Goal: Task Accomplishment & Management: Use online tool/utility

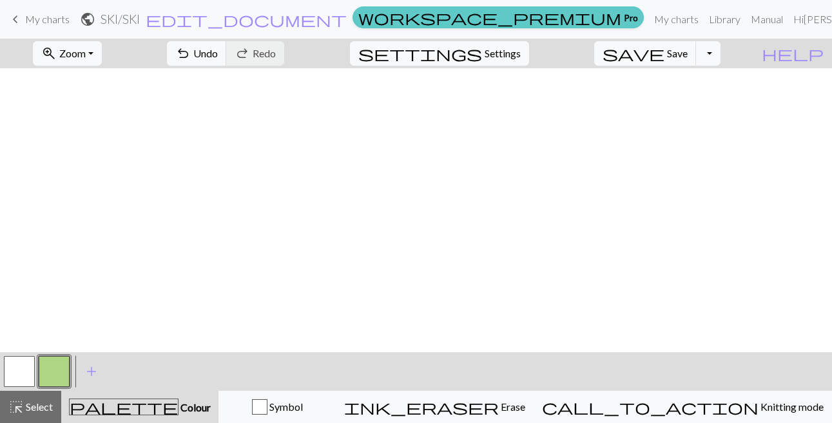
scroll to position [322, 0]
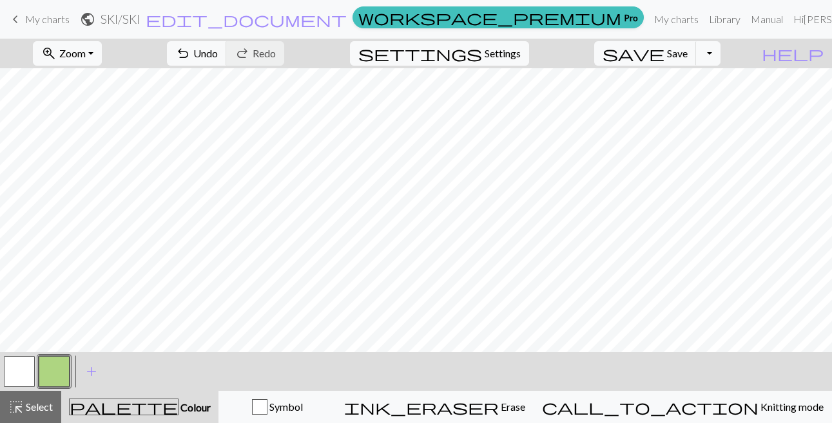
click at [24, 23] on link "keyboard_arrow_left My charts" at bounding box center [39, 19] width 62 height 22
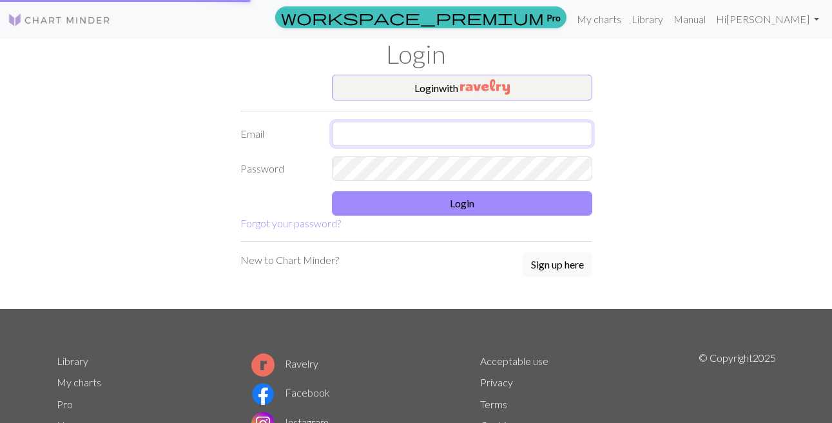
type input "[EMAIL_ADDRESS][DOMAIN_NAME]"
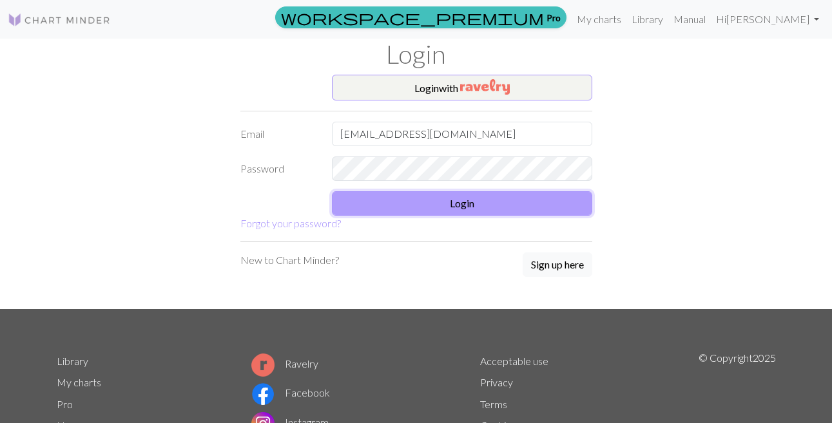
click at [435, 205] on button "Login" at bounding box center [462, 203] width 260 height 24
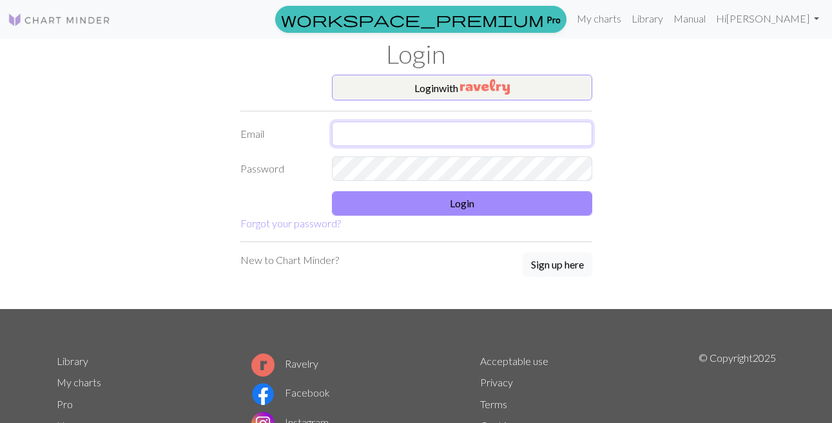
type input "michaelabuerger@gmail.com"
click at [367, 189] on form "Login with Email michaelabuerger@gmail.com Password Login Forgot your password?" at bounding box center [416, 153] width 352 height 157
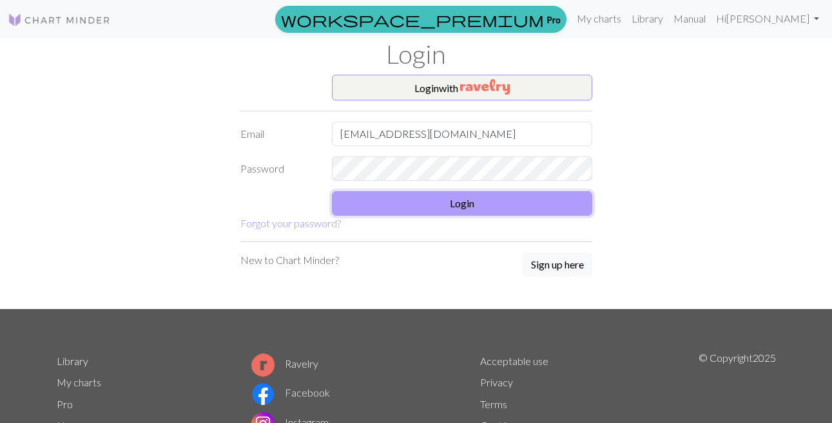
click at [364, 202] on button "Login" at bounding box center [462, 203] width 260 height 24
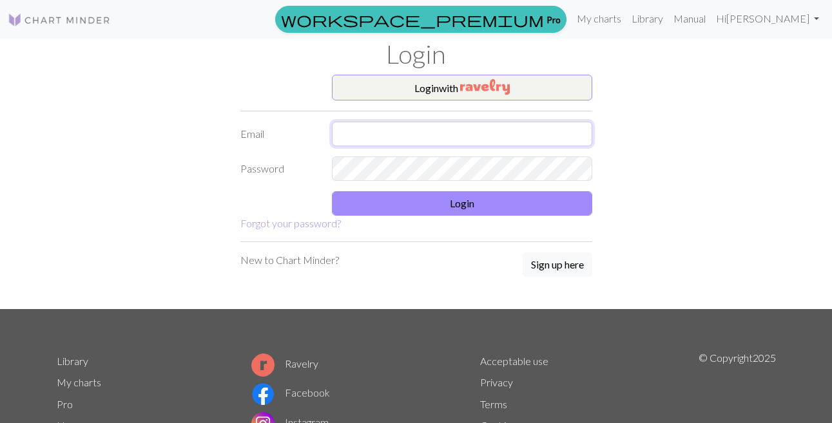
type input "[EMAIL_ADDRESS][DOMAIN_NAME]"
click at [651, 140] on div "Login with Email [EMAIL_ADDRESS][DOMAIN_NAME] Password Login Forgot your passwo…" at bounding box center [416, 192] width 735 height 235
type input "[EMAIL_ADDRESS][DOMAIN_NAME]"
click at [439, 190] on form "Login with Email michaelabuerger@gmail.com Password Login Forgot your password?" at bounding box center [416, 153] width 352 height 157
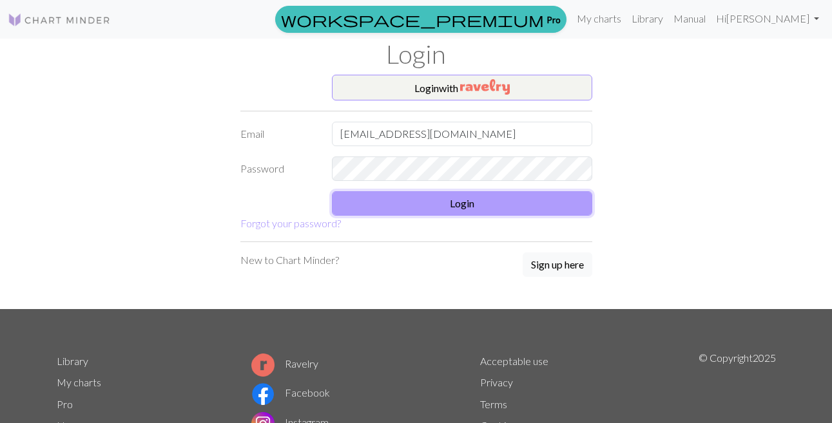
click at [434, 199] on button "Login" at bounding box center [462, 203] width 260 height 24
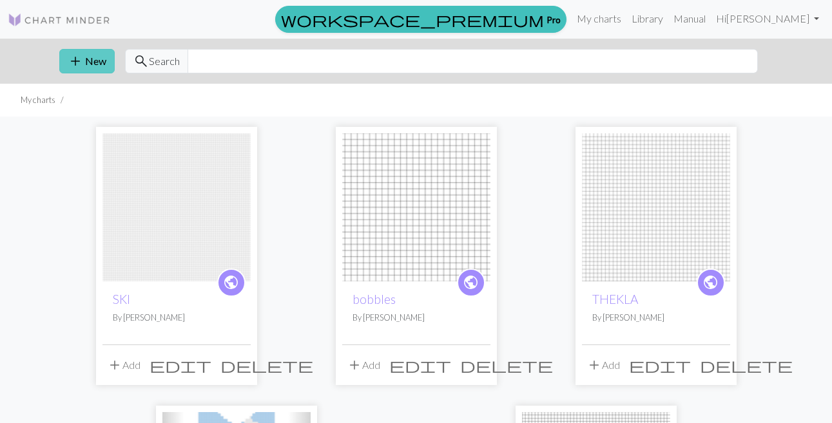
click at [85, 66] on button "add New" at bounding box center [86, 61] width 55 height 24
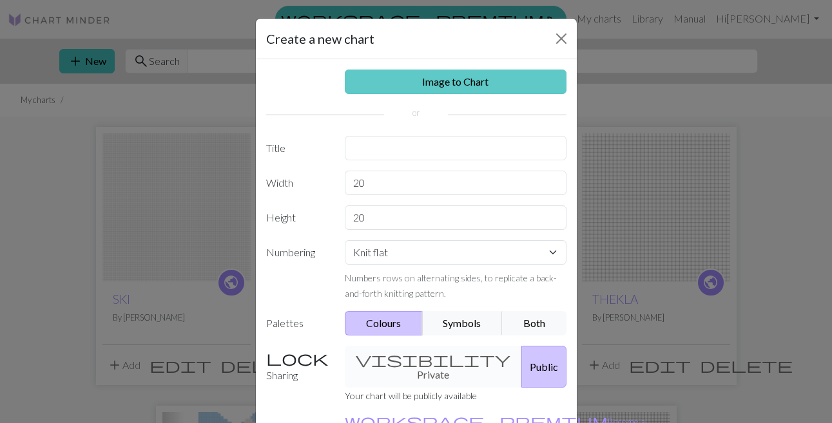
click at [453, 83] on link "Image to Chart" at bounding box center [456, 82] width 222 height 24
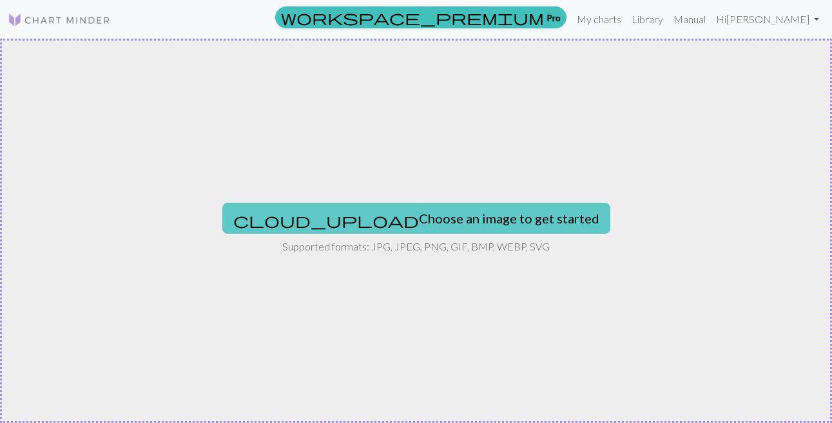
click at [329, 206] on button "cloud_upload Choose an image to get started" at bounding box center [416, 218] width 388 height 31
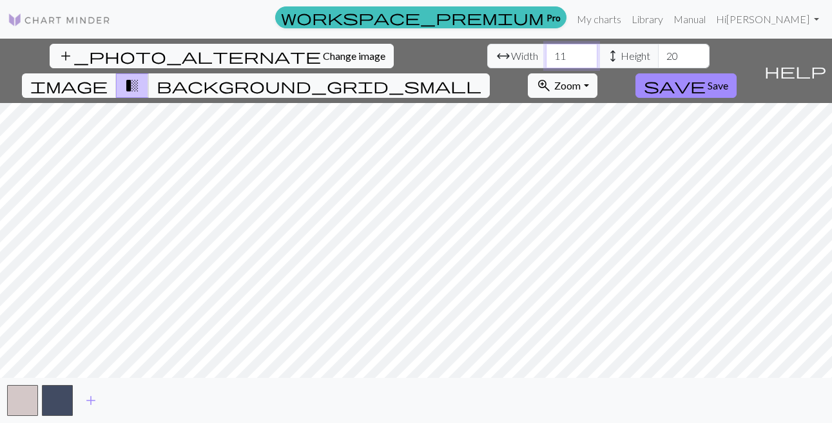
click at [558, 60] on input "11" at bounding box center [572, 56] width 52 height 24
type input "80"
click at [667, 64] on input "20" at bounding box center [684, 56] width 52 height 24
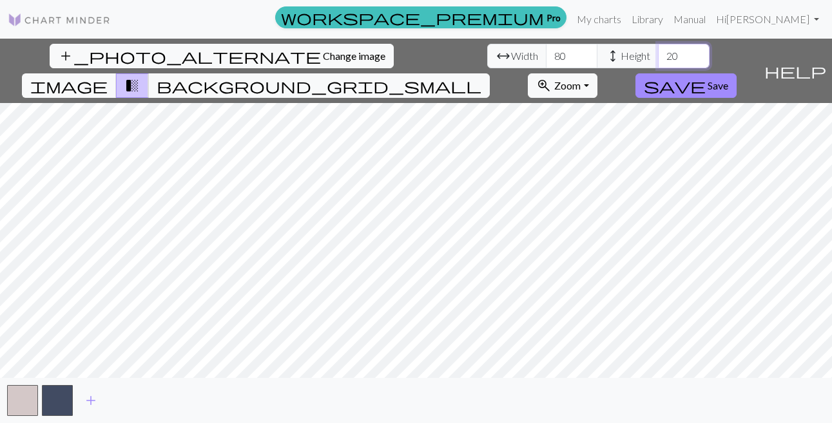
click at [667, 64] on input "20" at bounding box center [684, 56] width 52 height 24
type input "2"
type input "80"
click at [364, 57] on span "Change image" at bounding box center [354, 56] width 63 height 12
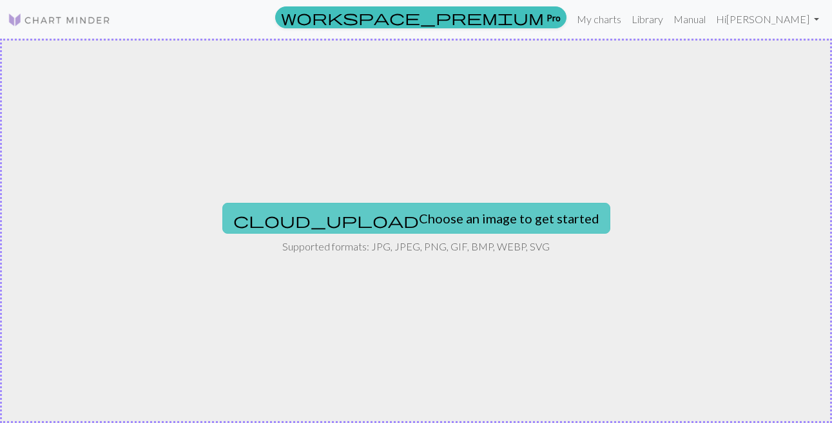
click at [380, 214] on span "cloud_upload" at bounding box center [326, 220] width 186 height 18
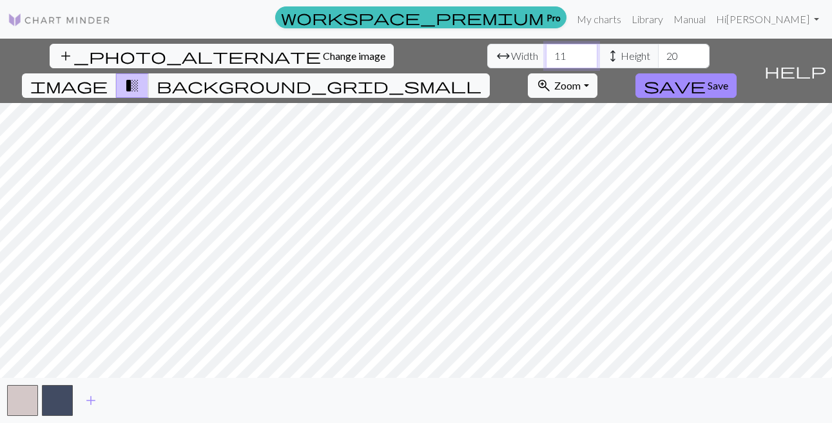
click at [555, 57] on input "11" at bounding box center [572, 56] width 52 height 24
type input "80"
click at [672, 55] on input "20" at bounding box center [684, 56] width 52 height 24
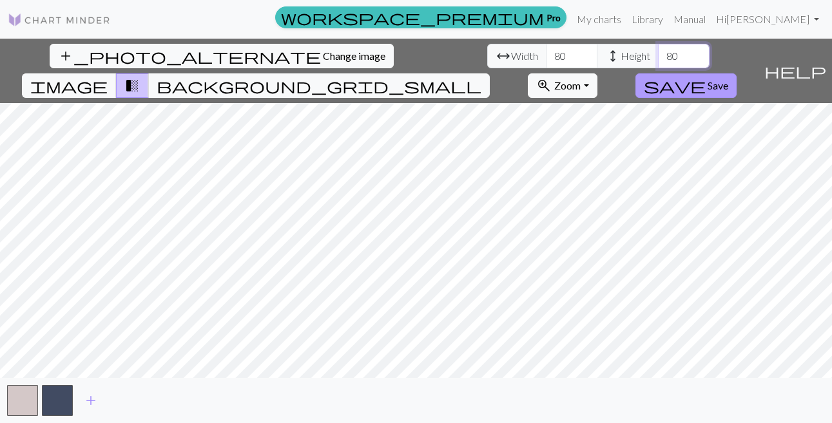
type input "80"
click at [691, 86] on span "save" at bounding box center [675, 86] width 62 height 18
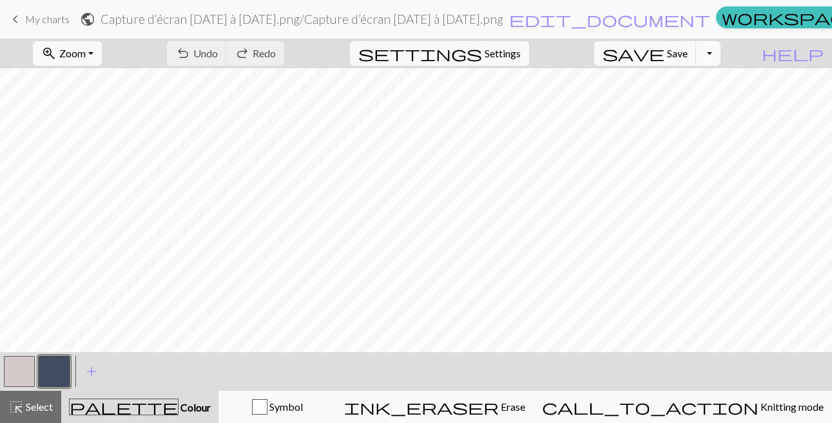
click at [701, 59] on button "Toggle Dropdown" at bounding box center [708, 53] width 24 height 24
click at [19, 369] on button "button" at bounding box center [19, 371] width 31 height 31
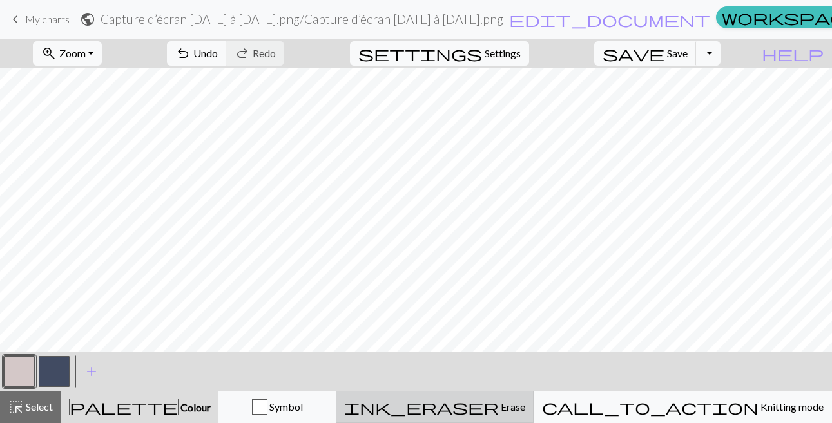
click at [376, 405] on span "ink_eraser" at bounding box center [421, 407] width 155 height 18
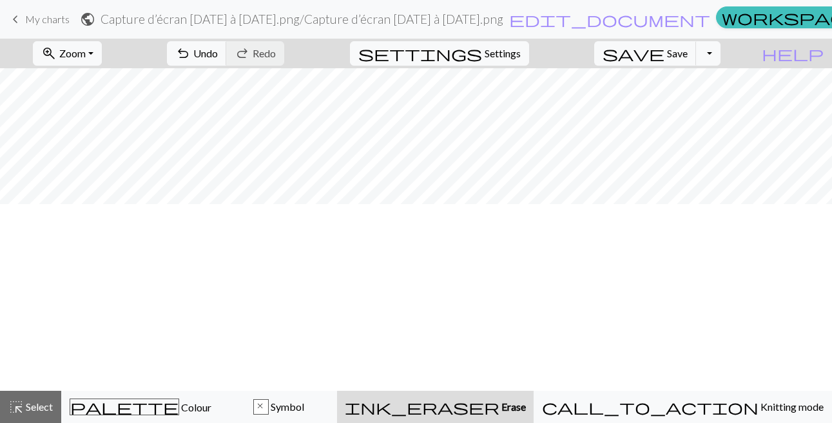
scroll to position [0, 0]
click at [85, 52] on button "zoom_in Zoom Zoom" at bounding box center [67, 53] width 69 height 24
click at [73, 151] on button "50%" at bounding box center [85, 154] width 102 height 21
click at [710, 21] on span "edit_document" at bounding box center [609, 19] width 201 height 18
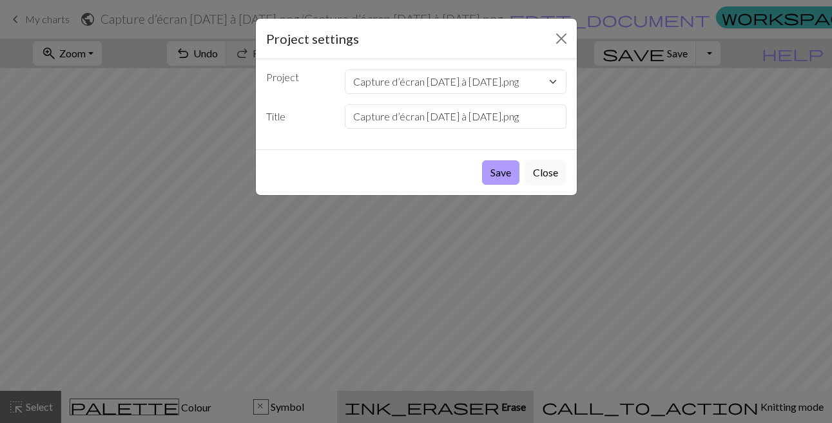
click at [501, 166] on button "Save" at bounding box center [500, 172] width 37 height 24
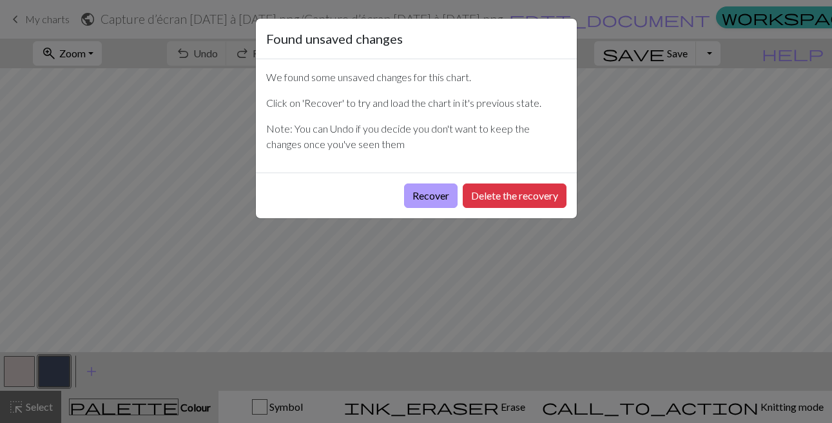
click at [431, 201] on button "Recover" at bounding box center [430, 196] width 53 height 24
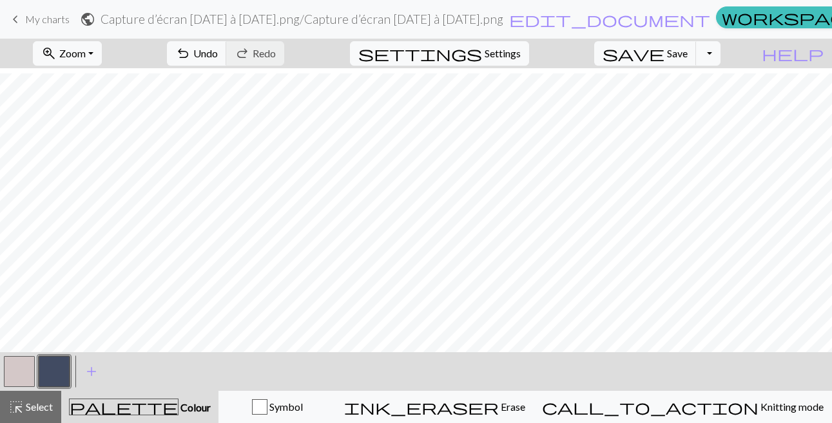
scroll to position [151, 0]
click at [454, 62] on span "settings" at bounding box center [420, 53] width 124 height 18
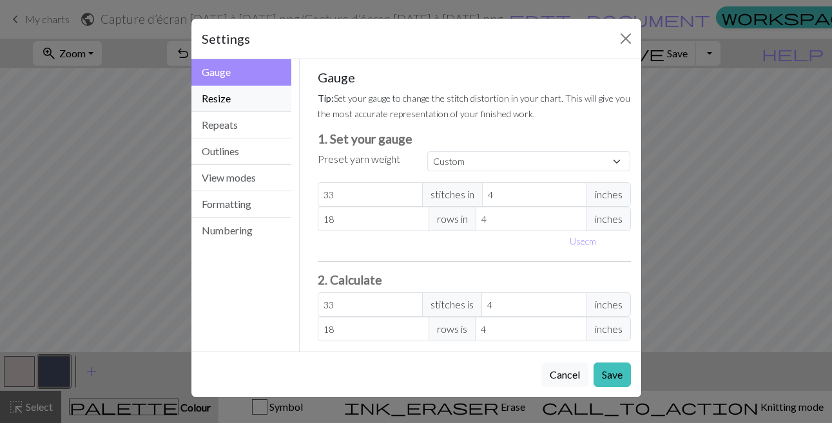
click at [274, 94] on button "Resize" at bounding box center [241, 99] width 101 height 26
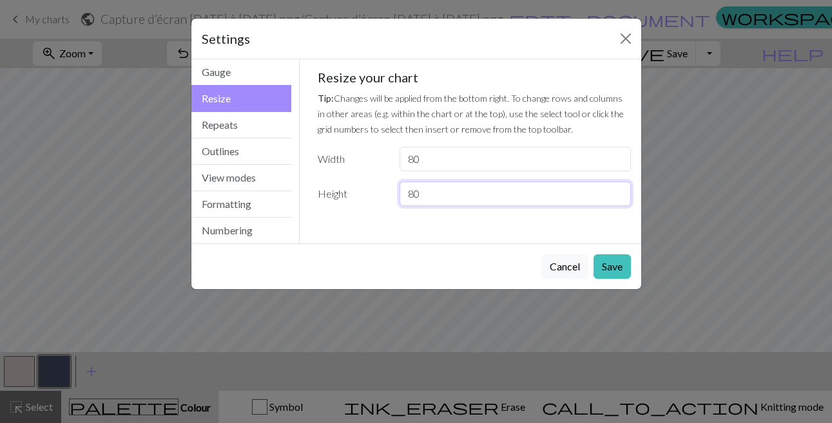
click at [456, 193] on input "80" at bounding box center [515, 194] width 231 height 24
type input "8"
type input "180"
click at [620, 265] on button "Save" at bounding box center [612, 267] width 37 height 24
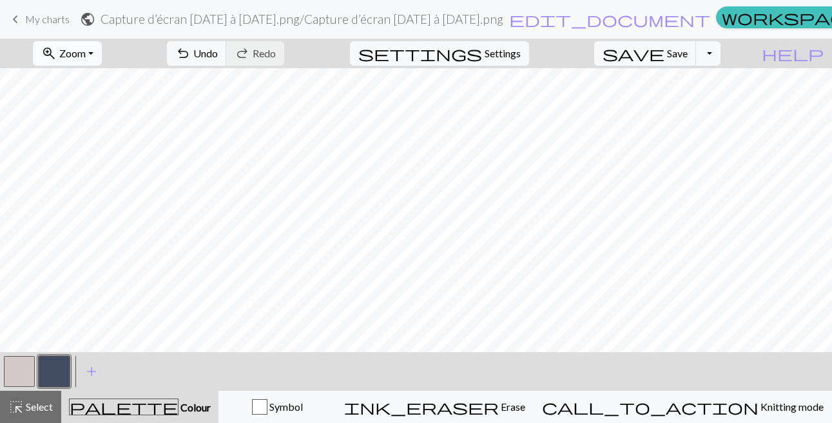
click at [92, 55] on button "zoom_in Zoom Zoom" at bounding box center [67, 53] width 69 height 24
click at [69, 151] on button "50%" at bounding box center [85, 154] width 102 height 21
click at [93, 53] on button "zoom_in Zoom Zoom" at bounding box center [67, 53] width 69 height 24
click at [79, 84] on button "Fit all" at bounding box center [85, 82] width 102 height 21
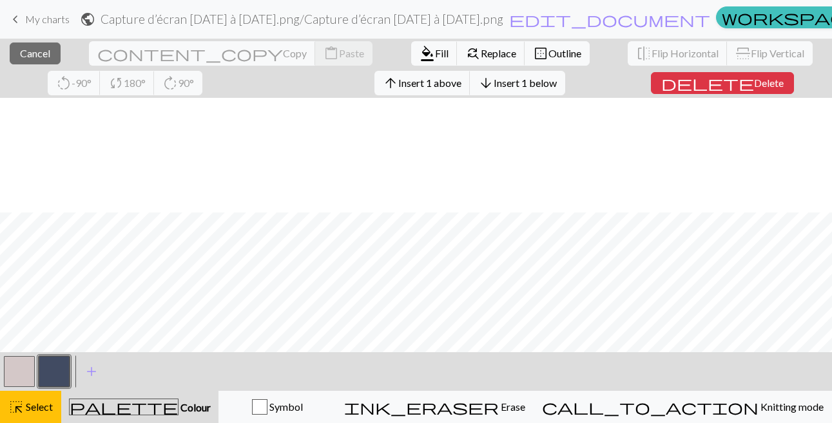
scroll to position [913, 0]
click at [694, 79] on span "delete" at bounding box center [709, 83] width 93 height 18
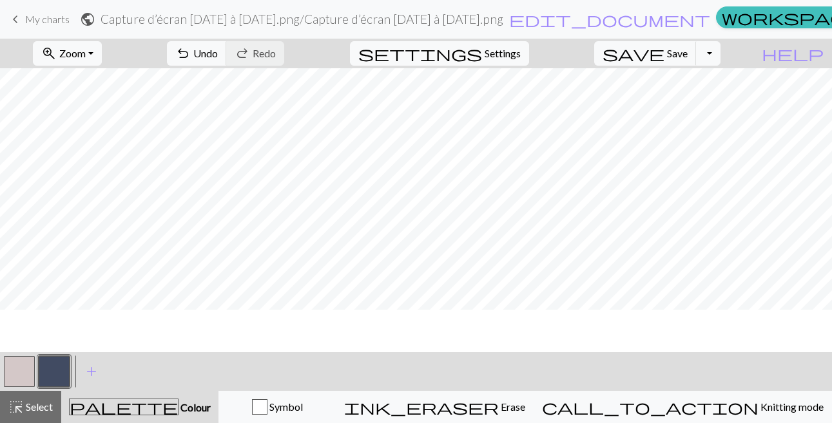
scroll to position [368, 0]
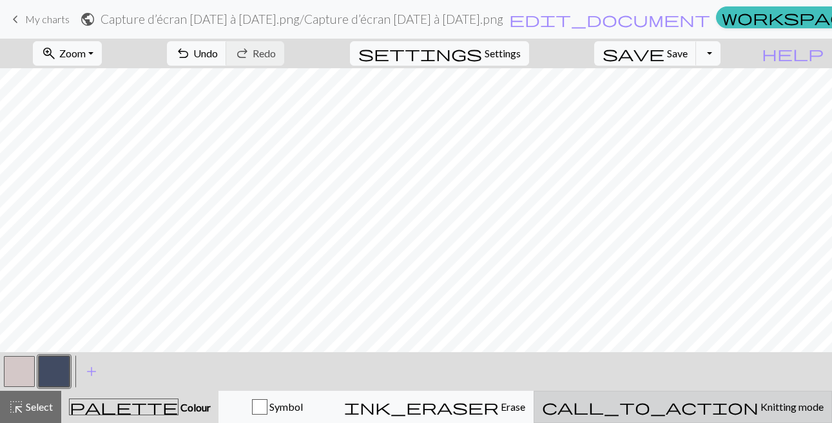
click at [783, 407] on span "Knitting mode" at bounding box center [791, 407] width 65 height 12
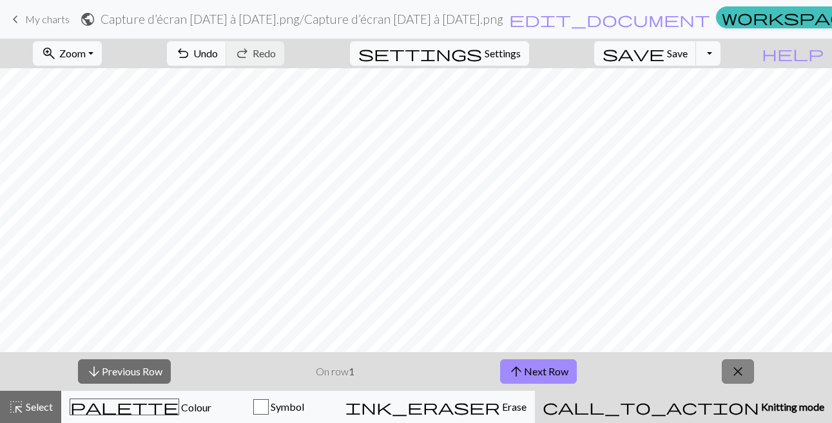
click at [744, 380] on span "close" at bounding box center [737, 372] width 15 height 18
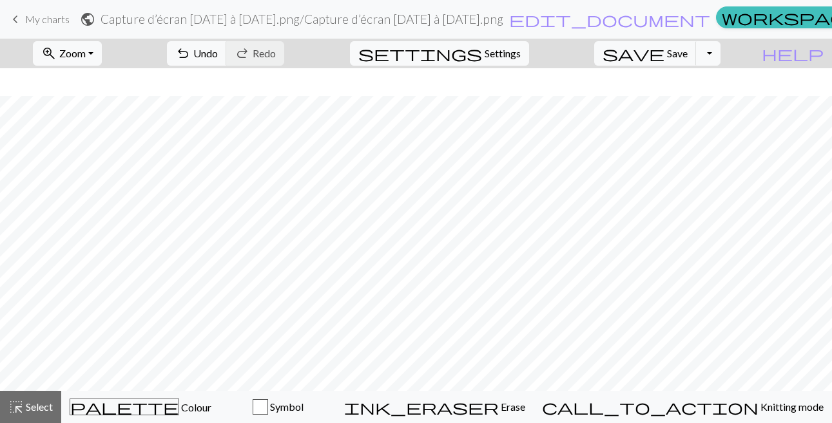
scroll to position [749, 0]
click at [93, 52] on button "zoom_in Zoom Zoom" at bounding box center [67, 53] width 69 height 24
click at [52, 155] on button "50%" at bounding box center [85, 154] width 102 height 21
click at [89, 54] on button "zoom_in Zoom Zoom" at bounding box center [67, 53] width 69 height 24
click at [69, 95] on button "Fit width" at bounding box center [85, 102] width 102 height 21
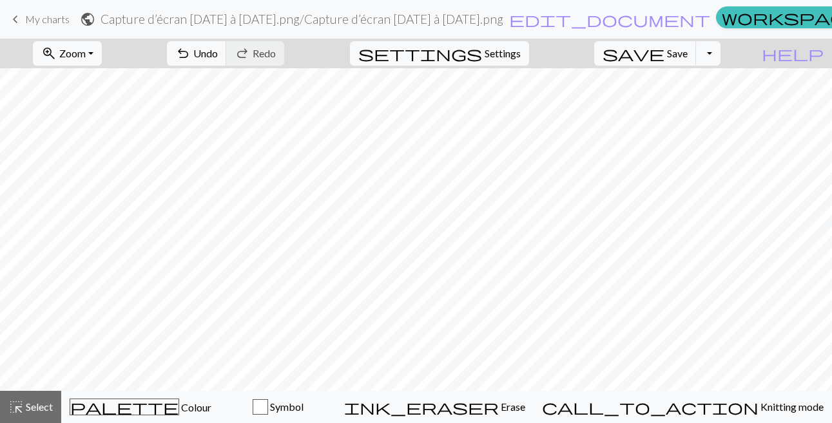
click at [85, 53] on button "zoom_in Zoom Zoom" at bounding box center [67, 53] width 69 height 24
click at [67, 119] on button "Fit height" at bounding box center [85, 123] width 102 height 21
click at [19, 17] on span "keyboard_arrow_left" at bounding box center [15, 19] width 15 height 18
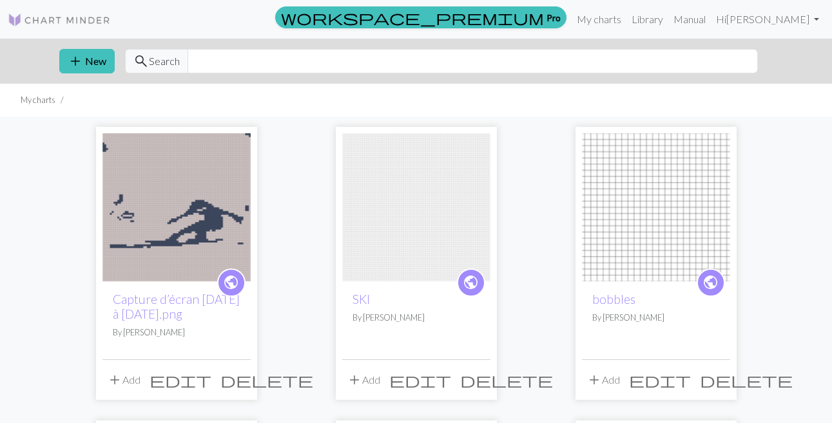
click at [151, 240] on img at bounding box center [176, 207] width 148 height 148
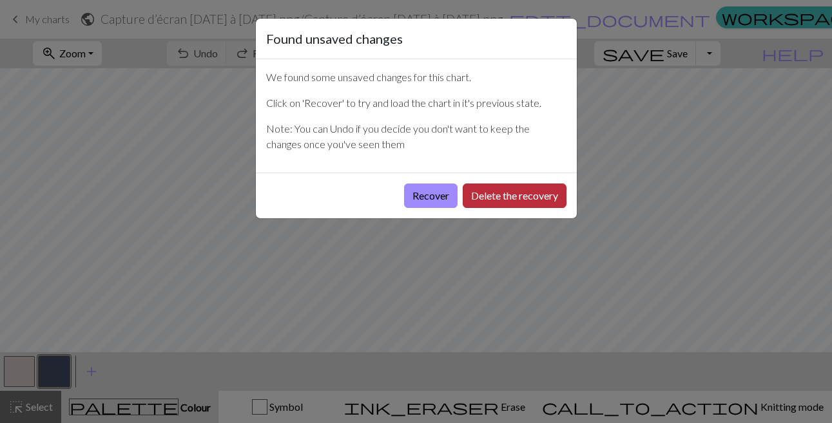
click at [495, 191] on button "Delete the recovery" at bounding box center [515, 196] width 104 height 24
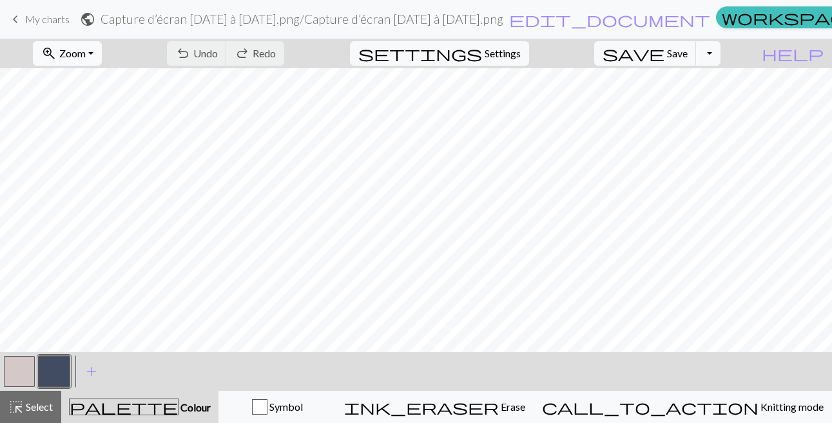
click at [89, 47] on button "zoom_in Zoom Zoom" at bounding box center [67, 53] width 69 height 24
click at [50, 146] on button "50%" at bounding box center [85, 154] width 102 height 21
click at [88, 368] on span "add" at bounding box center [91, 372] width 15 height 18
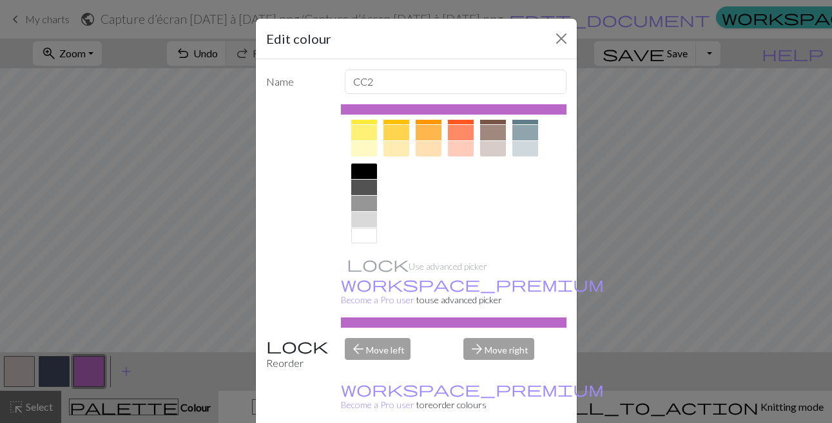
scroll to position [233, 0]
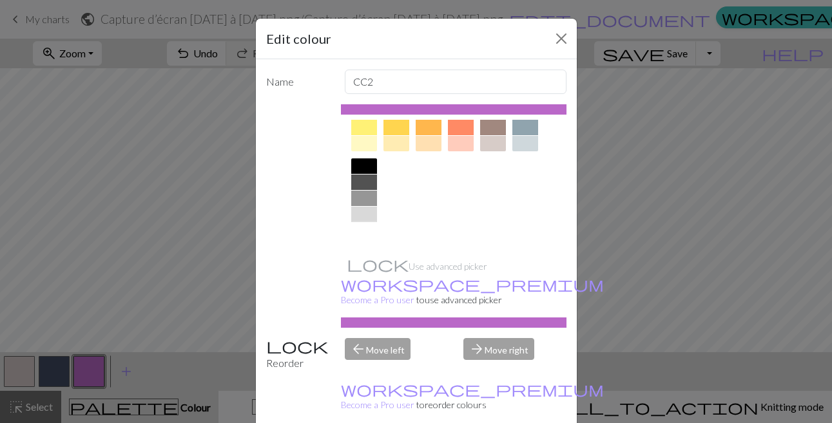
click at [368, 229] on div at bounding box center [364, 230] width 26 height 15
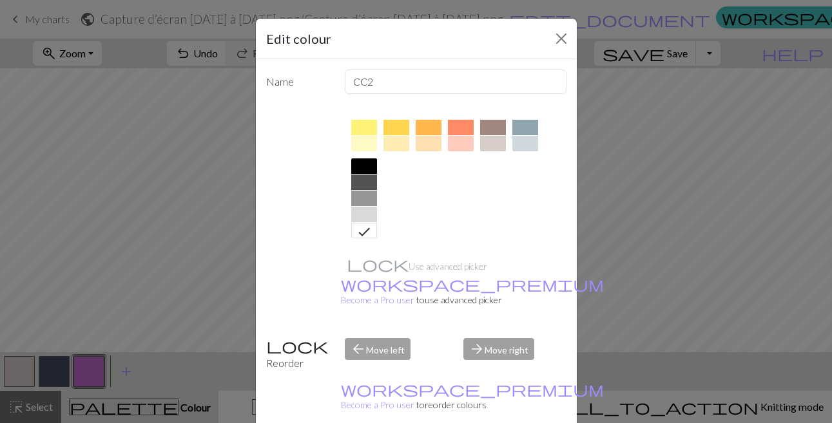
click at [736, 300] on div "Edit colour Name CC2 Use advanced picker workspace_premium Become a Pro user to…" at bounding box center [416, 211] width 832 height 423
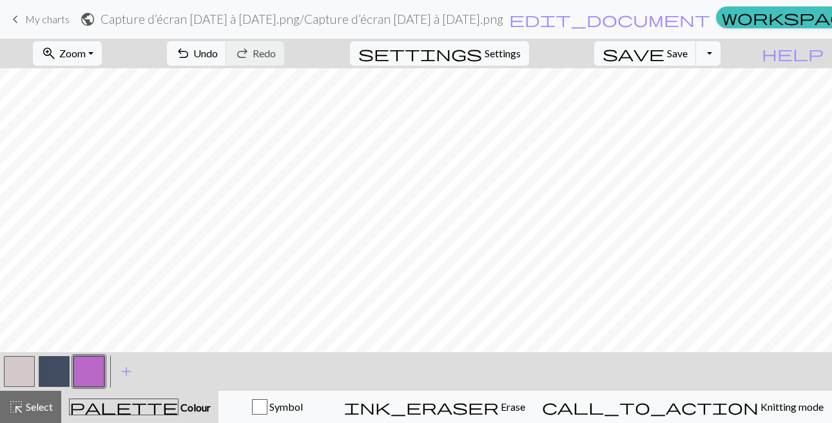
click at [95, 380] on button "button" at bounding box center [88, 371] width 31 height 31
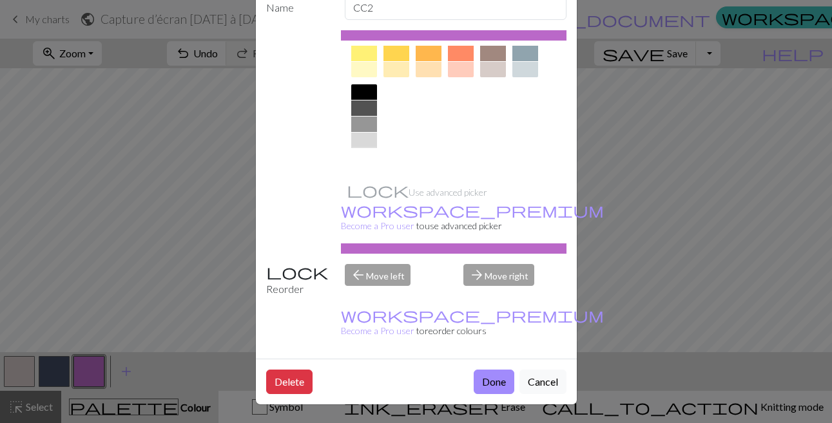
click at [374, 156] on div at bounding box center [364, 156] width 26 height 15
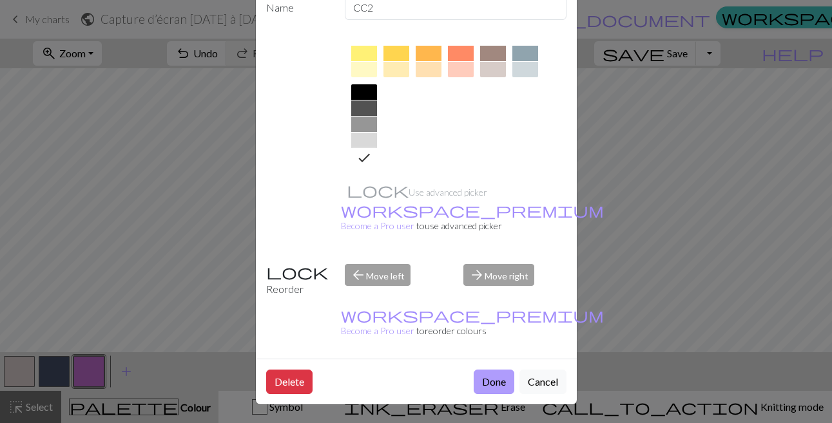
click at [498, 380] on button "Done" at bounding box center [494, 382] width 41 height 24
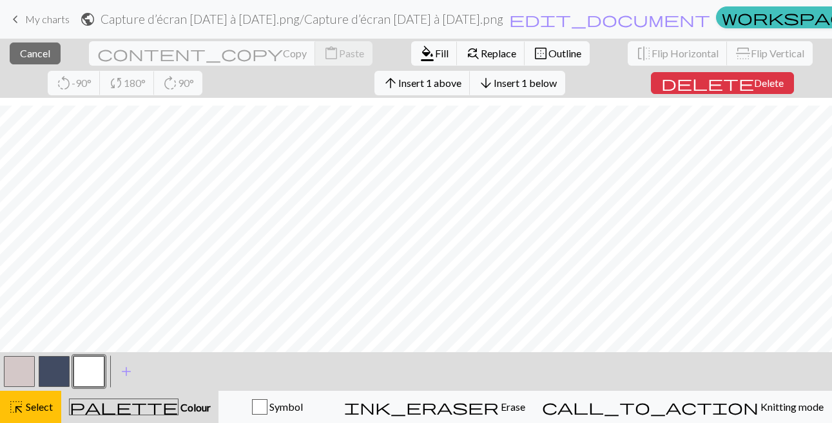
scroll to position [746, 0]
click at [92, 364] on button "button" at bounding box center [88, 371] width 31 height 31
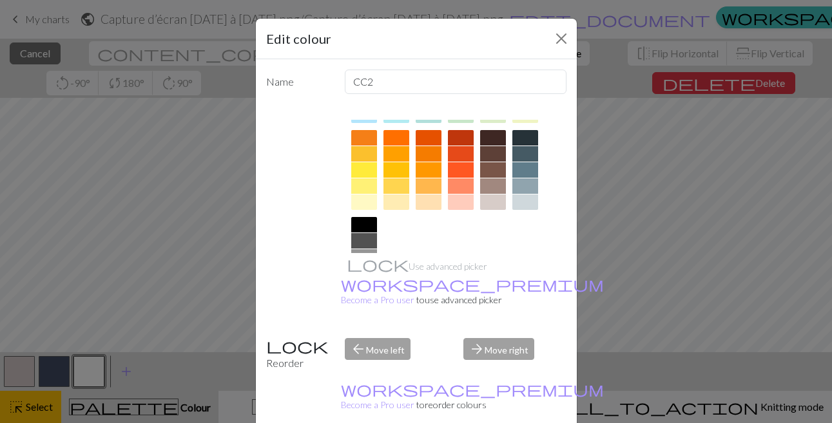
scroll to position [233, 0]
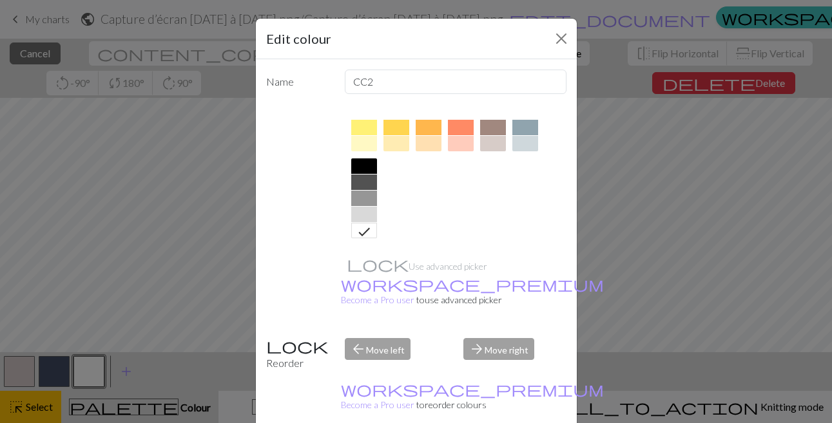
click at [364, 229] on icon at bounding box center [363, 231] width 15 height 15
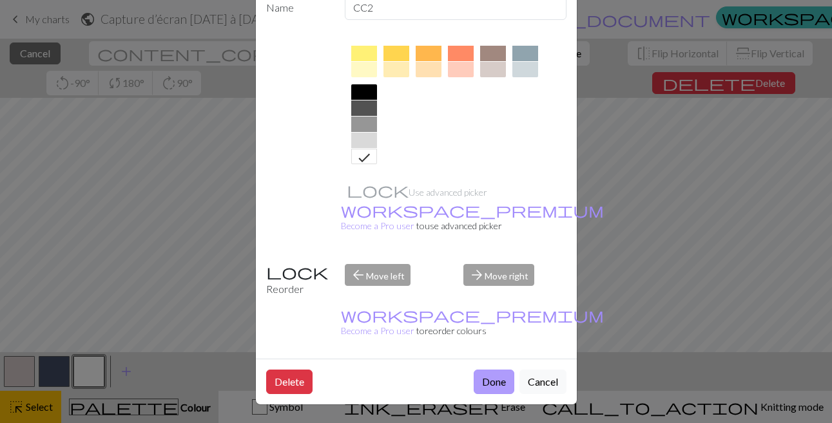
click at [492, 382] on button "Done" at bounding box center [494, 382] width 41 height 24
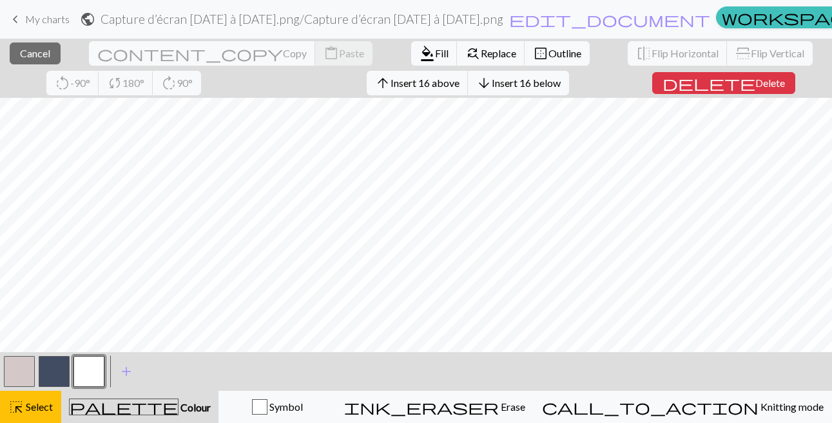
click at [84, 364] on button "button" at bounding box center [88, 371] width 31 height 31
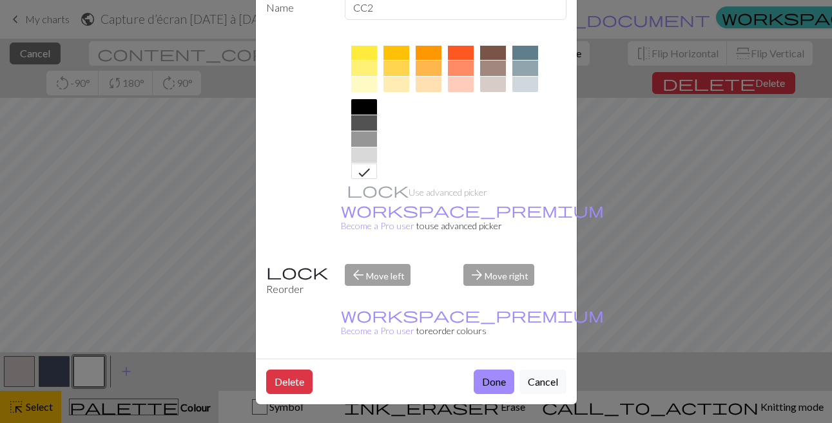
scroll to position [222, 0]
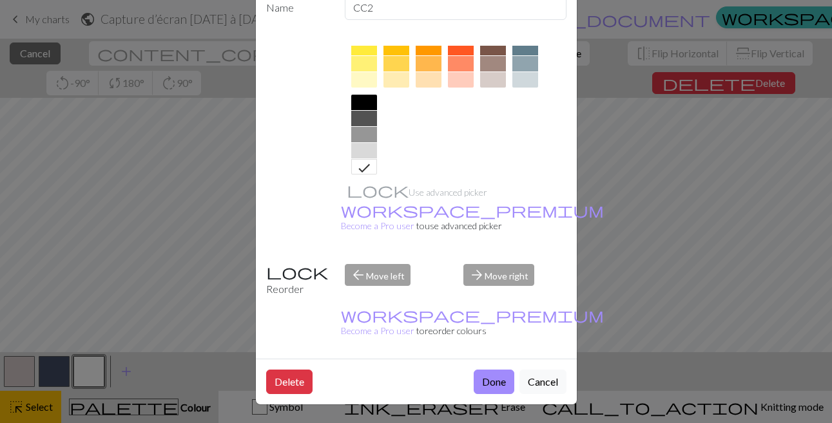
click at [359, 165] on icon at bounding box center [363, 167] width 15 height 15
click at [497, 387] on button "Done" at bounding box center [494, 382] width 41 height 24
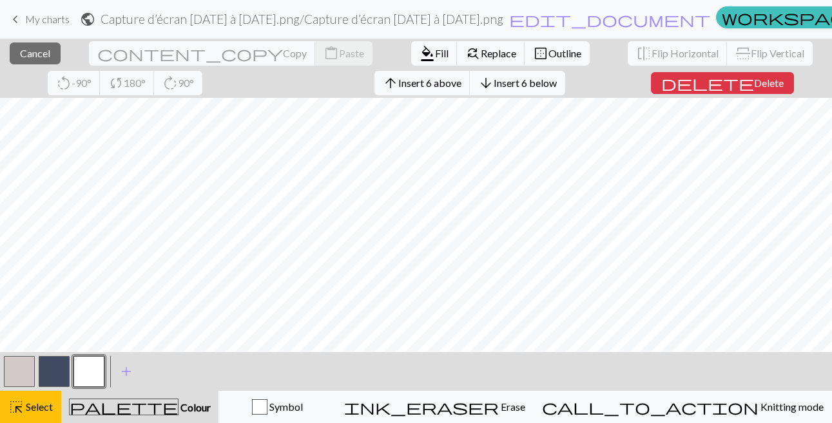
click at [97, 368] on button "button" at bounding box center [88, 371] width 31 height 31
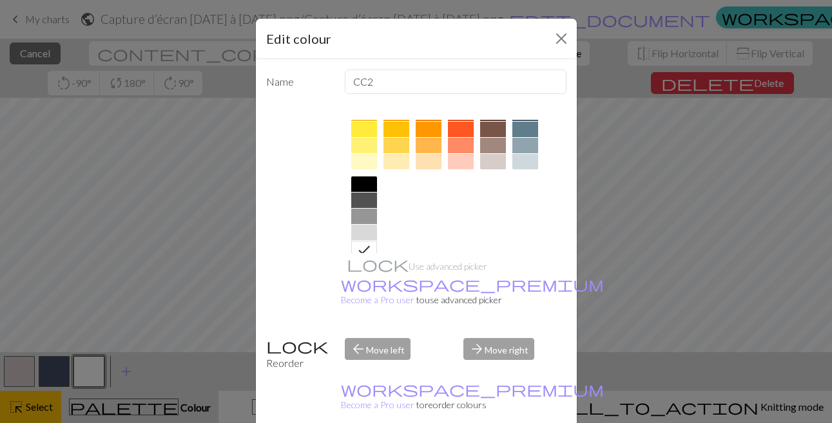
scroll to position [233, 0]
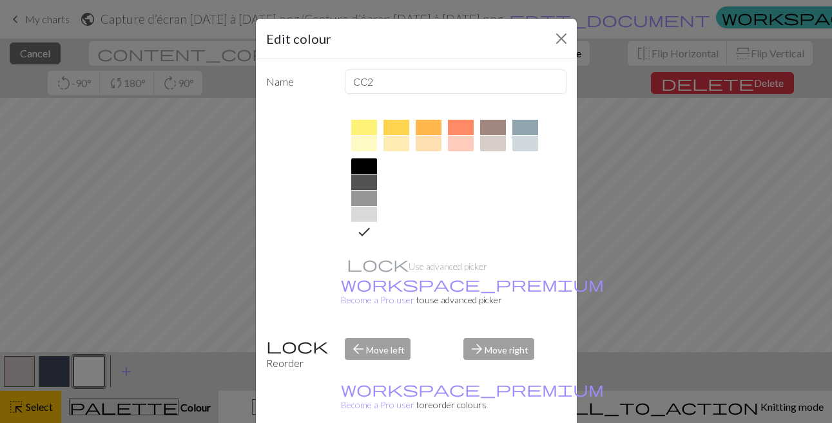
click at [372, 237] on div at bounding box center [366, 231] width 21 height 17
click at [505, 356] on div "arrow_forward Move right" at bounding box center [515, 354] width 119 height 33
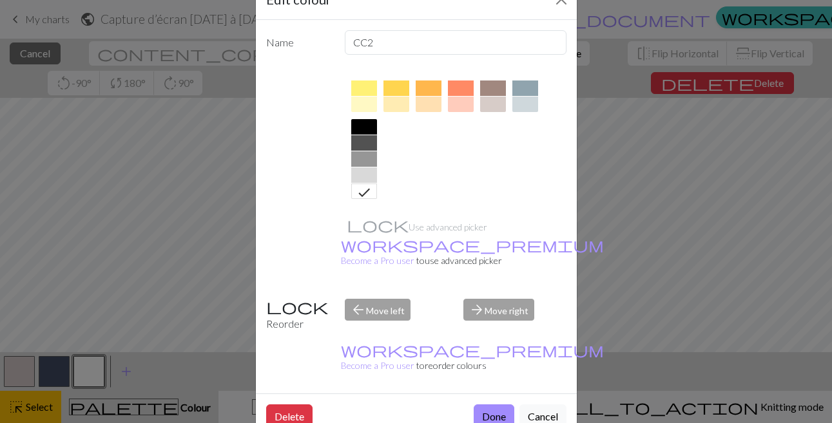
scroll to position [74, 0]
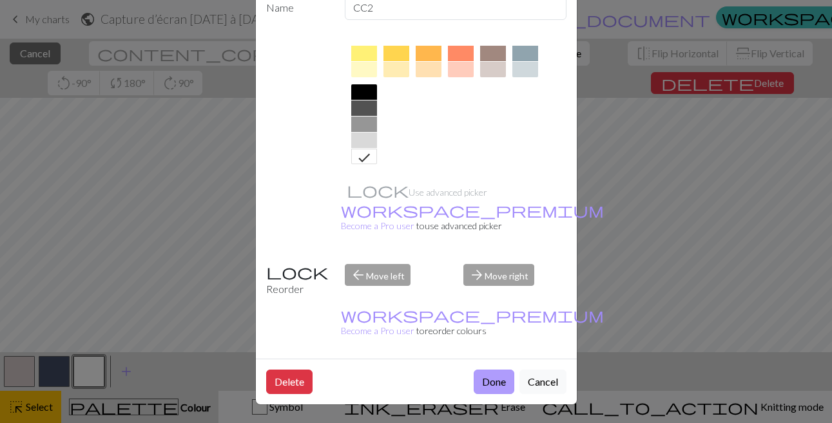
click at [488, 384] on button "Done" at bounding box center [494, 382] width 41 height 24
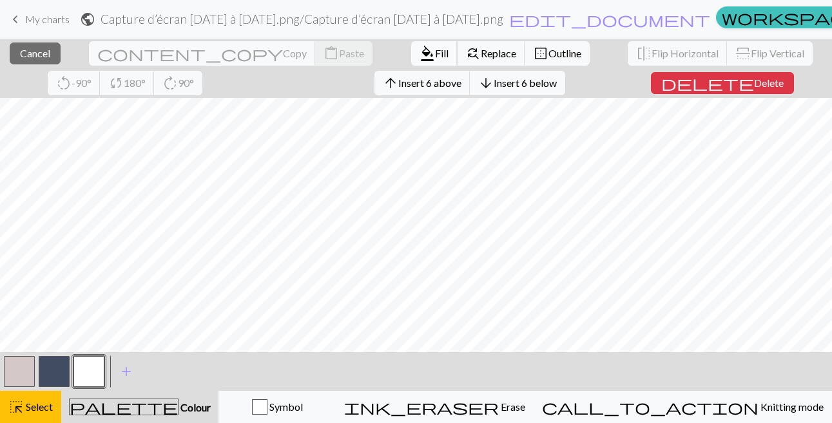
click at [420, 52] on span "format_color_fill" at bounding box center [427, 53] width 15 height 18
click at [26, 406] on span "Select" at bounding box center [38, 407] width 29 height 12
click at [420, 49] on span "format_color_fill" at bounding box center [427, 53] width 15 height 18
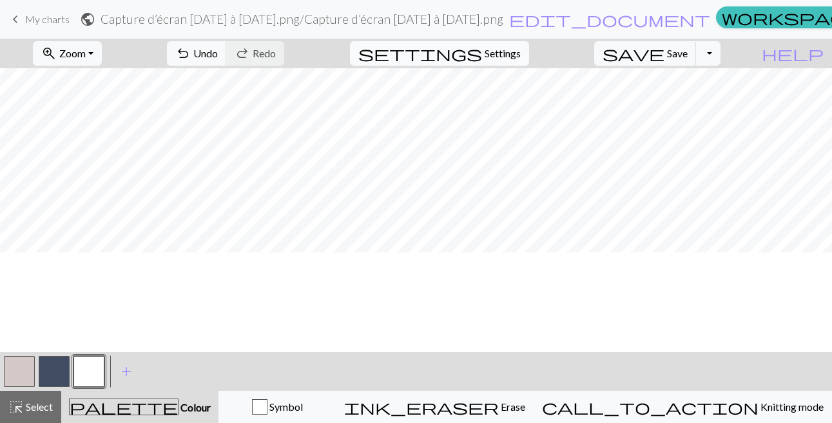
scroll to position [617, 0]
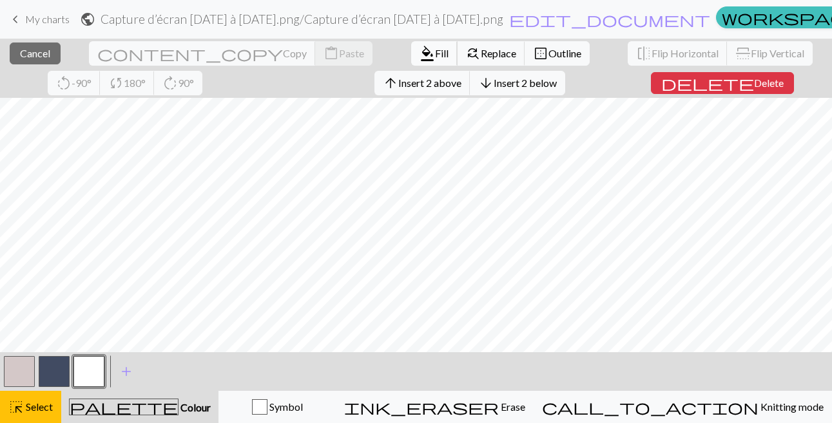
click at [440, 52] on span "Fill" at bounding box center [442, 53] width 14 height 12
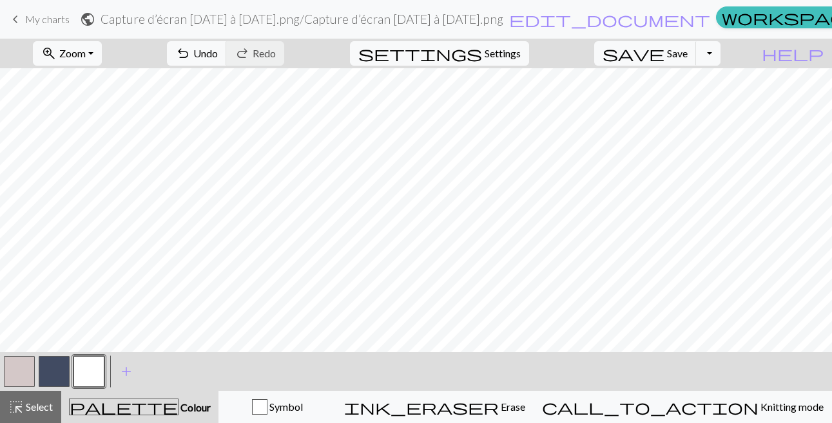
click at [64, 372] on button "button" at bounding box center [54, 371] width 31 height 31
click at [62, 372] on button "button" at bounding box center [54, 371] width 31 height 31
click at [122, 371] on span "add" at bounding box center [126, 372] width 15 height 18
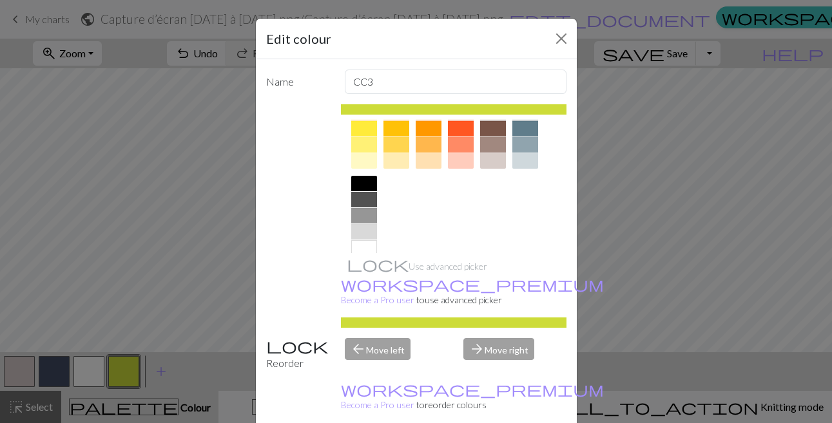
scroll to position [216, 0]
click at [350, 179] on div at bounding box center [454, 85] width 226 height 362
click at [360, 182] on div at bounding box center [364, 182] width 26 height 15
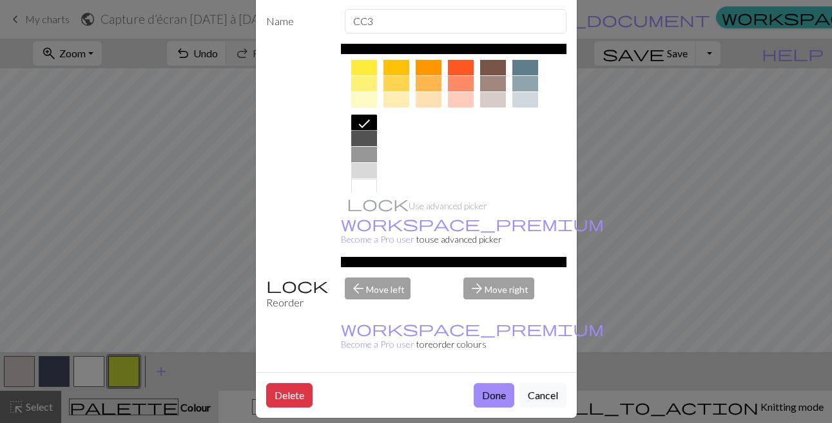
scroll to position [74, 0]
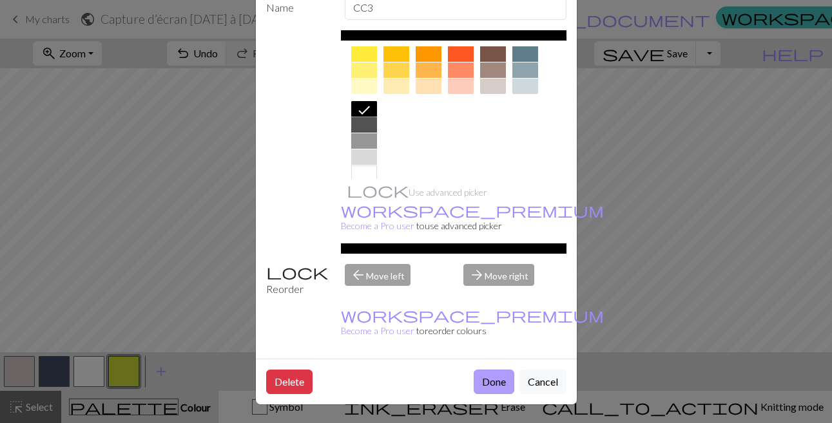
click at [494, 382] on button "Done" at bounding box center [494, 382] width 41 height 24
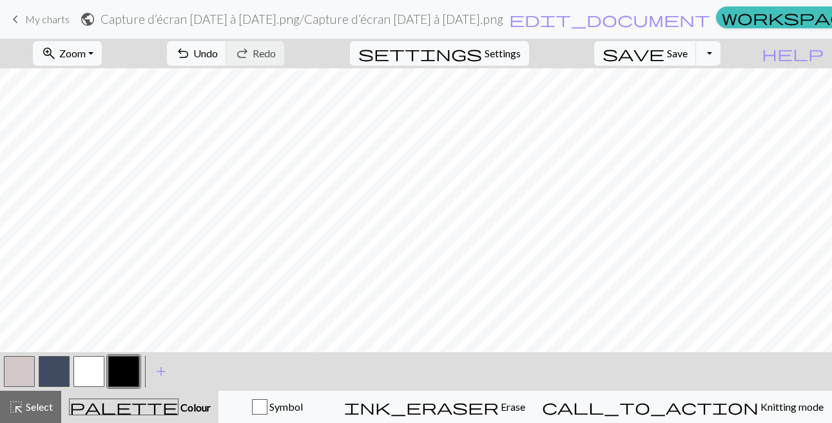
click at [90, 374] on button "button" at bounding box center [88, 371] width 31 height 31
click at [121, 367] on button "button" at bounding box center [123, 371] width 31 height 31
click at [90, 363] on button "button" at bounding box center [88, 371] width 31 height 31
click at [130, 380] on button "button" at bounding box center [123, 371] width 31 height 31
click at [87, 363] on button "button" at bounding box center [88, 371] width 31 height 31
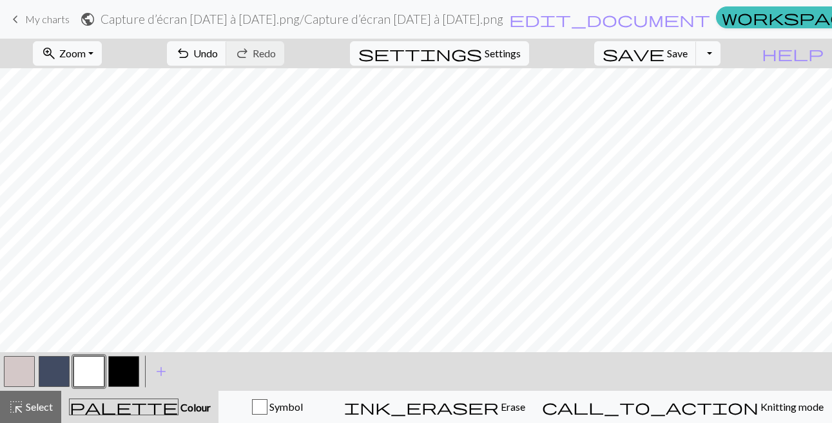
click at [124, 374] on button "button" at bounding box center [123, 371] width 31 height 31
click at [164, 361] on button "add Add a colour" at bounding box center [161, 372] width 32 height 32
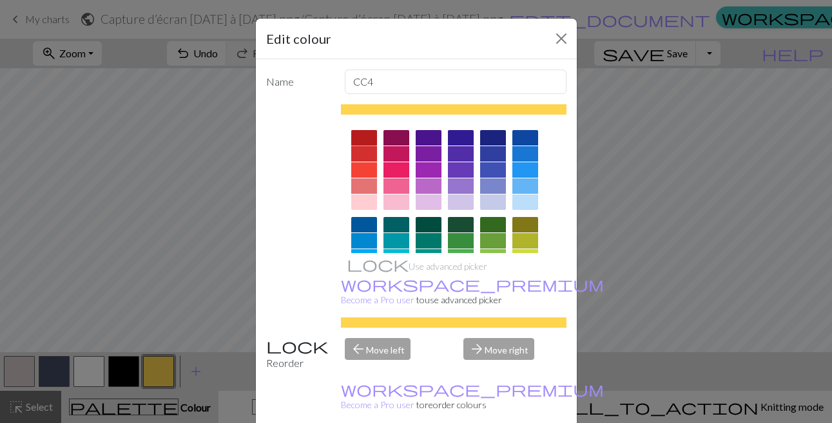
click at [362, 133] on div at bounding box center [364, 137] width 26 height 15
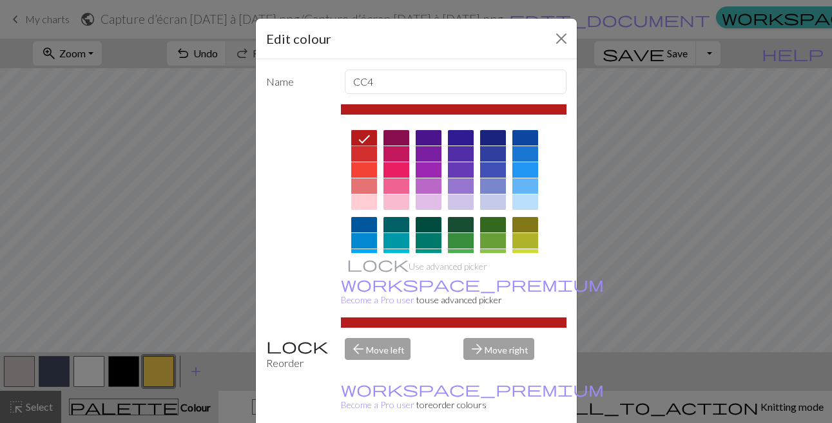
scroll to position [74, 0]
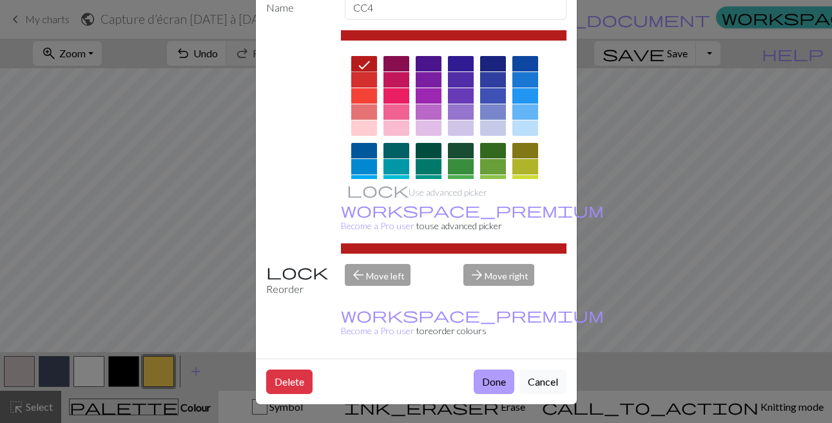
click at [480, 383] on button "Done" at bounding box center [494, 382] width 41 height 24
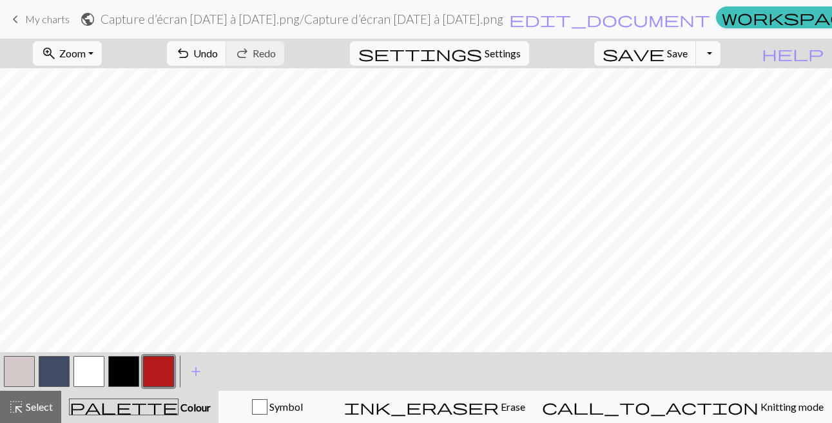
click at [83, 383] on button "button" at bounding box center [88, 371] width 31 height 31
click at [81, 49] on span "Zoom" at bounding box center [72, 53] width 26 height 12
click at [60, 200] on button "150%" at bounding box center [85, 196] width 102 height 21
click at [83, 50] on span "Zoom" at bounding box center [72, 53] width 26 height 12
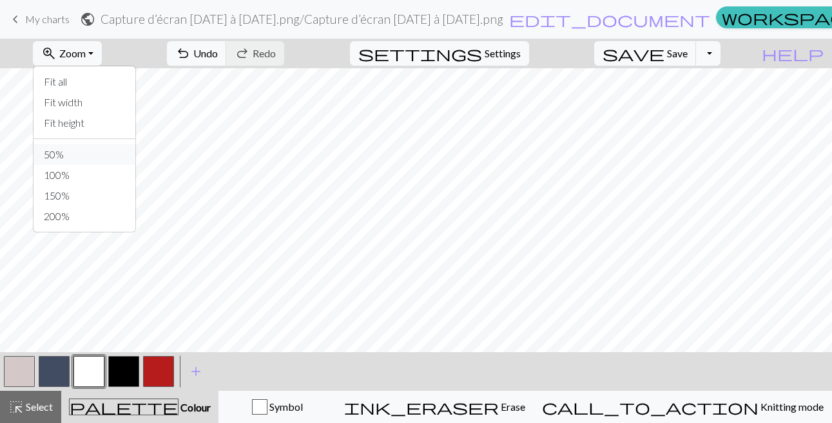
click at [56, 146] on button "50%" at bounding box center [85, 154] width 102 height 21
click at [27, 16] on span "My charts" at bounding box center [47, 19] width 44 height 12
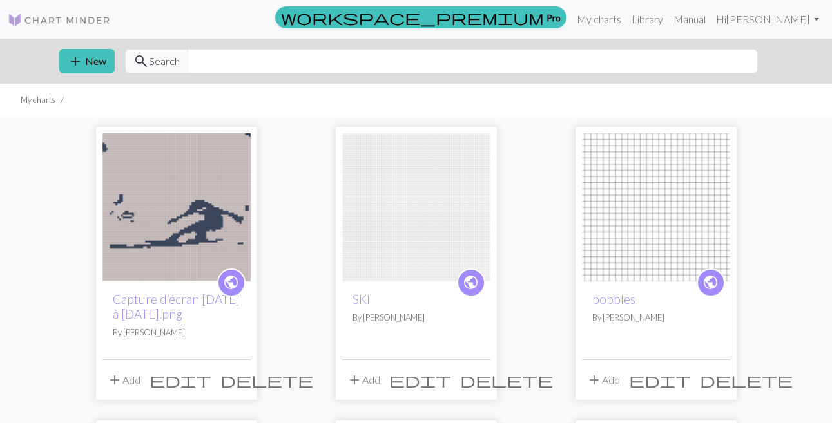
click at [188, 198] on img at bounding box center [176, 207] width 148 height 148
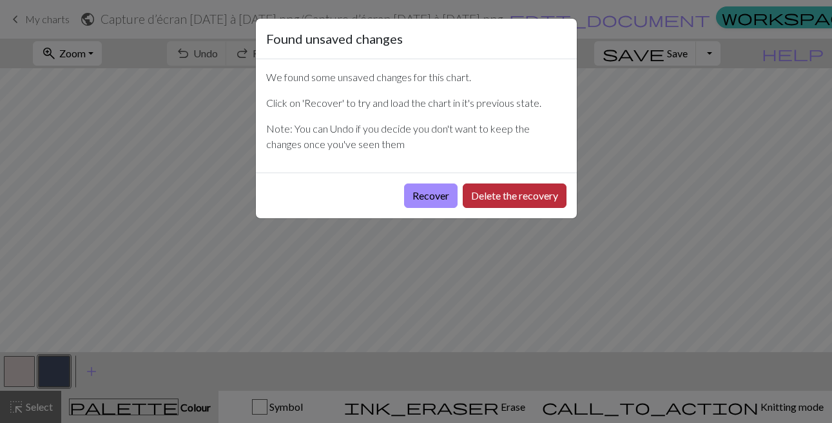
click at [501, 198] on button "Delete the recovery" at bounding box center [515, 196] width 104 height 24
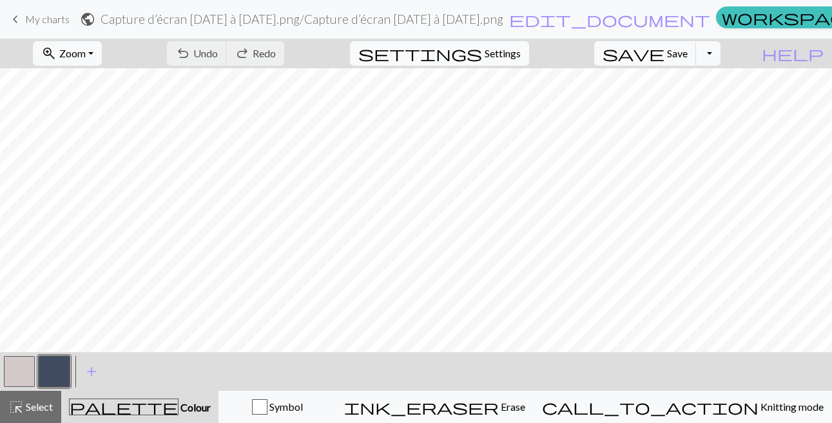
click at [467, 51] on span "settings" at bounding box center [420, 53] width 124 height 18
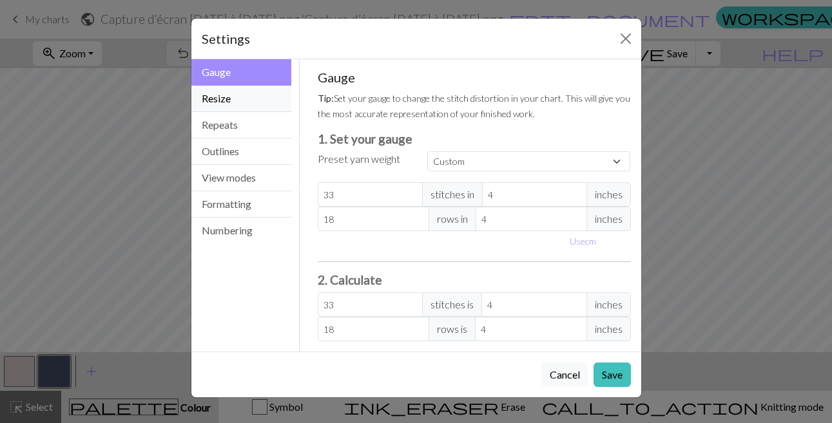
click at [242, 91] on button "Resize" at bounding box center [241, 99] width 101 height 26
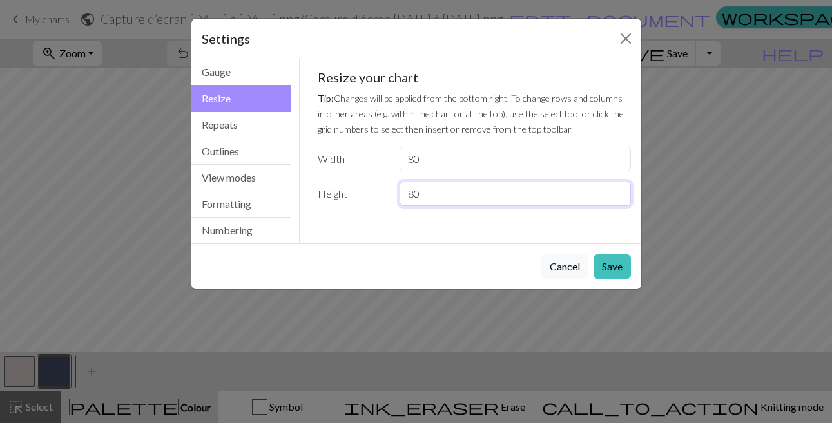
click at [430, 192] on input "80" at bounding box center [515, 194] width 231 height 24
click at [408, 195] on input "80" at bounding box center [515, 194] width 231 height 24
type input "100"
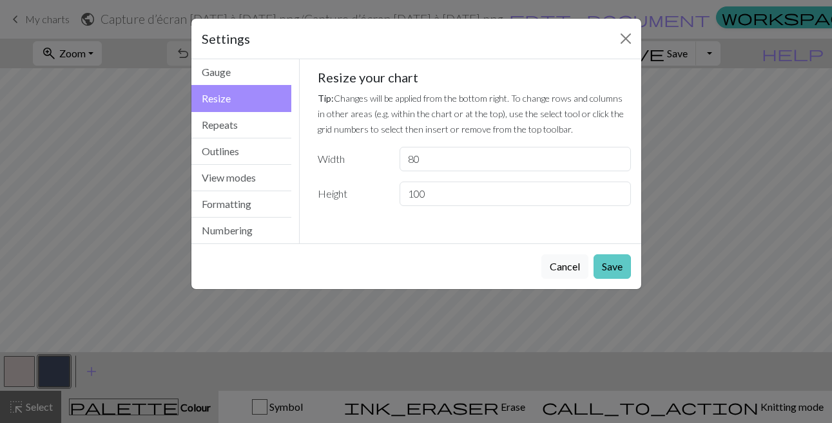
click at [620, 269] on button "Save" at bounding box center [612, 267] width 37 height 24
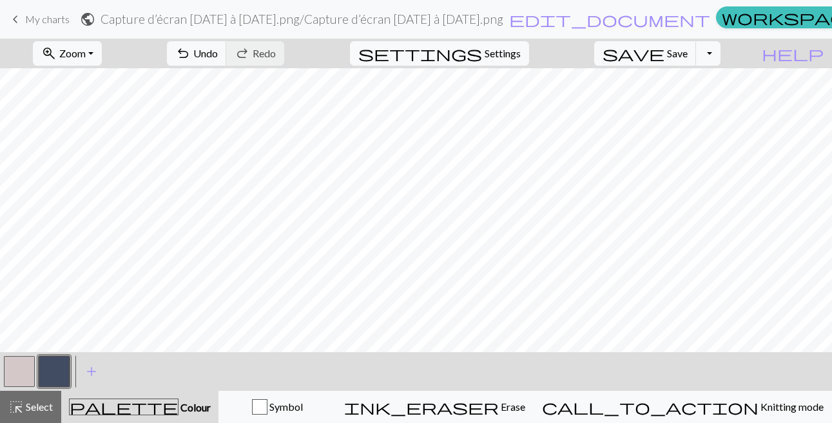
click at [25, 13] on span "My charts" at bounding box center [47, 19] width 44 height 12
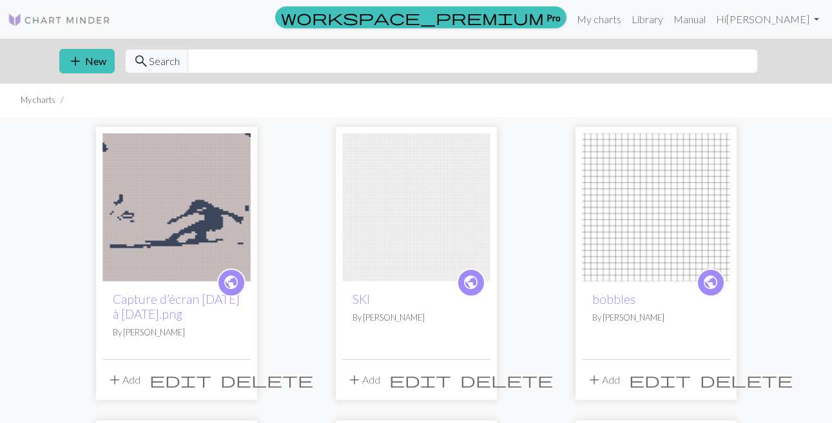
click at [413, 217] on img at bounding box center [416, 207] width 148 height 148
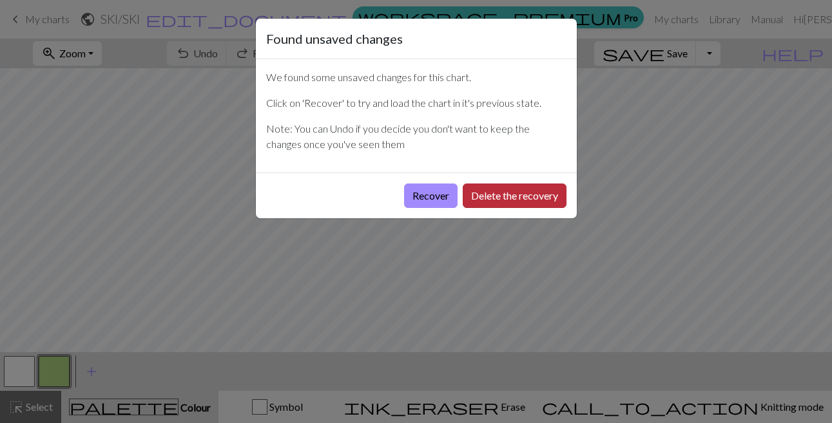
click at [507, 200] on button "Delete the recovery" at bounding box center [515, 196] width 104 height 24
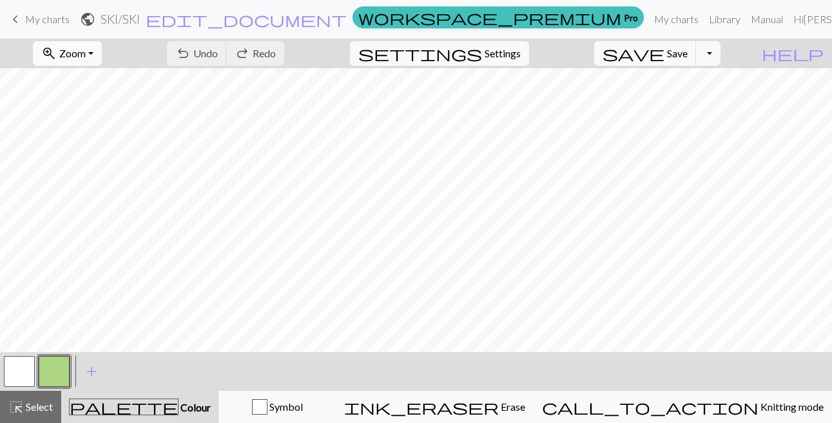
click at [81, 54] on span "Zoom" at bounding box center [72, 53] width 26 height 12
click at [51, 151] on button "50%" at bounding box center [85, 154] width 102 height 21
click at [17, 21] on span "keyboard_arrow_left" at bounding box center [15, 19] width 15 height 18
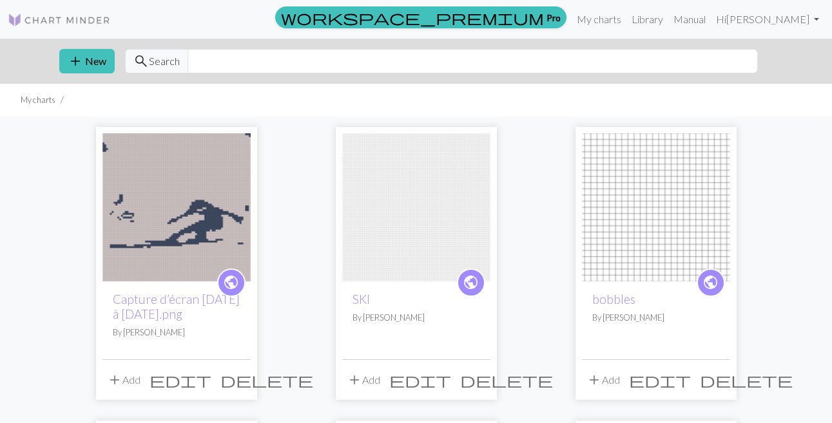
click at [166, 128] on div "public Capture d’écran 2025-08-25 à 14.08.30.png By Michaela Buerger add Add …" at bounding box center [176, 263] width 161 height 273
click at [101, 66] on button "add New" at bounding box center [86, 61] width 55 height 24
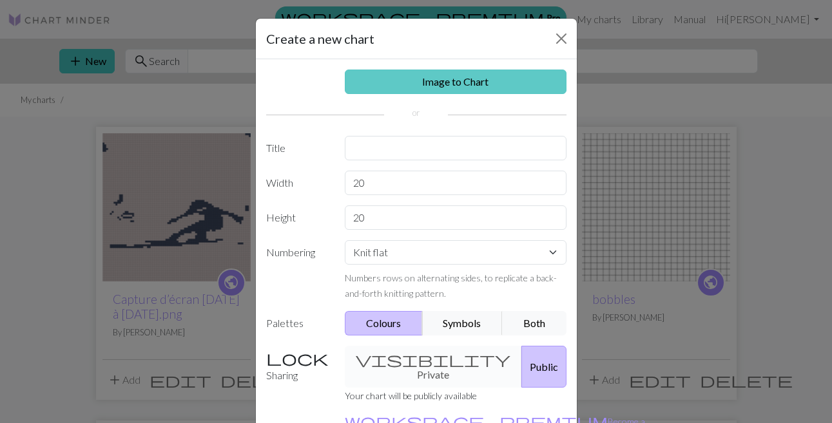
click at [496, 81] on link "Image to Chart" at bounding box center [456, 82] width 222 height 24
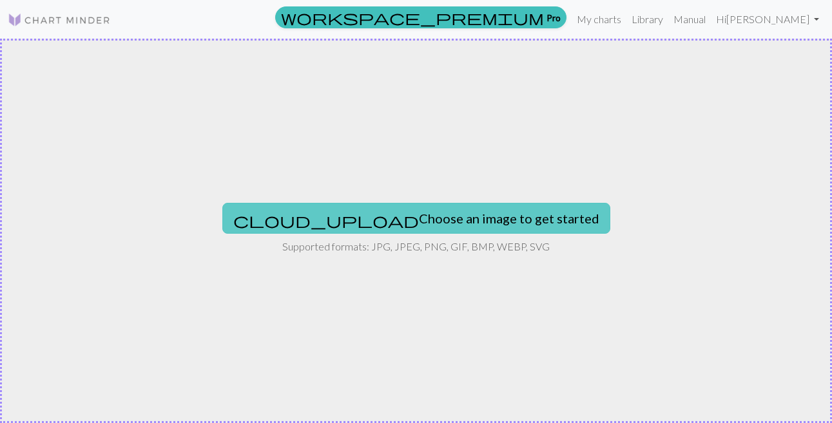
click at [373, 213] on span "cloud_upload" at bounding box center [326, 220] width 186 height 18
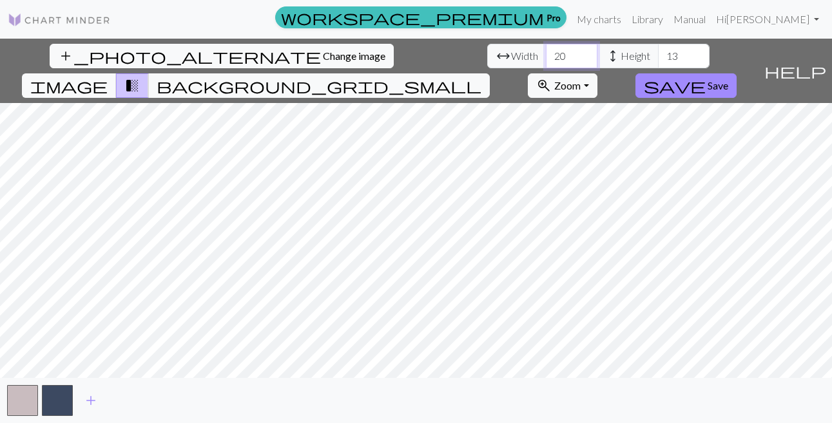
click at [551, 57] on input "20" at bounding box center [572, 56] width 52 height 24
click at [664, 59] on input "13" at bounding box center [684, 56] width 52 height 24
click at [565, 61] on input "40" at bounding box center [572, 56] width 52 height 24
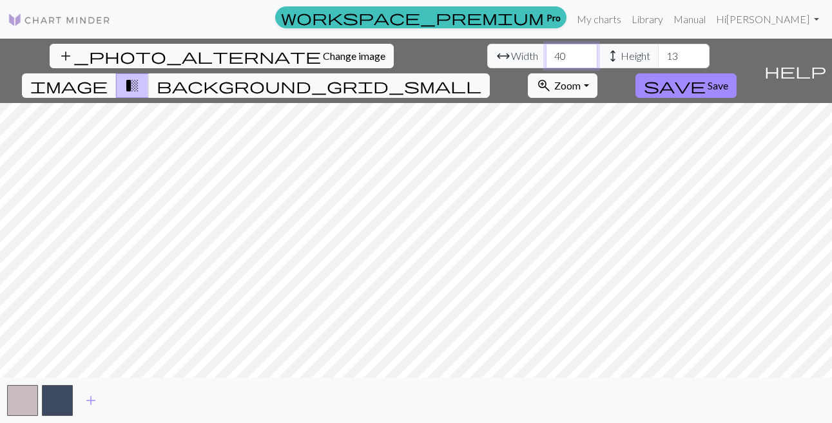
click at [565, 61] on input "40" at bounding box center [572, 56] width 52 height 24
click at [581, 56] on input "39" at bounding box center [572, 56] width 52 height 24
click at [581, 52] on input "40" at bounding box center [572, 56] width 52 height 24
click at [581, 52] on input "41" at bounding box center [572, 56] width 52 height 24
click at [581, 52] on input "42" at bounding box center [572, 56] width 52 height 24
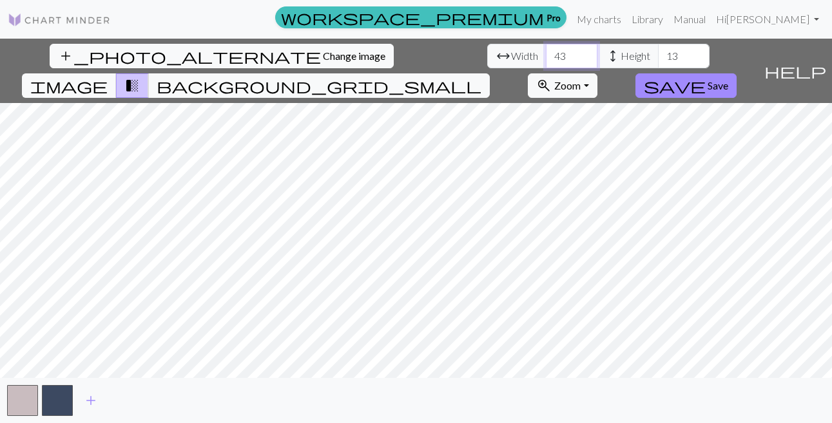
click at [581, 52] on input "43" at bounding box center [572, 56] width 52 height 24
click at [581, 52] on input "44" at bounding box center [572, 56] width 52 height 24
click at [581, 52] on input "45" at bounding box center [572, 56] width 52 height 24
click at [581, 52] on input "46" at bounding box center [572, 56] width 52 height 24
click at [581, 52] on input "47" at bounding box center [572, 56] width 52 height 24
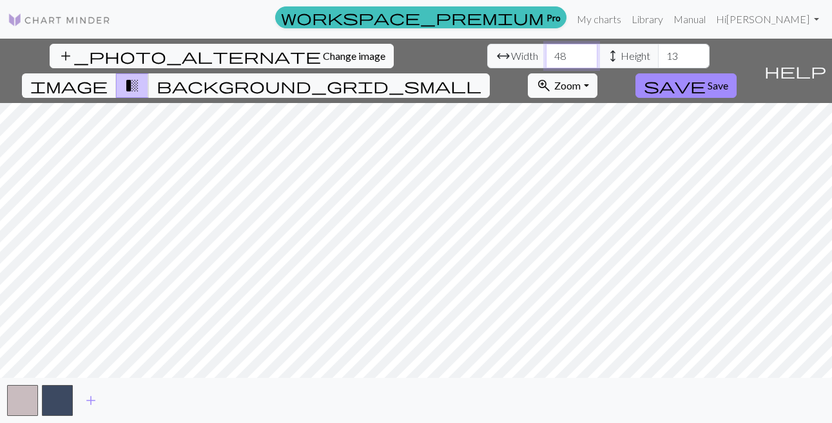
click at [581, 52] on input "48" at bounding box center [572, 56] width 52 height 24
click at [581, 52] on input "49" at bounding box center [572, 56] width 52 height 24
type input "50"
click at [581, 52] on input "50" at bounding box center [572, 56] width 52 height 24
click at [675, 59] on input "13" at bounding box center [684, 56] width 52 height 24
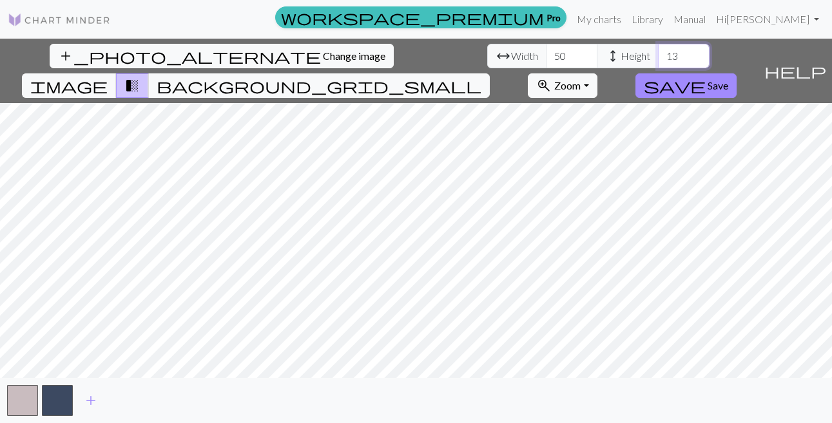
click at [675, 59] on input "13" at bounding box center [684, 56] width 52 height 24
type input "50"
click at [583, 54] on input "51" at bounding box center [572, 56] width 52 height 24
click at [583, 54] on input "52" at bounding box center [572, 56] width 52 height 24
click at [583, 54] on input "53" at bounding box center [572, 56] width 52 height 24
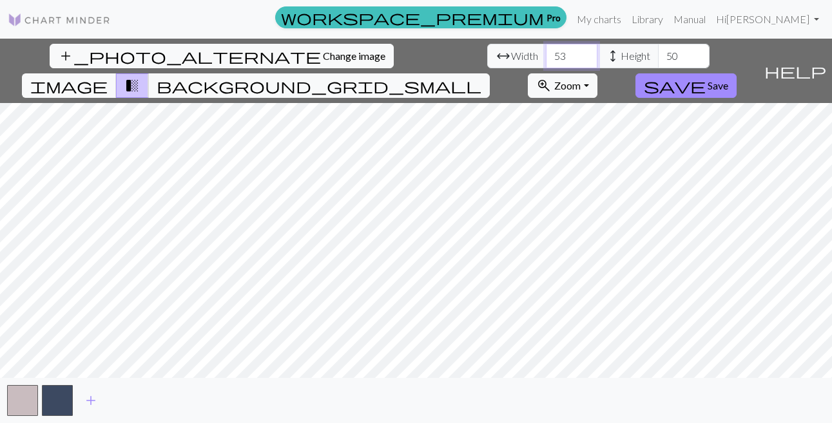
click at [583, 54] on input "54" at bounding box center [572, 56] width 52 height 24
click at [583, 54] on input "55" at bounding box center [572, 56] width 52 height 24
click at [583, 54] on input "56" at bounding box center [572, 56] width 52 height 24
click at [583, 54] on input "57" at bounding box center [572, 56] width 52 height 24
click at [583, 54] on input "58" at bounding box center [572, 56] width 52 height 24
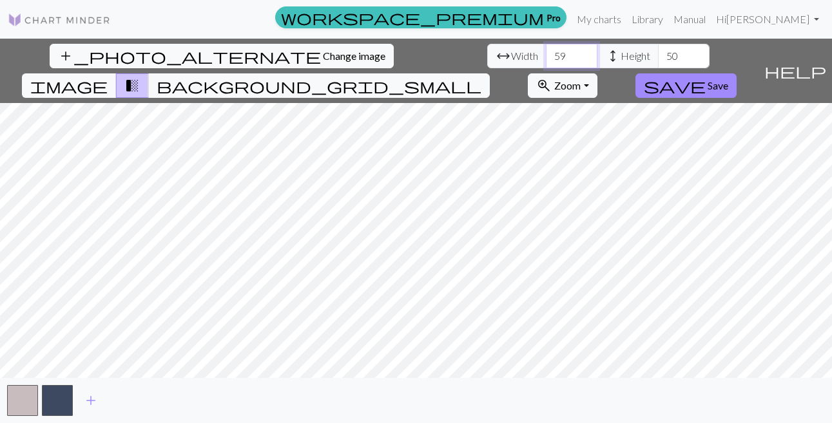
click at [583, 54] on input "59" at bounding box center [572, 56] width 52 height 24
type input "60"
click at [583, 54] on input "60" at bounding box center [572, 56] width 52 height 24
click at [695, 52] on input "51" at bounding box center [684, 56] width 52 height 24
click at [695, 52] on input "52" at bounding box center [684, 56] width 52 height 24
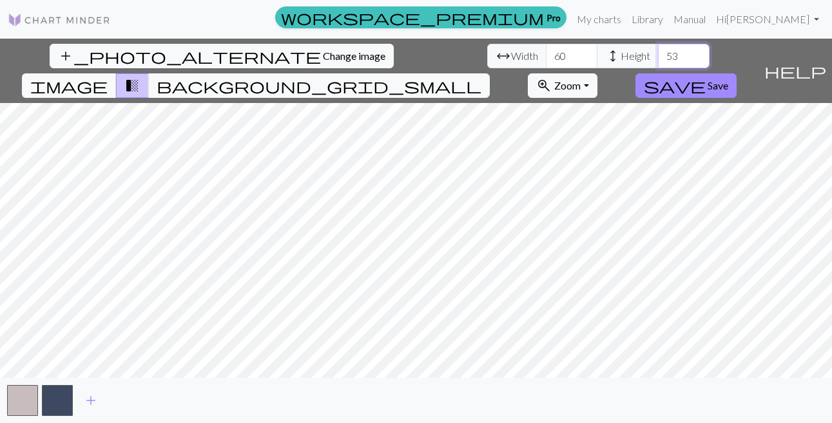
click at [695, 52] on input "53" at bounding box center [684, 56] width 52 height 24
click at [695, 52] on input "54" at bounding box center [684, 56] width 52 height 24
click at [695, 52] on input "55" at bounding box center [684, 56] width 52 height 24
click at [695, 52] on input "56" at bounding box center [684, 56] width 52 height 24
click at [695, 52] on input "57" at bounding box center [684, 56] width 52 height 24
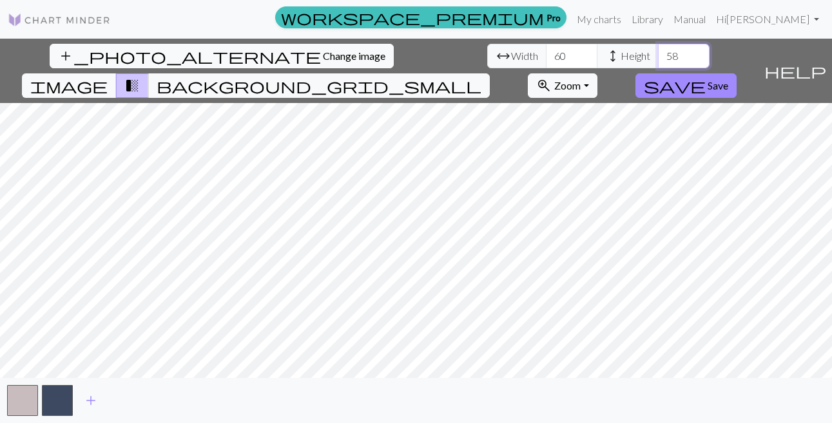
click at [695, 52] on input "58" at bounding box center [684, 56] width 52 height 24
click at [695, 52] on input "59" at bounding box center [684, 56] width 52 height 24
type input "60"
click at [695, 52] on input "60" at bounding box center [684, 56] width 52 height 24
click at [697, 87] on span "save" at bounding box center [675, 86] width 62 height 18
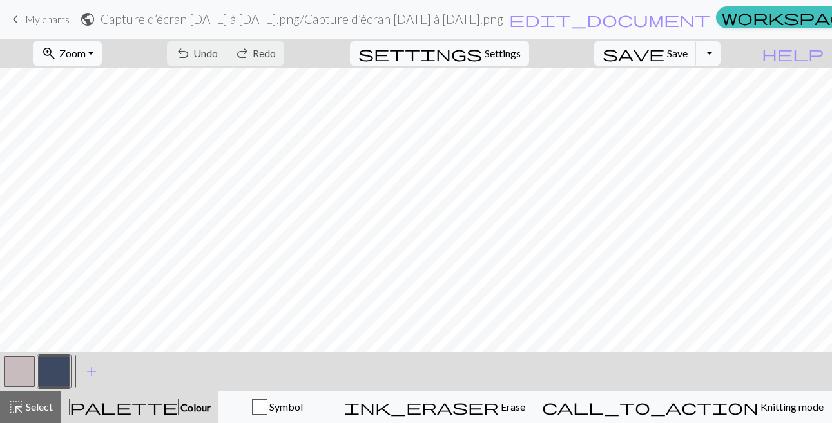
click at [90, 50] on button "zoom_in Zoom Zoom" at bounding box center [67, 53] width 69 height 24
click at [60, 157] on button "50%" at bounding box center [85, 154] width 102 height 21
click at [90, 364] on span "add" at bounding box center [91, 372] width 15 height 18
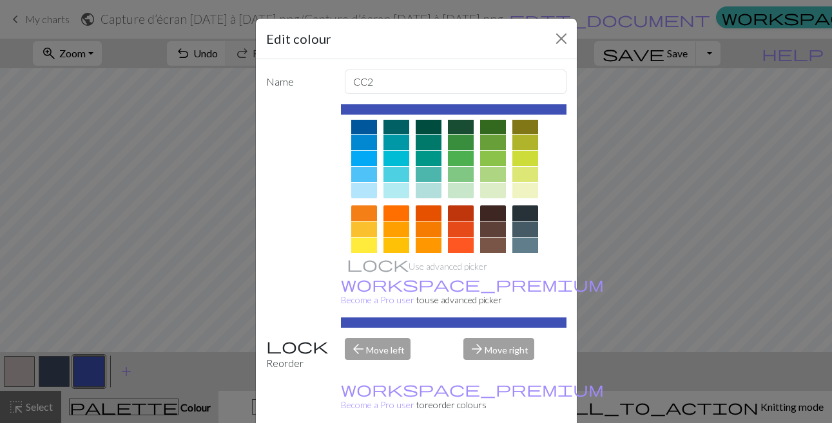
scroll to position [233, 0]
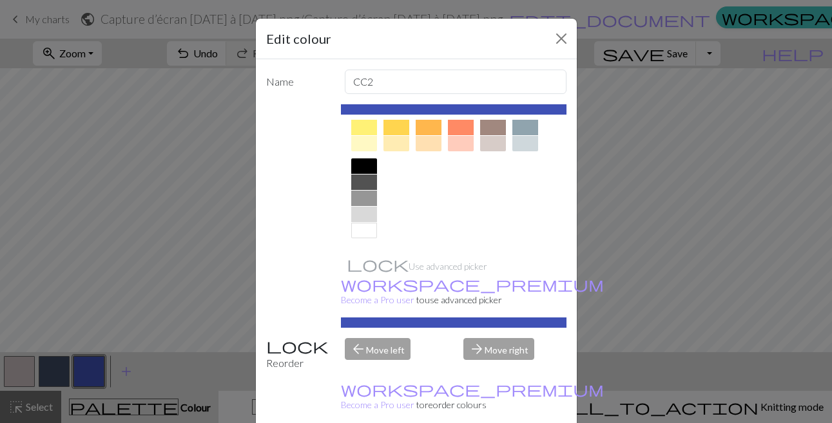
click at [371, 171] on div at bounding box center [364, 166] width 26 height 15
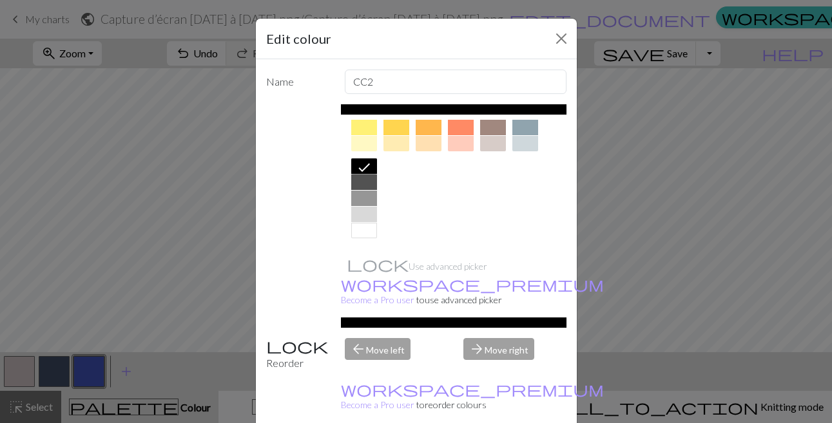
scroll to position [74, 0]
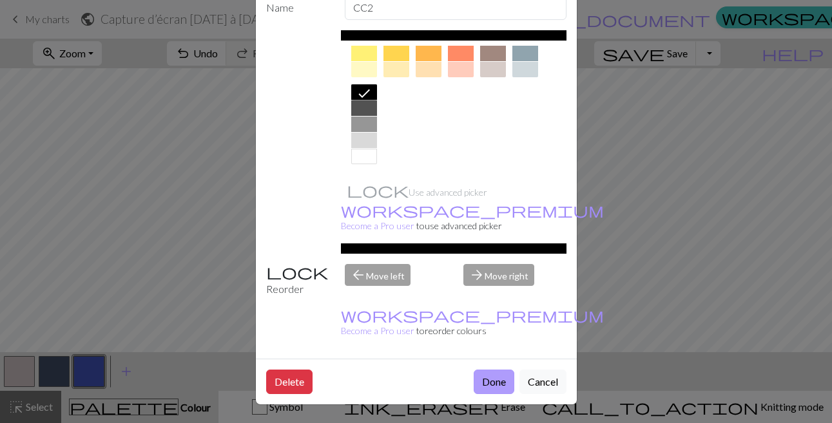
click at [499, 385] on button "Done" at bounding box center [494, 382] width 41 height 24
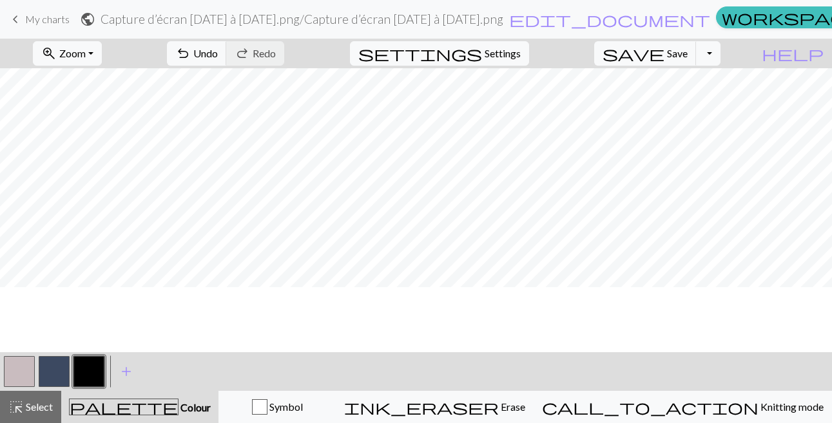
scroll to position [0, 0]
click at [125, 373] on span "add" at bounding box center [126, 372] width 15 height 18
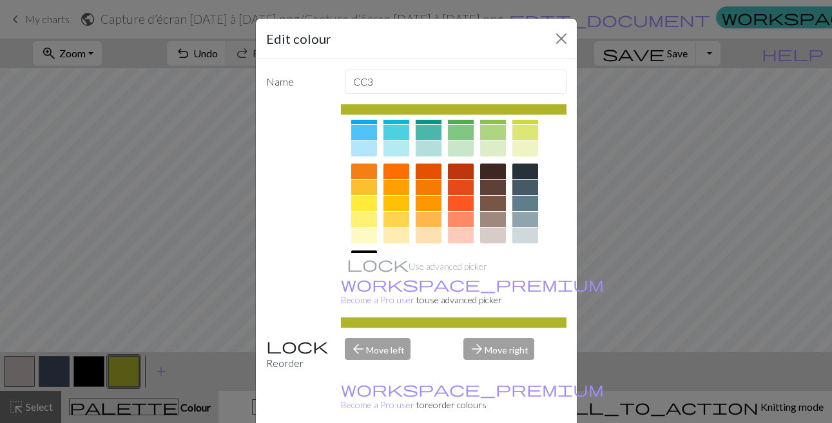
scroll to position [233, 0]
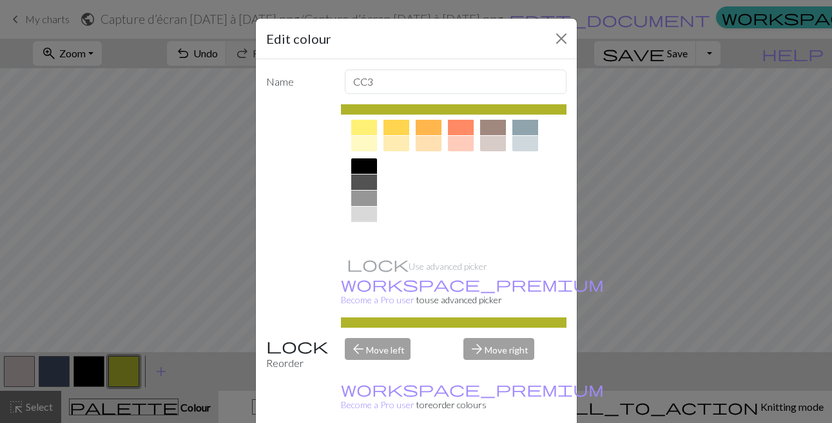
click at [368, 233] on div at bounding box center [364, 230] width 26 height 15
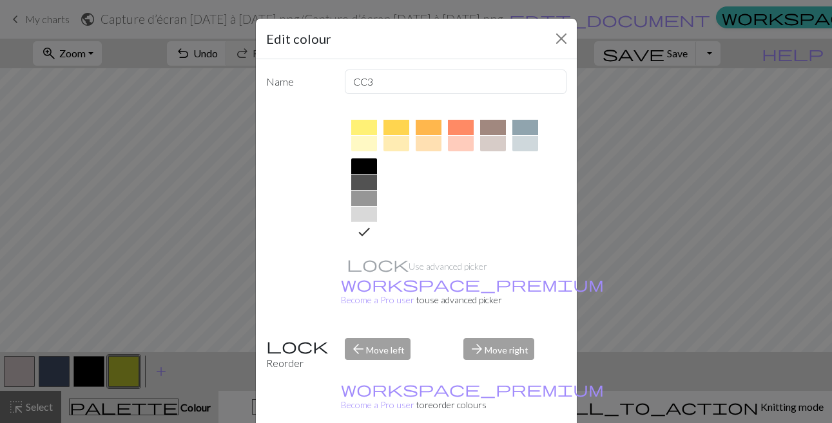
scroll to position [74, 0]
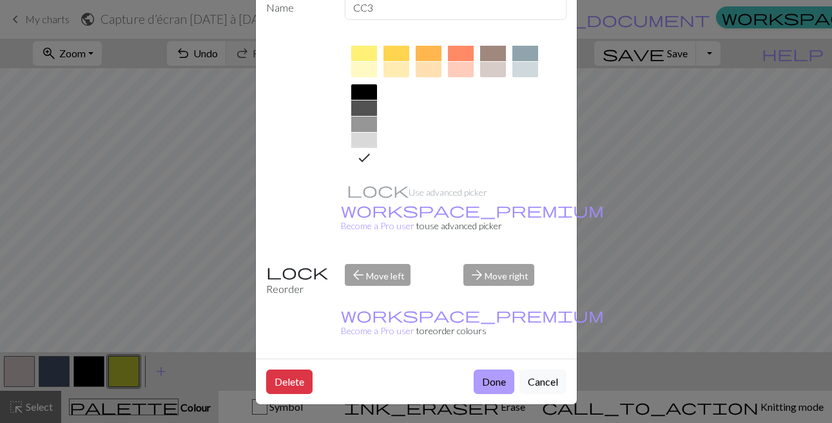
click at [488, 385] on button "Done" at bounding box center [494, 382] width 41 height 24
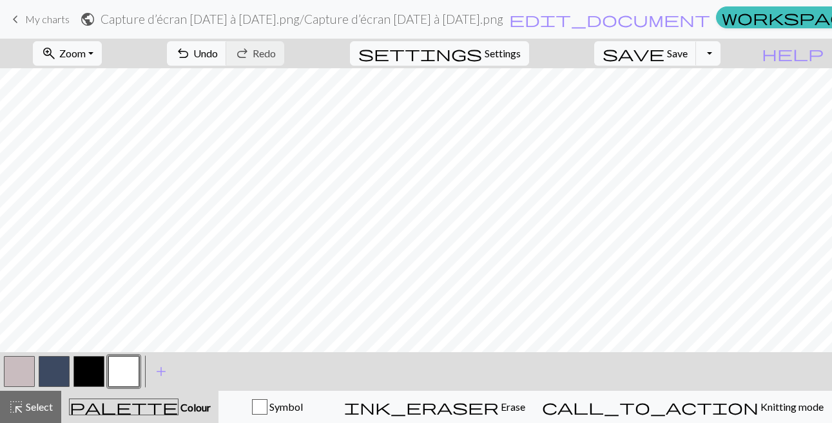
click at [22, 361] on button "button" at bounding box center [19, 371] width 31 height 31
click at [34, 167] on div "zoom_in Zoom Zoom Fit all Fit width Fit height 50% 100% 150% 200% undo Undo Und…" at bounding box center [416, 231] width 832 height 385
drag, startPoint x: 17, startPoint y: 358, endPoint x: 9, endPoint y: 369, distance: 13.3
click at [9, 369] on button "button" at bounding box center [19, 371] width 31 height 31
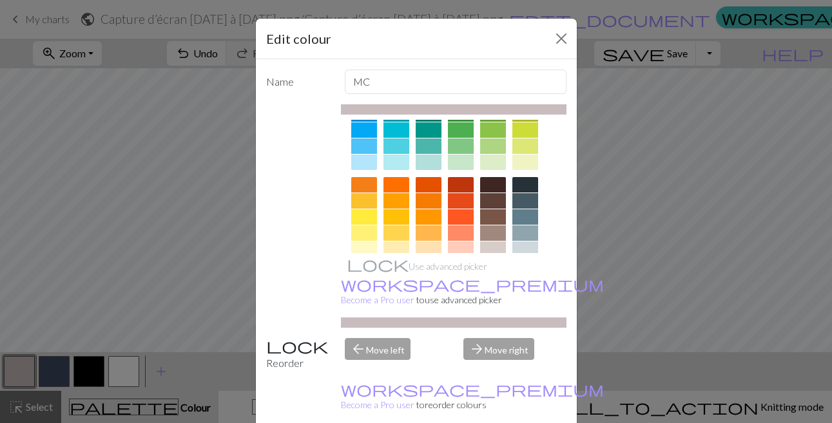
scroll to position [233, 0]
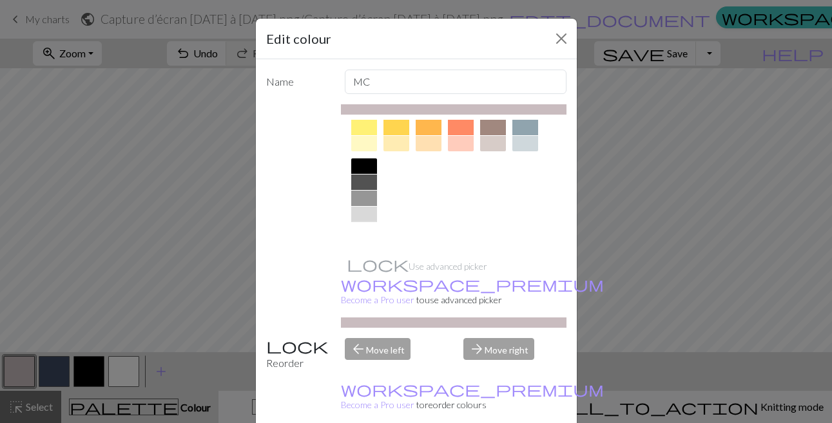
click at [365, 233] on div at bounding box center [364, 230] width 26 height 15
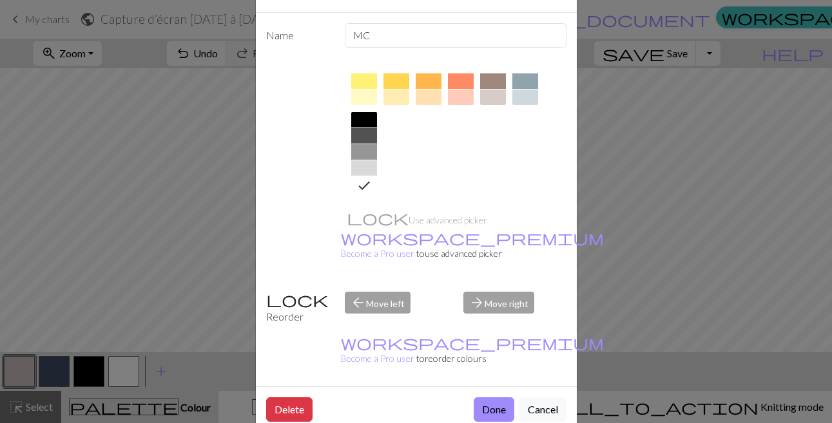
scroll to position [74, 0]
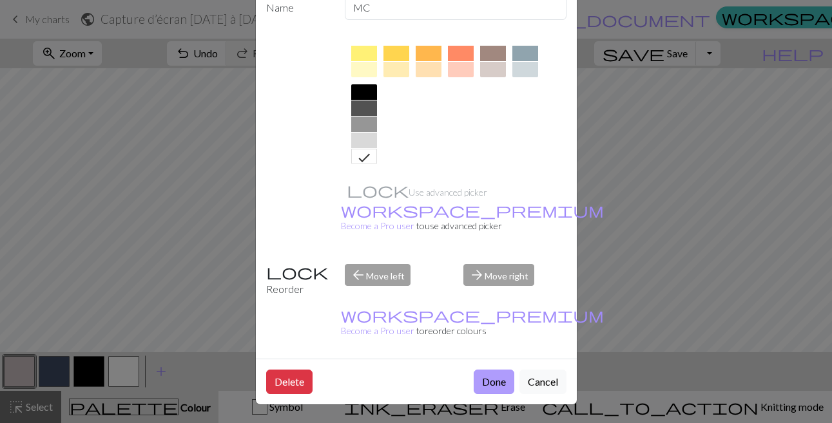
click at [477, 377] on button "Done" at bounding box center [494, 382] width 41 height 24
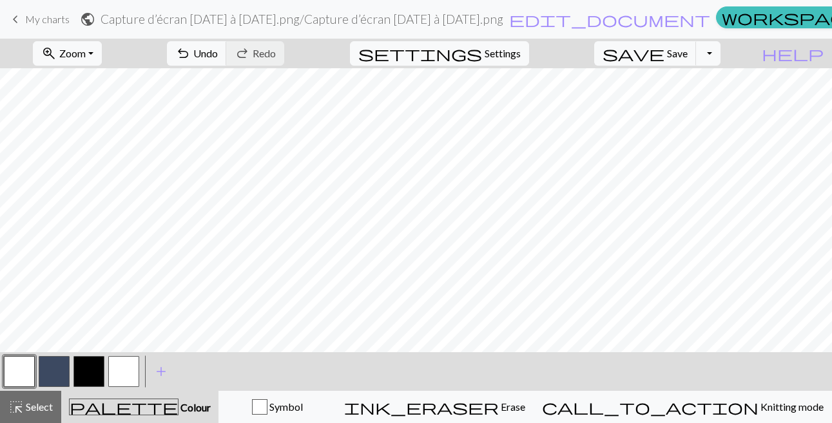
click at [124, 370] on button "button" at bounding box center [123, 371] width 31 height 31
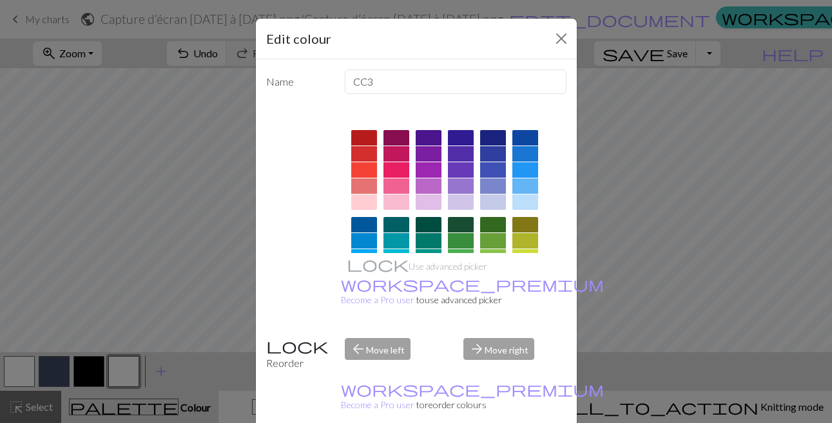
click at [371, 139] on div at bounding box center [364, 137] width 26 height 15
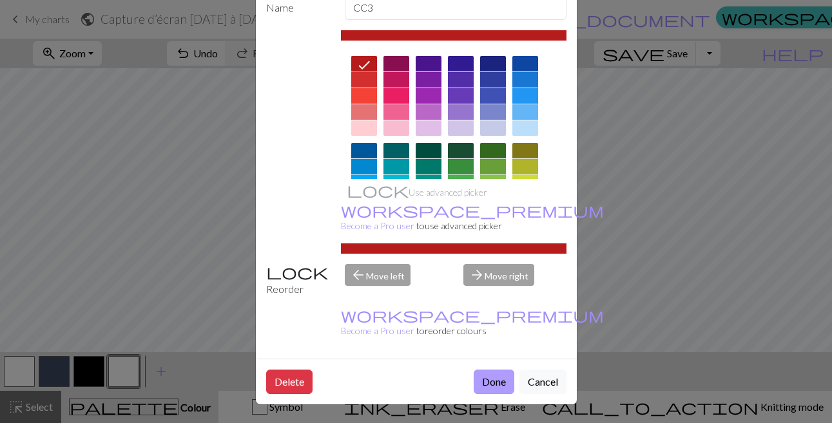
click at [486, 380] on button "Done" at bounding box center [494, 382] width 41 height 24
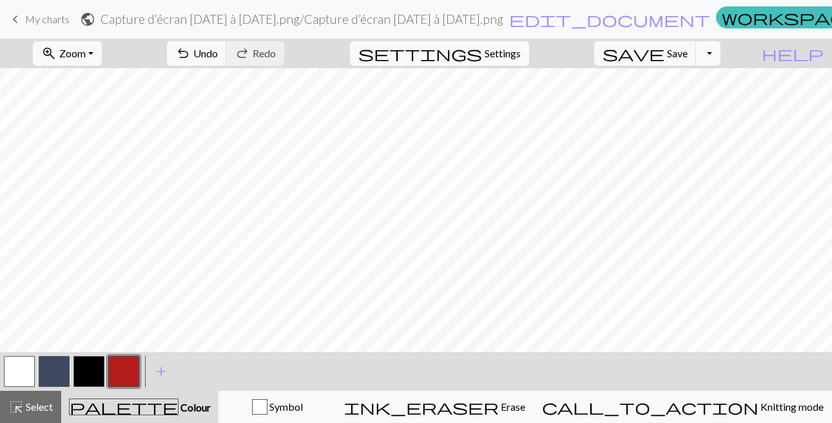
click at [432, 65] on button "settings Settings" at bounding box center [439, 53] width 179 height 24
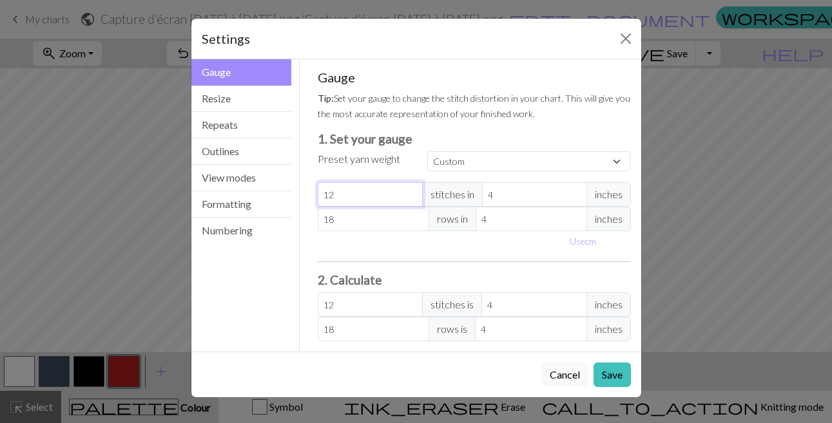
click at [364, 195] on input "12" at bounding box center [370, 194] width 105 height 24
type input "1"
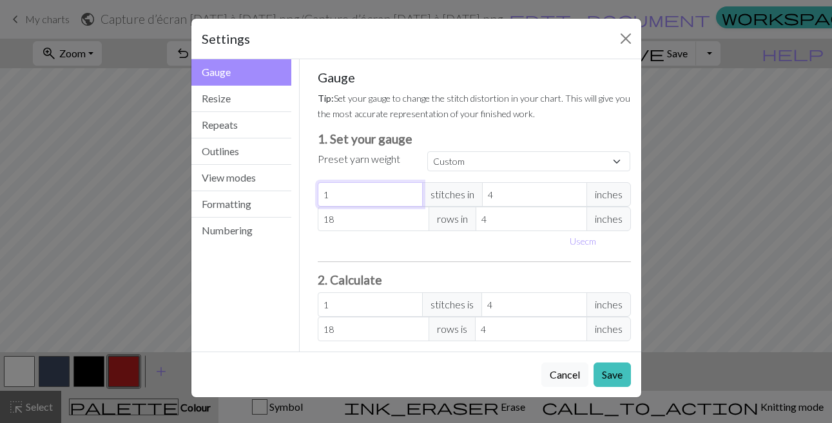
type input "18"
click at [345, 223] on input "18" at bounding box center [374, 219] width 112 height 24
type input "1"
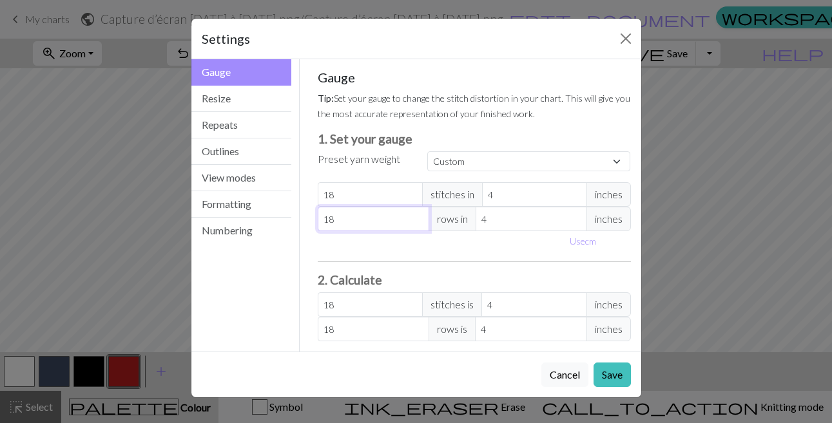
type input "1"
type input "0"
type input "2"
type input "24"
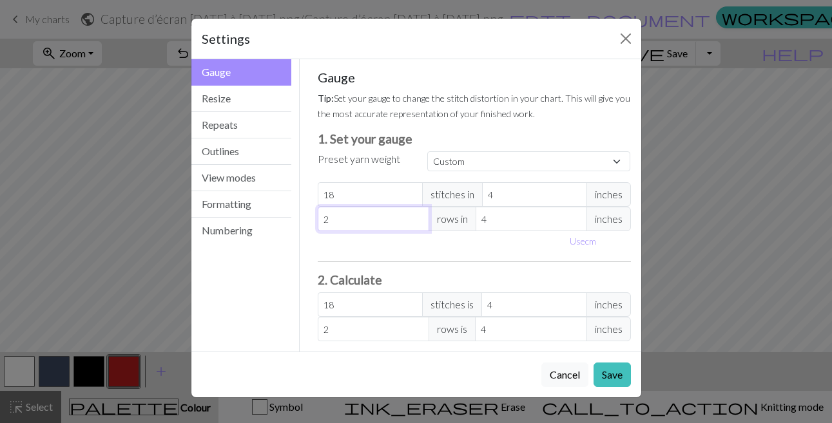
type input "24"
click at [610, 197] on span "inches" at bounding box center [609, 194] width 44 height 24
click at [535, 188] on input "4" at bounding box center [534, 194] width 105 height 24
click at [637, 134] on div "Gauge Tip: Set your gauge to change the stitch distortion in your chart. This w…" at bounding box center [474, 205] width 334 height 293
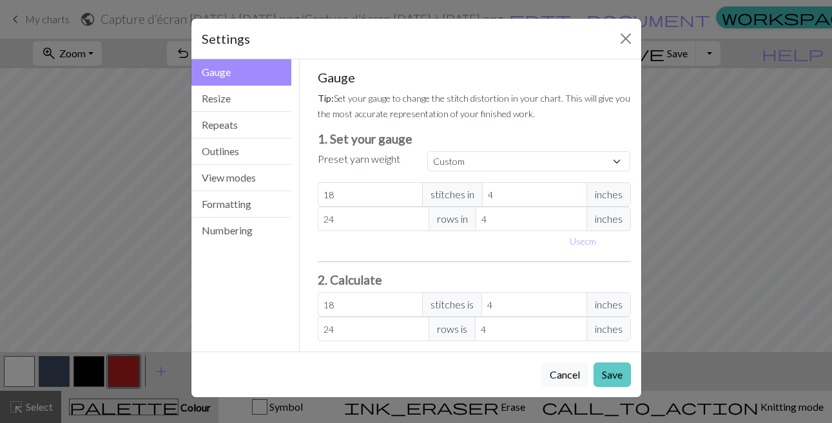
click at [612, 370] on button "Save" at bounding box center [612, 375] width 37 height 24
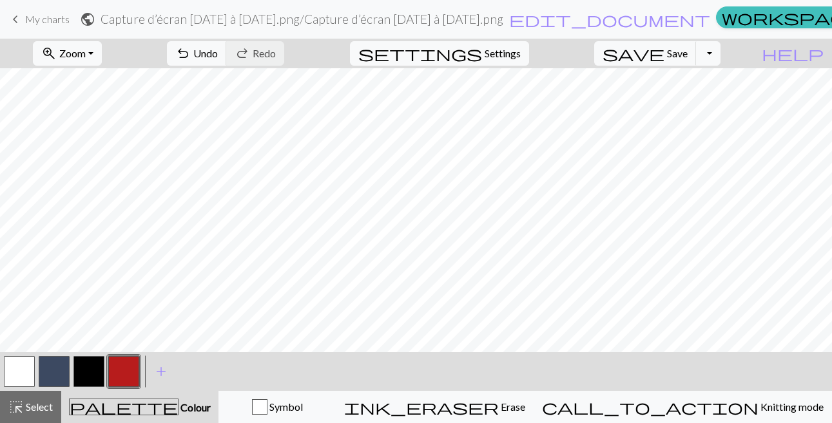
click at [8, 361] on button "button" at bounding box center [19, 371] width 31 height 31
click at [118, 377] on button "button" at bounding box center [123, 371] width 31 height 31
click at [93, 361] on button "button" at bounding box center [88, 371] width 31 height 31
click at [26, 367] on button "button" at bounding box center [19, 371] width 31 height 31
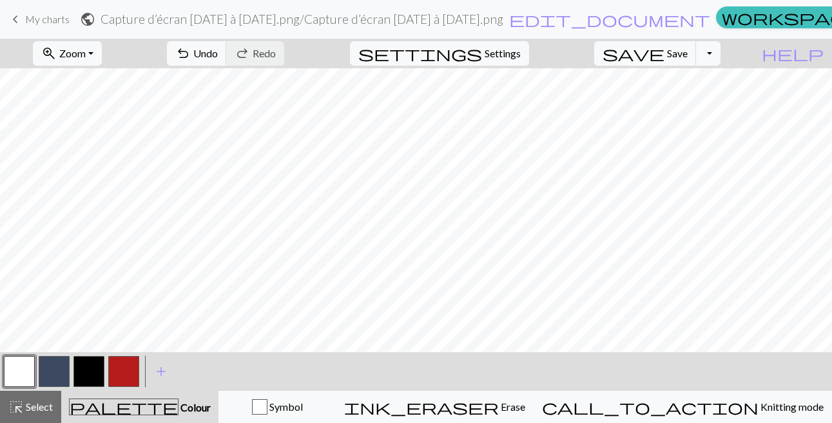
click at [88, 368] on button "button" at bounding box center [88, 371] width 31 height 31
click at [12, 366] on button "button" at bounding box center [19, 371] width 31 height 31
click at [83, 379] on button "button" at bounding box center [88, 371] width 31 height 31
click at [22, 376] on button "button" at bounding box center [19, 371] width 31 height 31
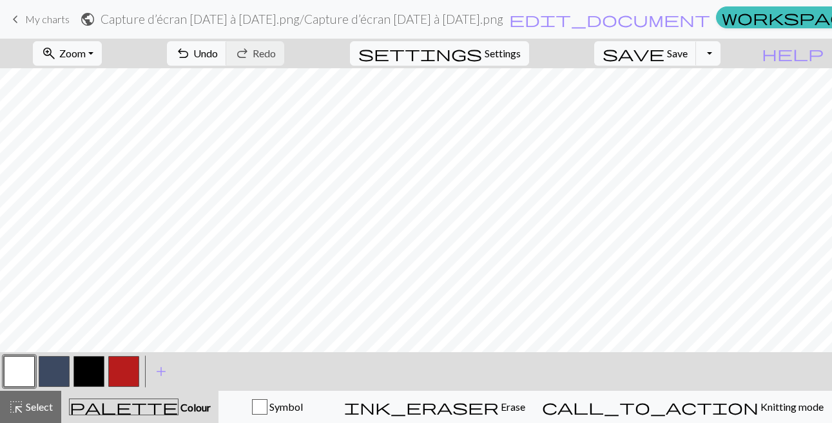
click at [14, 370] on button "button" at bounding box center [19, 371] width 31 height 31
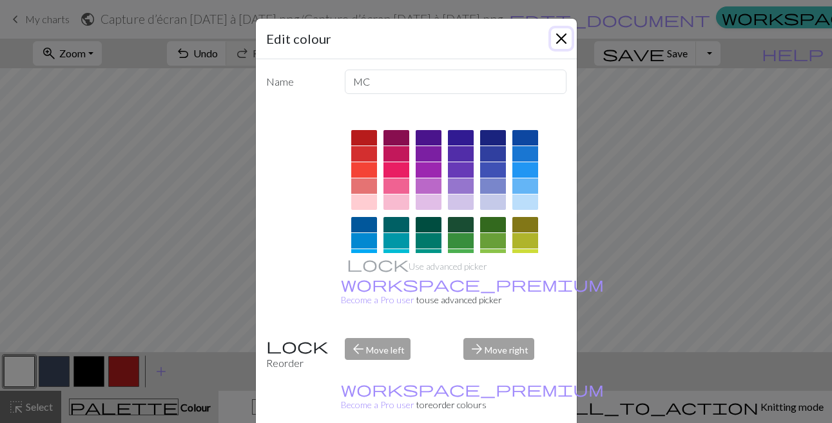
click at [561, 38] on button "Close" at bounding box center [561, 38] width 21 height 21
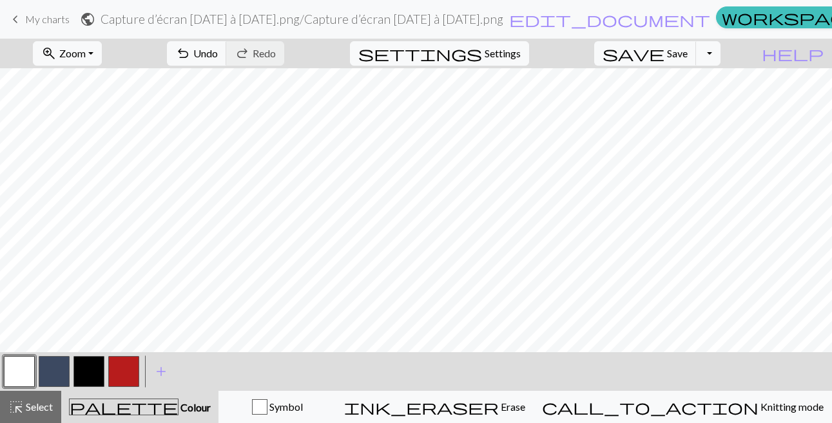
click at [93, 374] on button "button" at bounding box center [88, 371] width 31 height 31
click at [44, 376] on button "button" at bounding box center [54, 371] width 31 height 31
click at [52, 370] on button "button" at bounding box center [54, 371] width 31 height 31
click at [52, 370] on div "Edit colour Name CC1 Use advanced picker workspace_premium Become a Pro user to…" at bounding box center [416, 211] width 832 height 423
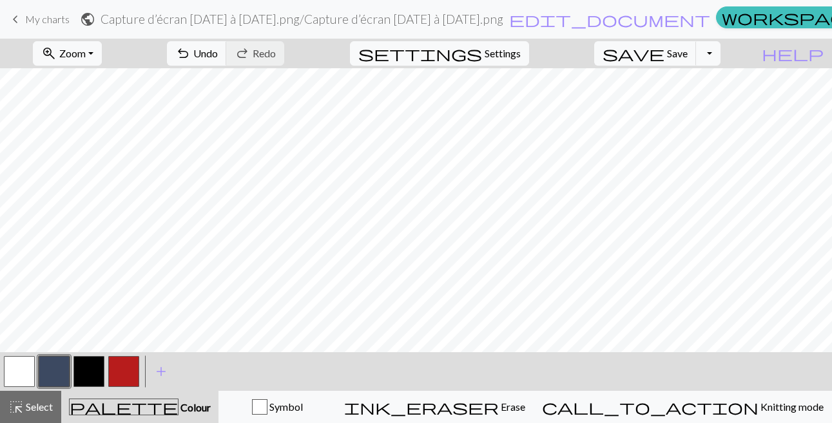
click at [52, 370] on button "button" at bounding box center [54, 371] width 31 height 31
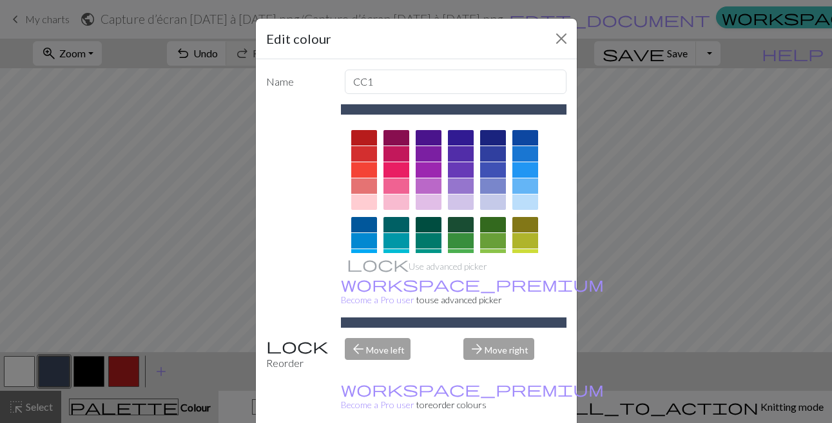
click at [532, 133] on div at bounding box center [525, 137] width 26 height 15
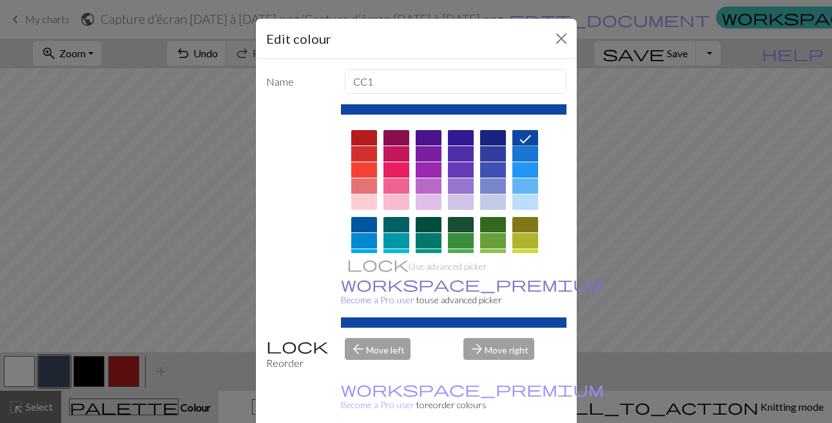
scroll to position [74, 0]
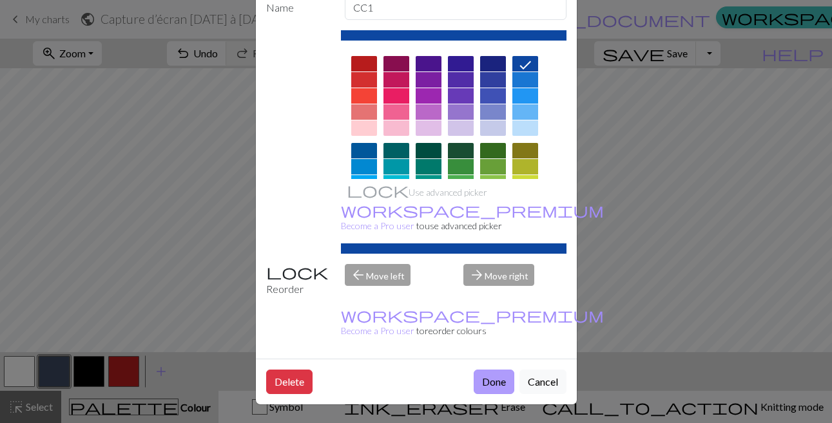
click at [492, 389] on button "Done" at bounding box center [494, 382] width 41 height 24
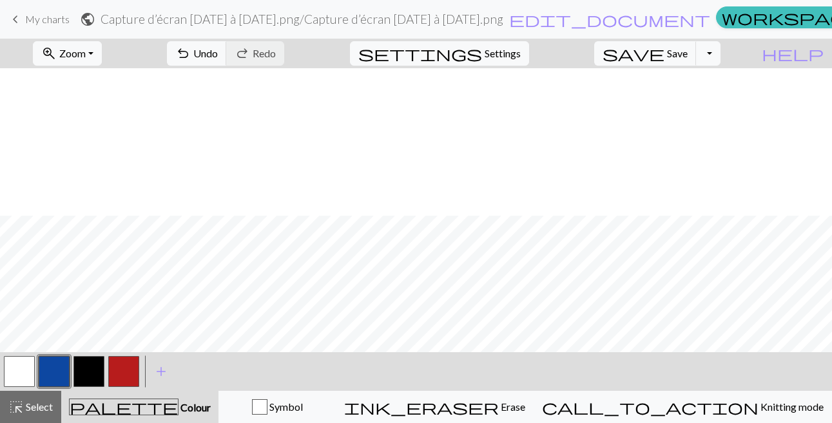
scroll to position [148, 0]
click at [91, 373] on button "button" at bounding box center [88, 371] width 31 height 31
click at [24, 374] on button "button" at bounding box center [19, 371] width 31 height 31
click at [90, 367] on button "button" at bounding box center [88, 371] width 31 height 31
click at [22, 364] on button "button" at bounding box center [19, 371] width 31 height 31
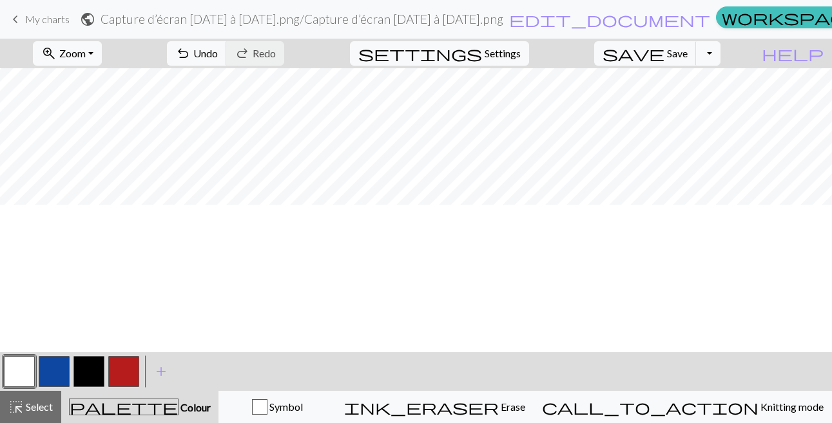
scroll to position [0, 0]
click at [92, 43] on button "zoom_in Zoom Zoom" at bounding box center [67, 53] width 69 height 24
click at [54, 153] on button "50%" at bounding box center [85, 154] width 102 height 21
click at [418, 58] on span "settings" at bounding box center [420, 53] width 124 height 18
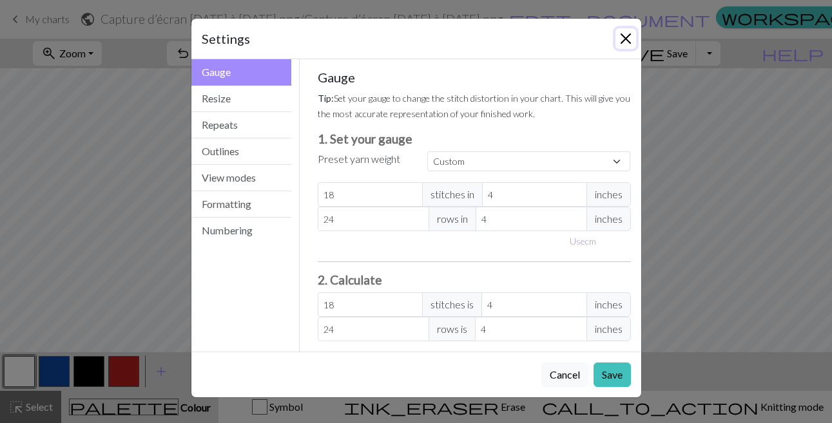
click at [625, 35] on button "Close" at bounding box center [626, 38] width 21 height 21
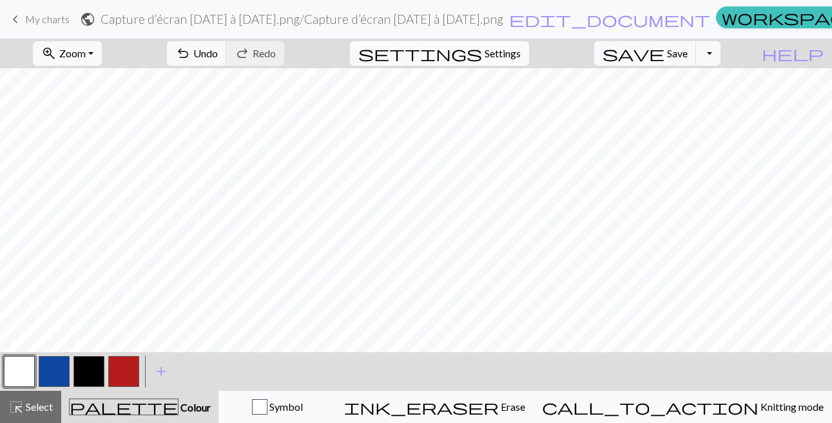
click at [436, 58] on span "settings" at bounding box center [420, 53] width 124 height 18
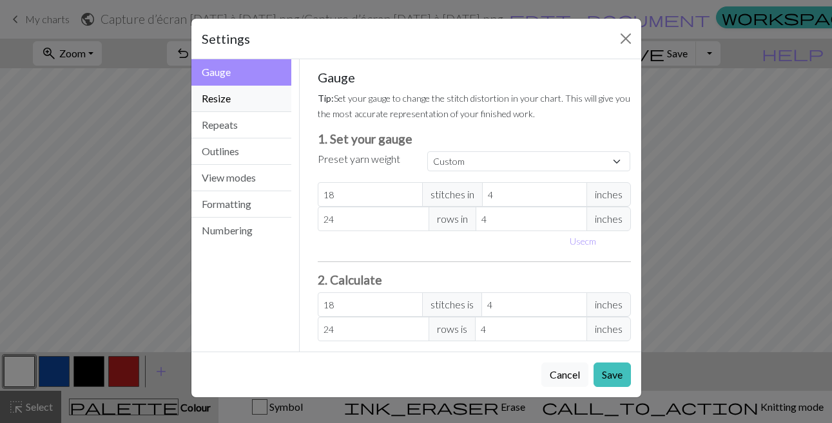
click at [249, 105] on button "Resize" at bounding box center [241, 99] width 101 height 26
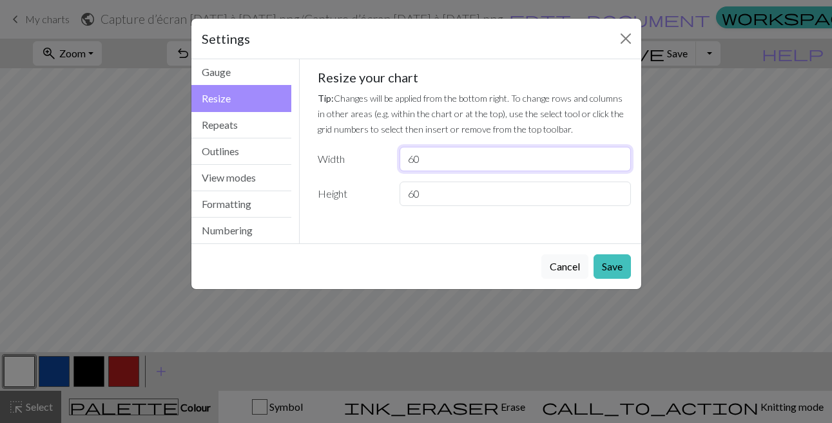
click at [419, 158] on input "60" at bounding box center [515, 159] width 231 height 24
type input "50"
click at [414, 193] on input "60" at bounding box center [515, 194] width 231 height 24
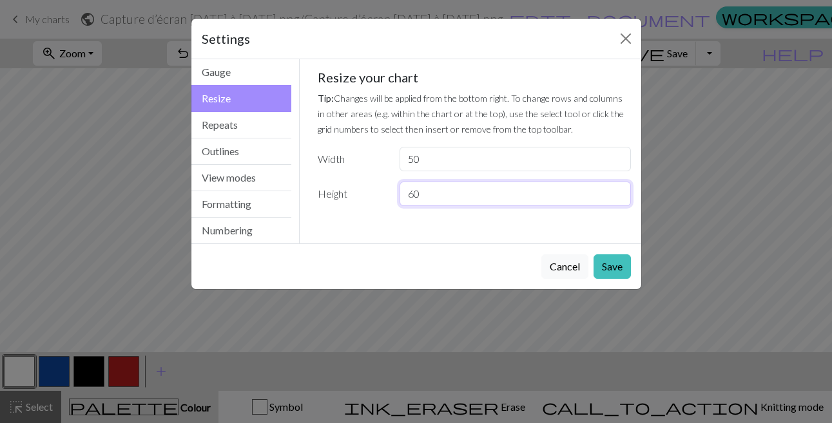
click at [414, 193] on input "60" at bounding box center [515, 194] width 231 height 24
type input "50"
click at [610, 280] on div "Cancel Save" at bounding box center [416, 267] width 450 height 46
click at [611, 266] on button "Save" at bounding box center [612, 267] width 37 height 24
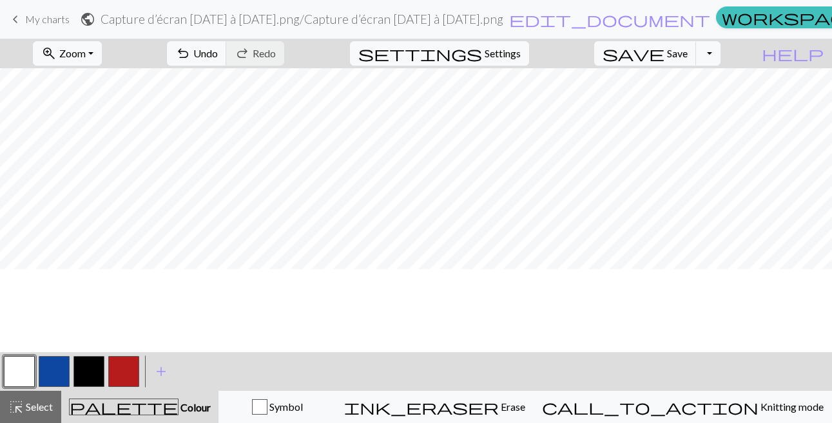
scroll to position [0, 0]
click at [182, 51] on span "undo" at bounding box center [182, 53] width 15 height 18
click at [387, 53] on span "settings" at bounding box center [420, 53] width 124 height 18
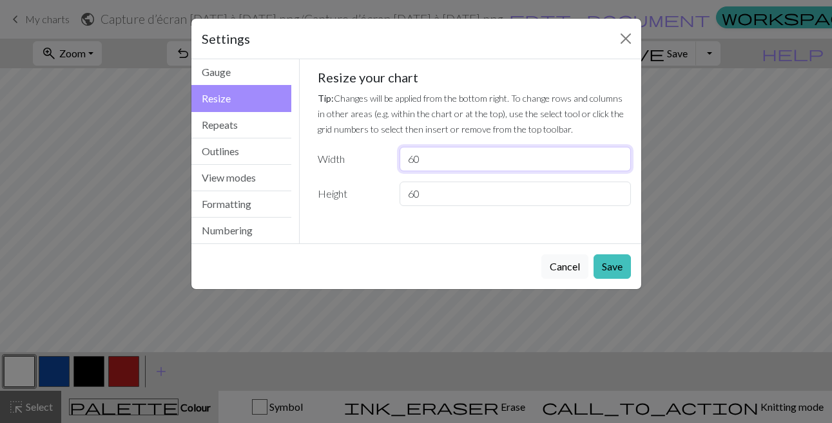
click at [423, 162] on input "60" at bounding box center [515, 159] width 231 height 24
type input "6"
type input "80"
click at [428, 194] on input "60" at bounding box center [515, 194] width 231 height 24
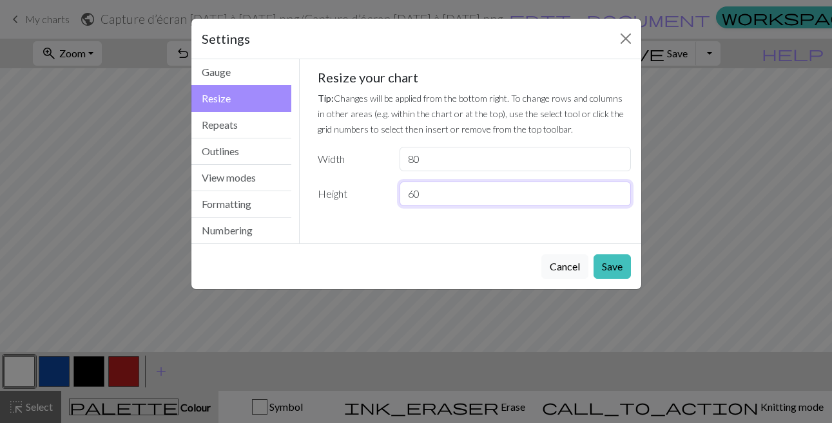
click at [428, 194] on input "60" at bounding box center [515, 194] width 231 height 24
type input "6"
type input "80"
click at [610, 262] on button "Save" at bounding box center [612, 267] width 37 height 24
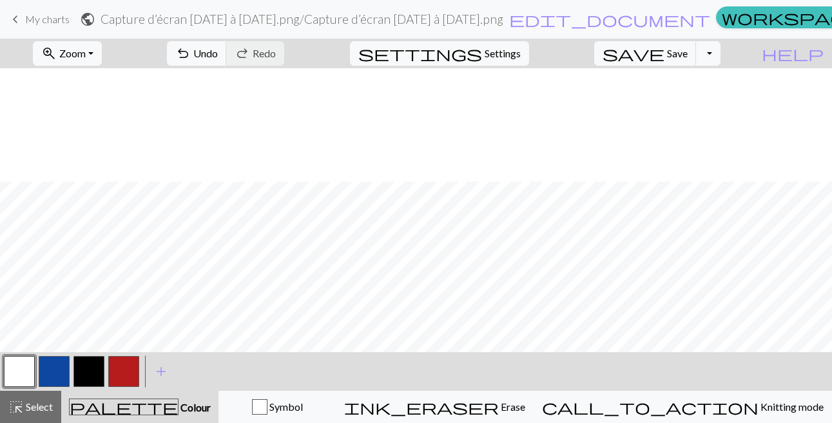
scroll to position [113, 0]
click at [205, 51] on span "Undo" at bounding box center [205, 53] width 24 height 12
click at [467, 48] on span "settings" at bounding box center [420, 53] width 124 height 18
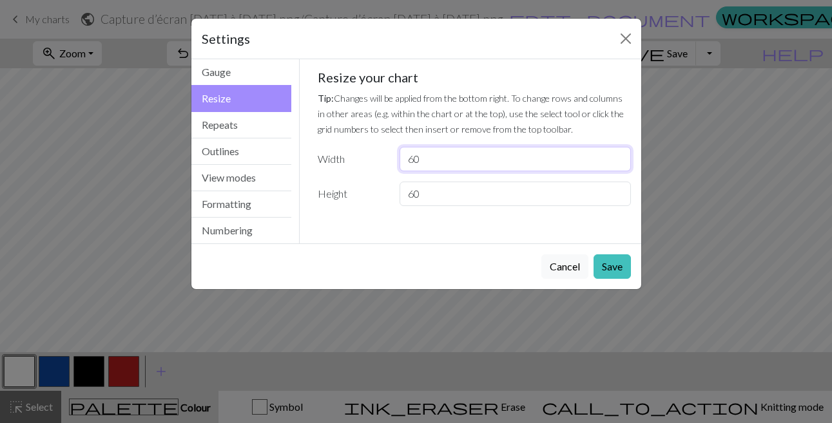
click at [468, 168] on input "60" at bounding box center [515, 159] width 231 height 24
type input "6"
type input "80"
click at [458, 192] on input "60" at bounding box center [515, 194] width 231 height 24
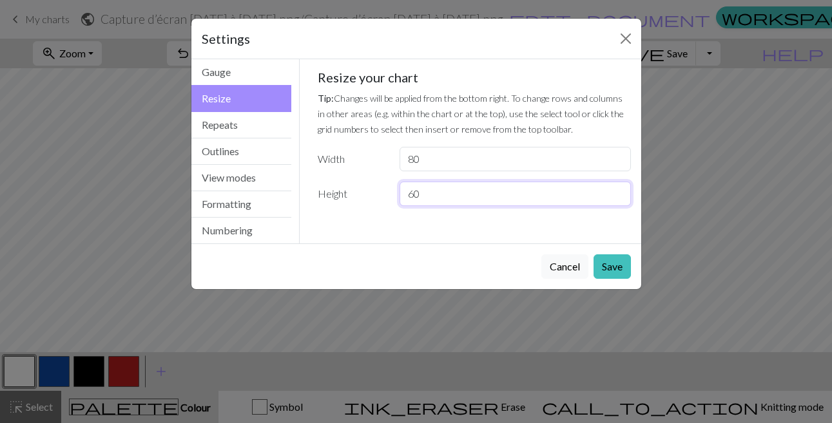
click at [458, 192] on input "60" at bounding box center [515, 194] width 231 height 24
type input "6"
type input "32"
click at [622, 43] on button "Close" at bounding box center [626, 38] width 21 height 21
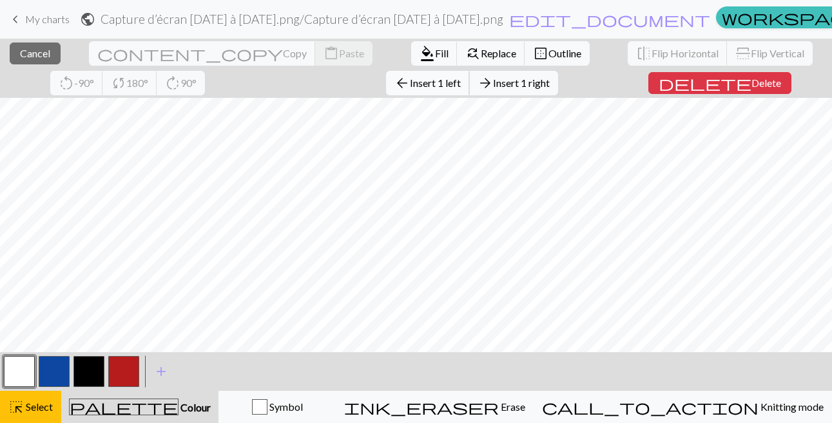
click at [404, 81] on span "arrow_back" at bounding box center [401, 83] width 15 height 18
click at [398, 75] on span "arrow_back" at bounding box center [401, 83] width 15 height 18
click at [432, 87] on span "Insert 1 left" at bounding box center [435, 83] width 51 height 12
click at [427, 82] on span "Insert 1 left" at bounding box center [435, 83] width 51 height 12
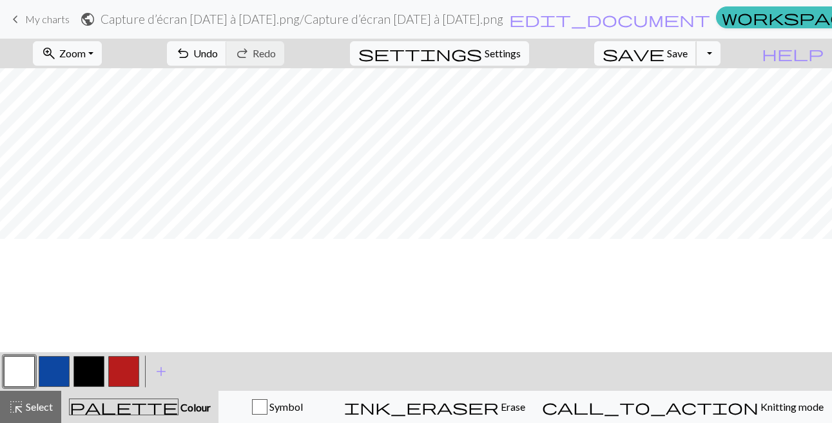
scroll to position [0, 0]
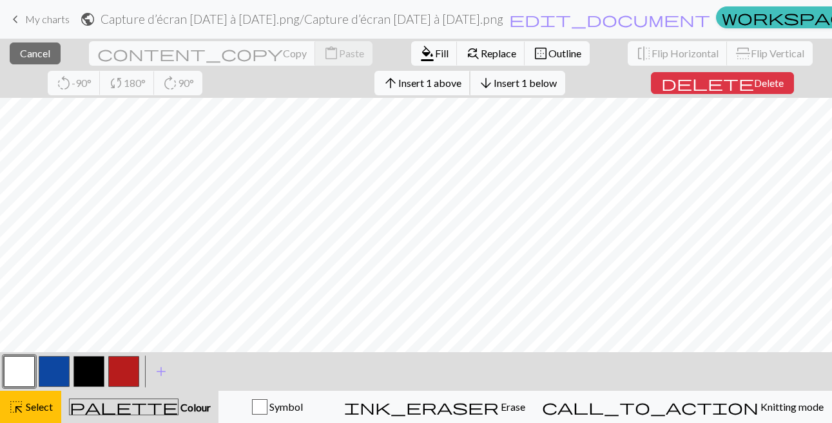
click at [436, 85] on span "Insert 1 above" at bounding box center [429, 83] width 63 height 12
click at [411, 86] on span "Insert 1 above" at bounding box center [429, 83] width 63 height 12
click at [419, 84] on span "Insert 1 above" at bounding box center [429, 83] width 63 height 12
click at [423, 81] on span "Insert 1 above" at bounding box center [429, 83] width 63 height 12
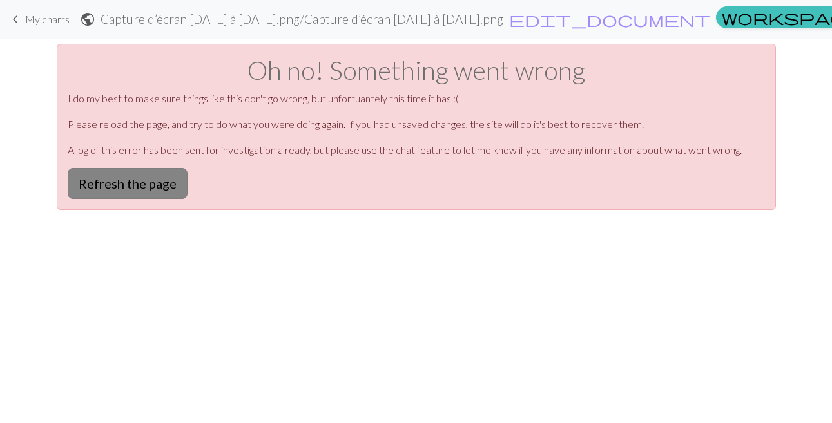
click at [156, 186] on button "Refresh the page" at bounding box center [128, 183] width 120 height 31
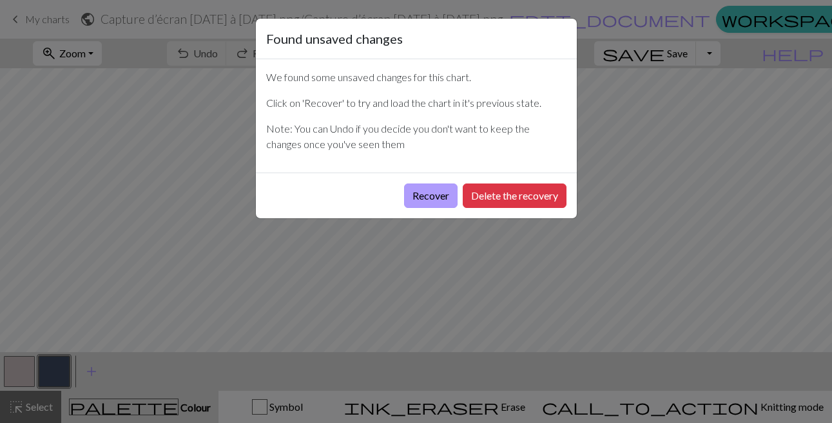
click at [440, 193] on button "Recover" at bounding box center [430, 196] width 53 height 24
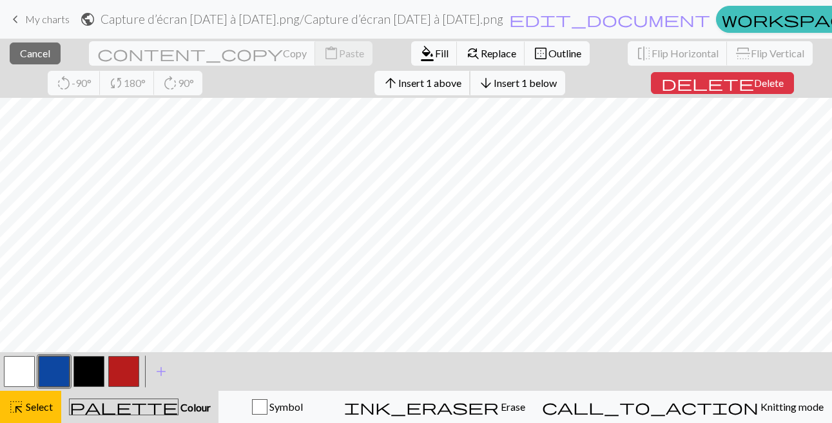
click at [409, 79] on span "Insert 1 above" at bounding box center [429, 83] width 63 height 12
click at [391, 87] on span "arrow_upward" at bounding box center [390, 83] width 15 height 18
click at [420, 81] on span "Insert 1 above" at bounding box center [429, 83] width 63 height 12
click at [402, 79] on span "Insert 1 above" at bounding box center [429, 83] width 63 height 12
click at [426, 88] on span "Insert 1 above" at bounding box center [429, 83] width 63 height 12
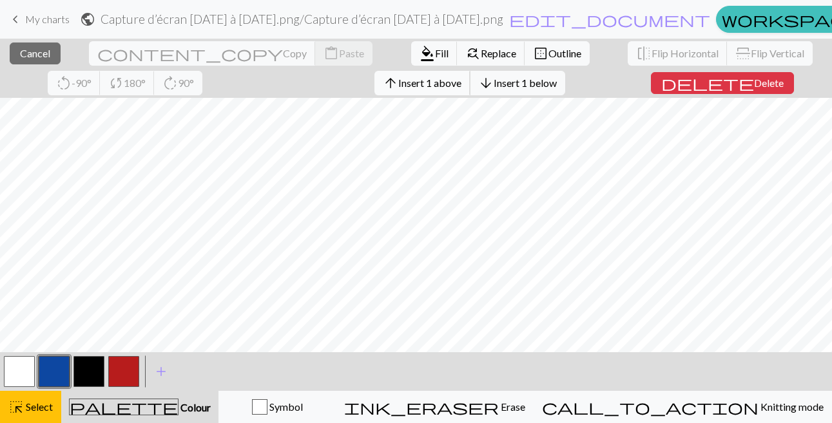
click at [432, 79] on span "Insert 1 above" at bounding box center [429, 83] width 63 height 12
click at [398, 77] on span "Insert 1 above" at bounding box center [429, 83] width 63 height 12
click at [398, 75] on button "arrow_upward Insert 1 above" at bounding box center [422, 83] width 96 height 24
click at [404, 75] on button "arrow_upward Insert 1 above" at bounding box center [422, 83] width 96 height 24
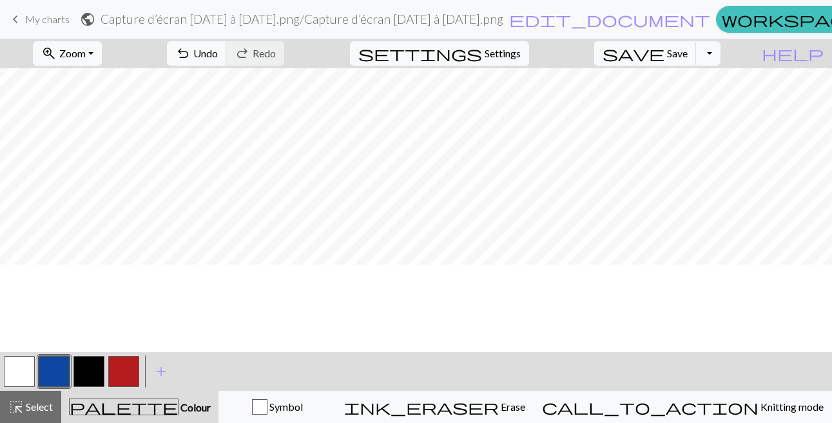
scroll to position [160, 0]
click at [96, 362] on button "button" at bounding box center [88, 371] width 31 height 31
click at [57, 356] on button "button" at bounding box center [54, 371] width 31 height 31
click at [48, 368] on button "button" at bounding box center [54, 371] width 31 height 31
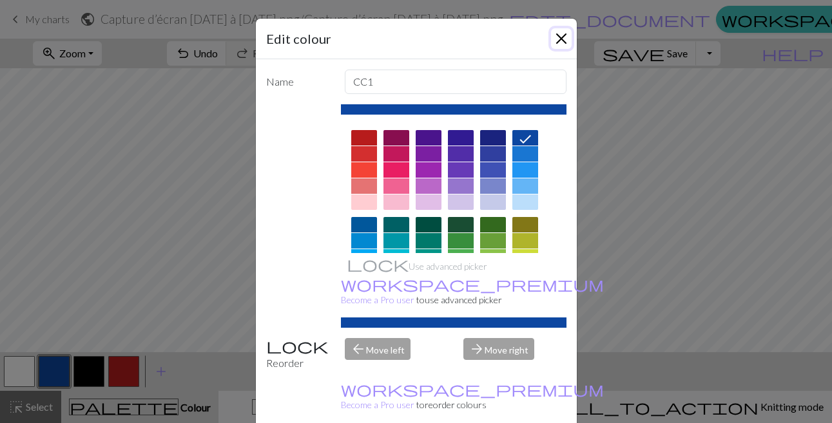
click at [560, 42] on button "Close" at bounding box center [561, 38] width 21 height 21
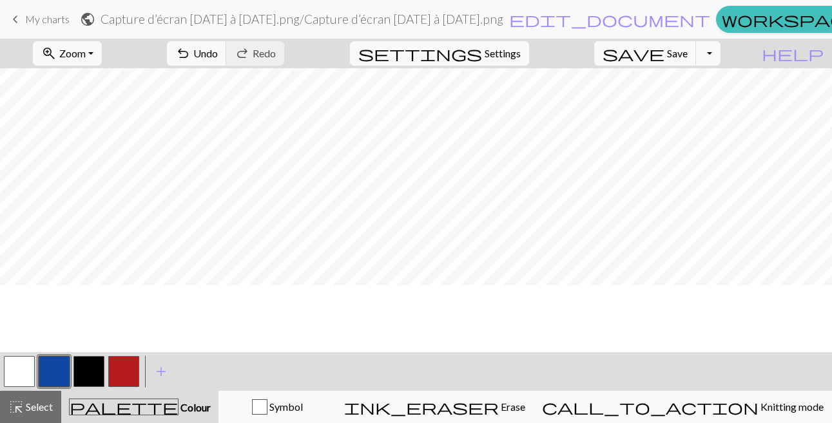
scroll to position [0, 0]
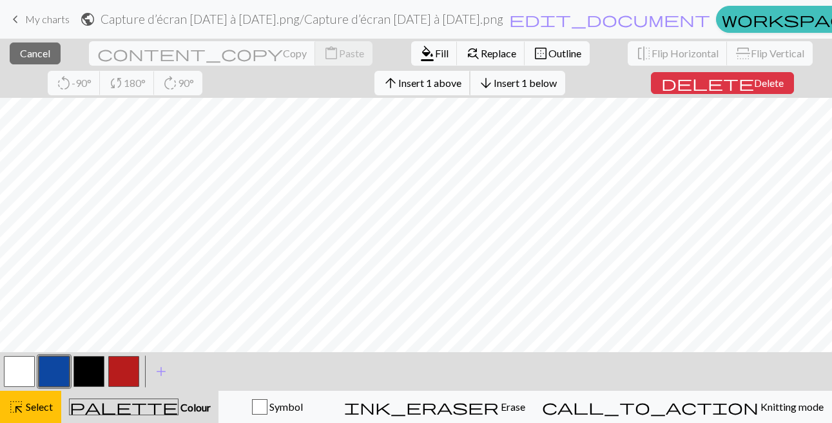
click at [400, 83] on span "Insert 1 above" at bounding box center [429, 83] width 63 height 12
click at [409, 75] on button "arrow_upward Insert 1 above" at bounding box center [422, 83] width 96 height 24
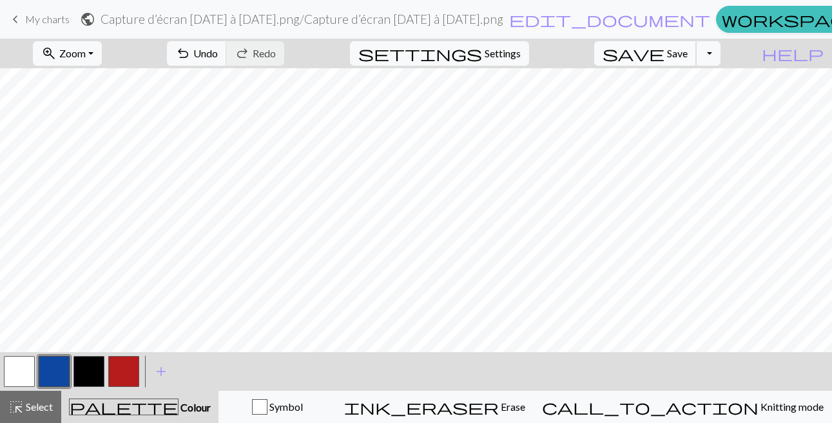
click at [627, 53] on span "save" at bounding box center [634, 53] width 62 height 18
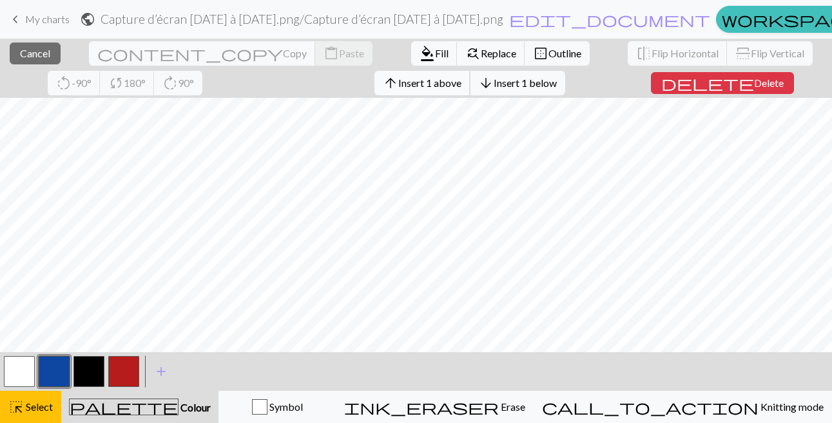
click at [394, 86] on span "arrow_upward" at bounding box center [390, 83] width 15 height 18
click at [417, 89] on button "arrow_upward Insert 1 above" at bounding box center [422, 83] width 96 height 24
click at [395, 88] on span "arrow_upward" at bounding box center [390, 83] width 15 height 18
click at [412, 77] on span "Insert 1 above" at bounding box center [429, 83] width 63 height 12
click at [392, 76] on span "arrow_upward" at bounding box center [390, 83] width 15 height 18
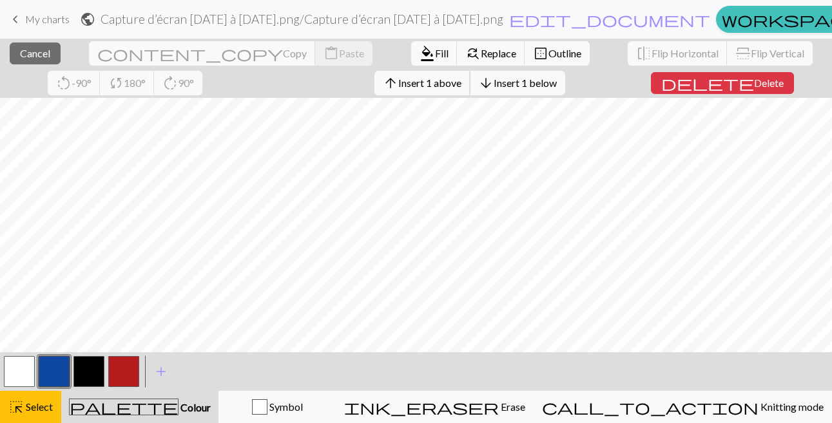
click at [411, 84] on span "Insert 1 above" at bounding box center [429, 83] width 63 height 12
click at [389, 83] on span "arrow_upward" at bounding box center [390, 83] width 15 height 18
click at [398, 84] on span "Insert 1 above" at bounding box center [429, 83] width 63 height 12
click at [441, 80] on span "Insert 1 above" at bounding box center [429, 83] width 63 height 12
click at [400, 82] on span "Insert 1 above" at bounding box center [429, 83] width 63 height 12
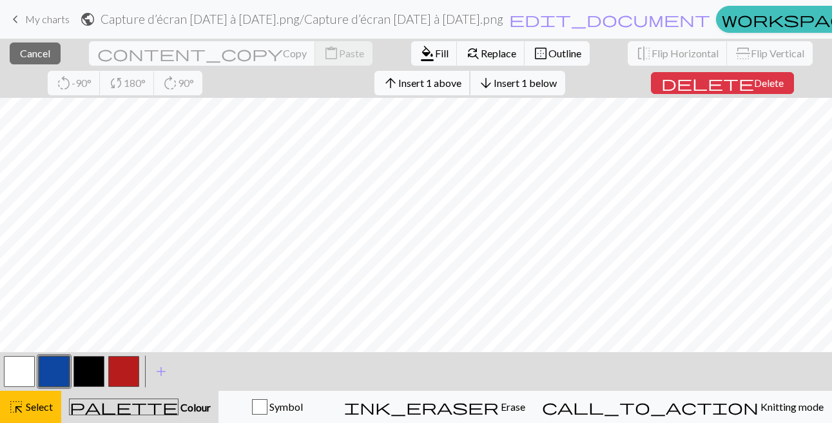
click at [448, 79] on span "Insert 1 above" at bounding box center [429, 83] width 63 height 12
click at [383, 90] on span "arrow_upward" at bounding box center [390, 83] width 15 height 18
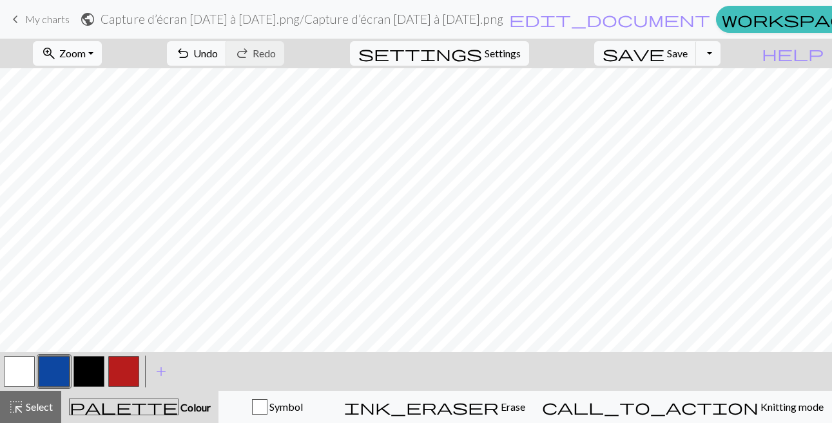
click at [87, 54] on button "zoom_in Zoom Zoom" at bounding box center [67, 53] width 69 height 24
click at [55, 144] on button "50%" at bounding box center [85, 154] width 102 height 21
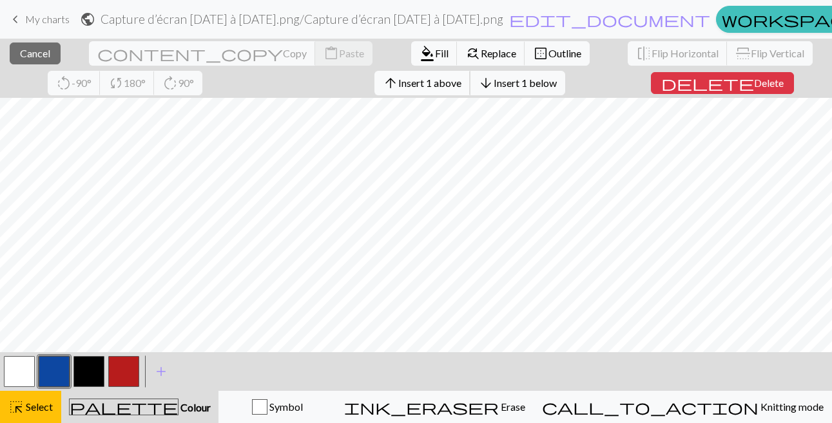
click at [422, 79] on span "Insert 1 above" at bounding box center [429, 83] width 63 height 12
click at [409, 90] on button "arrow_upward Insert 1 above" at bounding box center [422, 83] width 96 height 24
click at [408, 88] on span "Insert 1 above" at bounding box center [429, 83] width 63 height 12
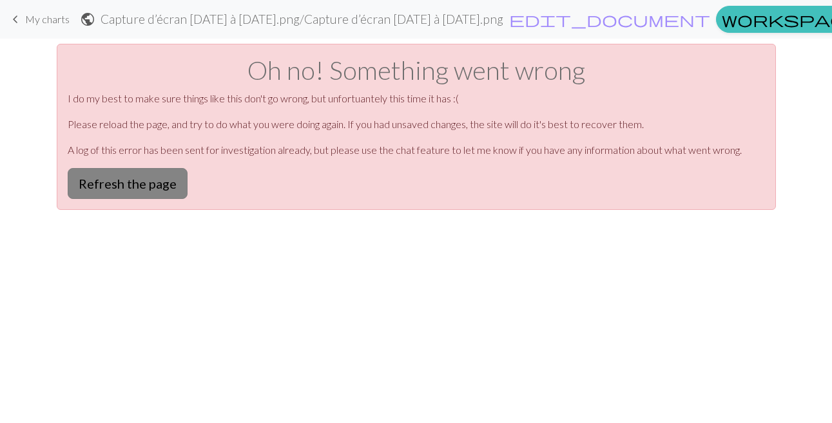
click at [162, 175] on button "Refresh the page" at bounding box center [128, 183] width 120 height 31
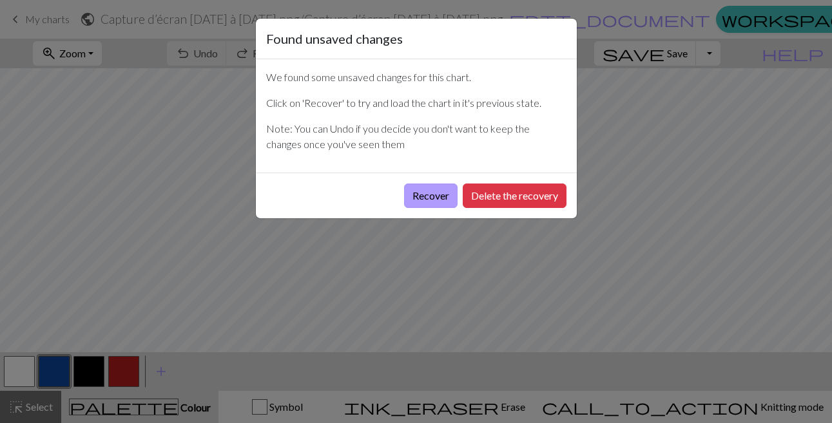
click at [404, 202] on button "Recover" at bounding box center [430, 196] width 53 height 24
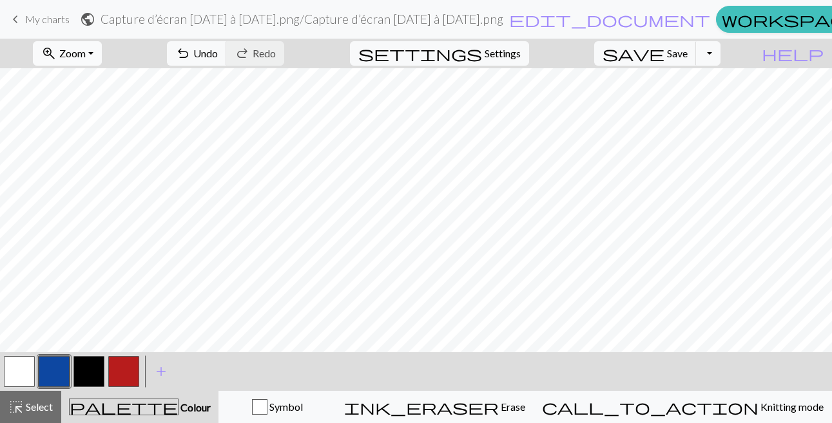
click at [84, 44] on button "zoom_in Zoom Zoom" at bounding box center [67, 53] width 69 height 24
click at [80, 150] on button "50%" at bounding box center [85, 154] width 102 height 21
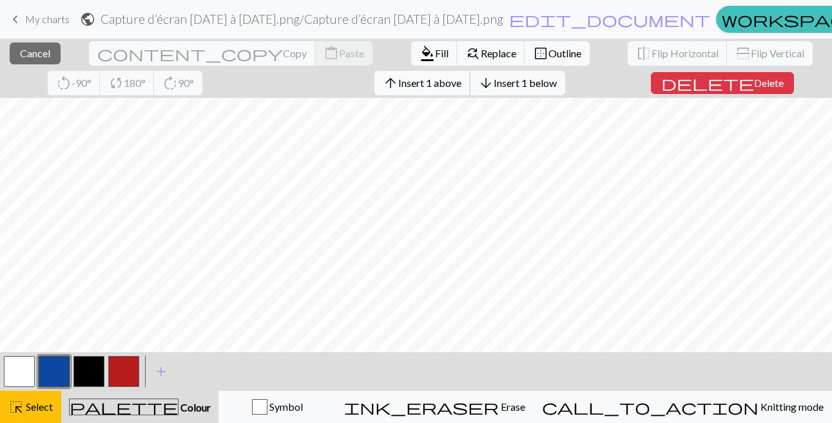
click at [383, 91] on span "arrow_upward" at bounding box center [390, 83] width 15 height 18
click at [422, 80] on span "Insert 1 above" at bounding box center [429, 83] width 63 height 12
click at [427, 89] on button "arrow_upward Insert 1 above" at bounding box center [422, 83] width 96 height 24
click at [403, 88] on span "Insert 1 above" at bounding box center [429, 83] width 63 height 12
click at [410, 81] on span "Insert 1 above" at bounding box center [429, 83] width 63 height 12
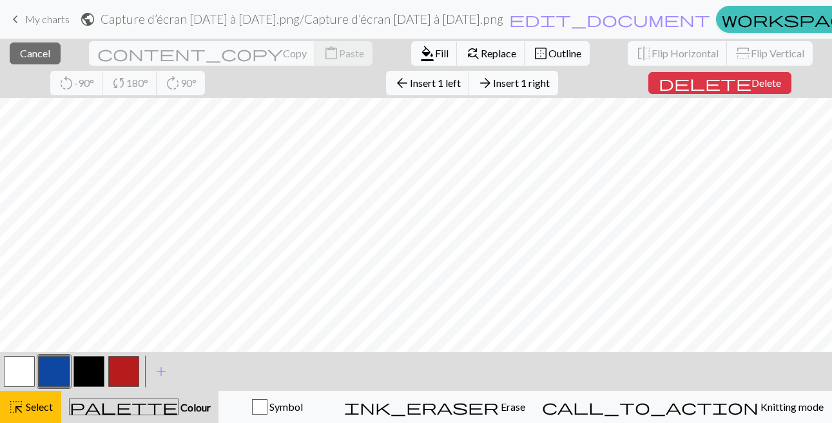
click at [512, 84] on span "Insert 1 right" at bounding box center [521, 83] width 57 height 12
click at [529, 81] on span "Insert 1 right" at bounding box center [521, 83] width 57 height 12
click at [540, 82] on span "Insert 1 right" at bounding box center [521, 83] width 57 height 12
click at [429, 81] on span "Insert 1 above" at bounding box center [429, 83] width 63 height 12
click at [405, 87] on span "Insert 1 above" at bounding box center [429, 83] width 63 height 12
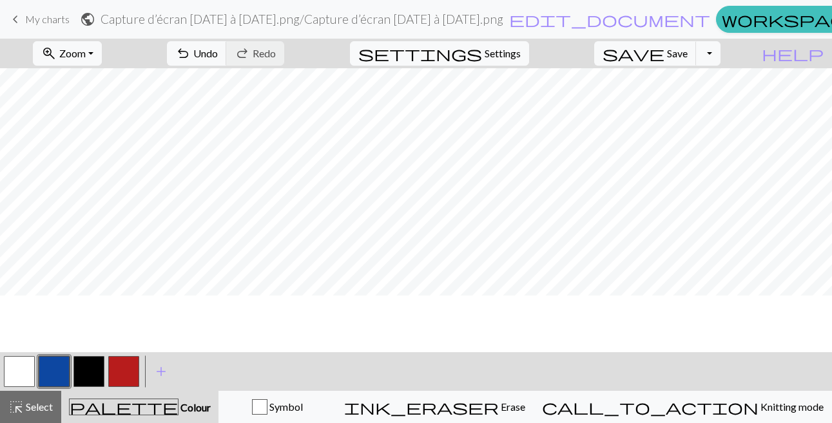
scroll to position [85, 0]
click at [159, 367] on span "add" at bounding box center [160, 372] width 15 height 18
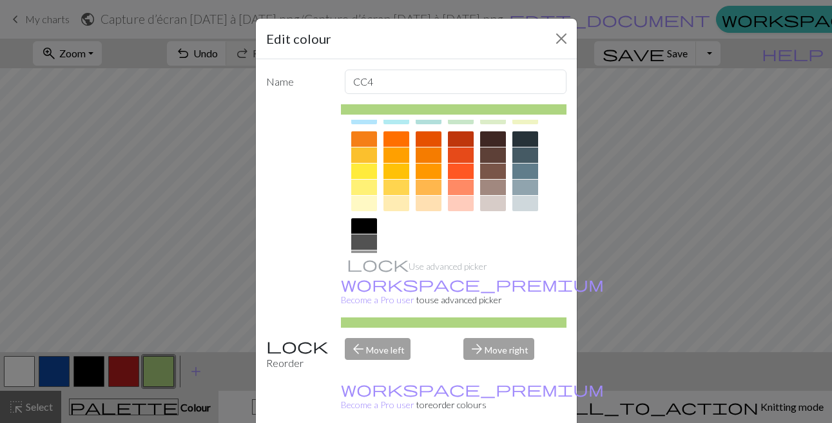
scroll to position [174, 0]
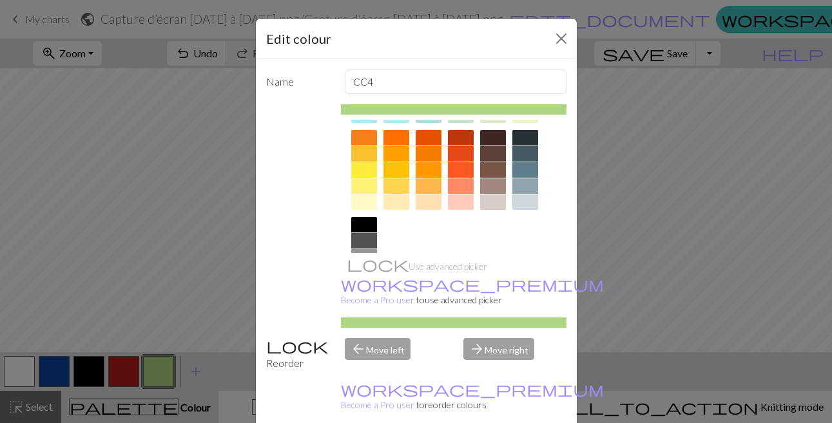
click at [530, 185] on div at bounding box center [525, 186] width 26 height 15
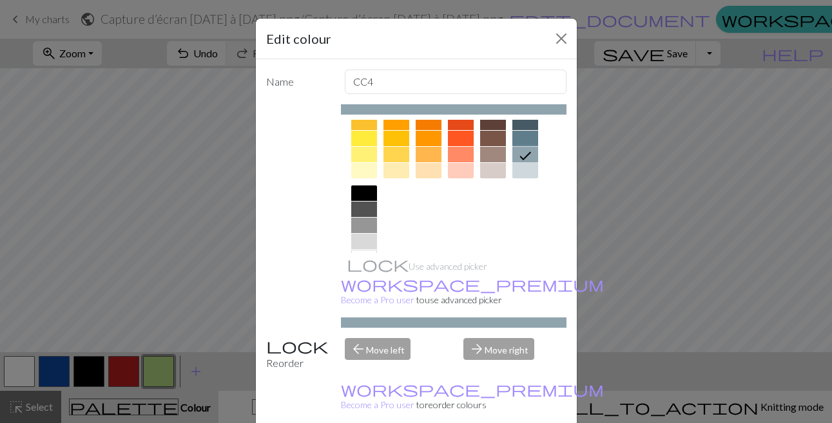
scroll to position [210, 0]
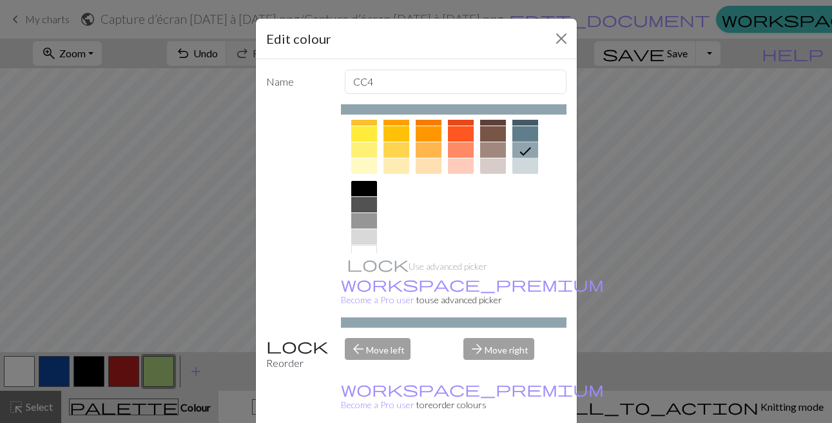
click at [366, 206] on div at bounding box center [364, 204] width 26 height 15
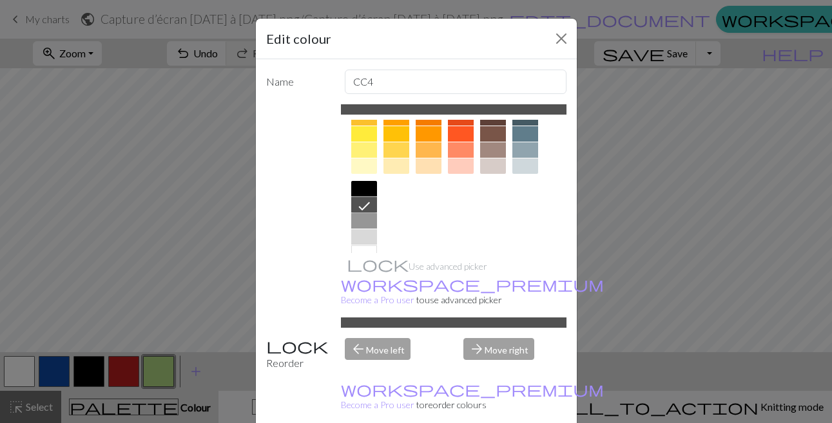
scroll to position [74, 0]
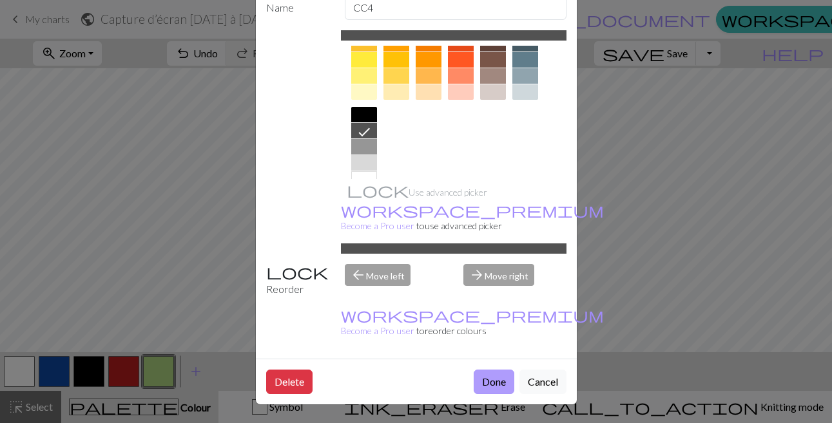
click at [497, 389] on button "Done" at bounding box center [494, 382] width 41 height 24
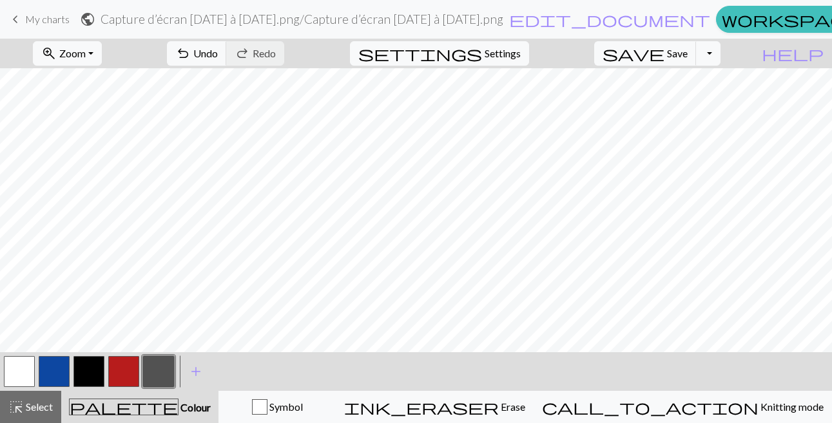
click at [151, 369] on button "button" at bounding box center [158, 371] width 31 height 31
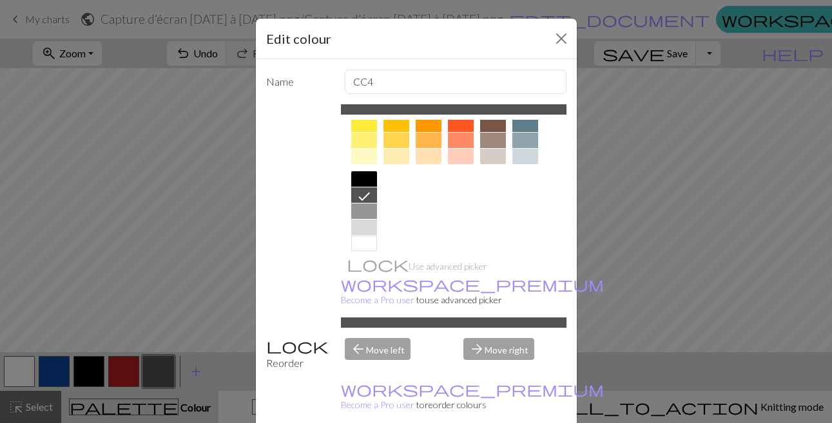
scroll to position [220, 0]
click at [361, 211] on div at bounding box center [364, 210] width 26 height 15
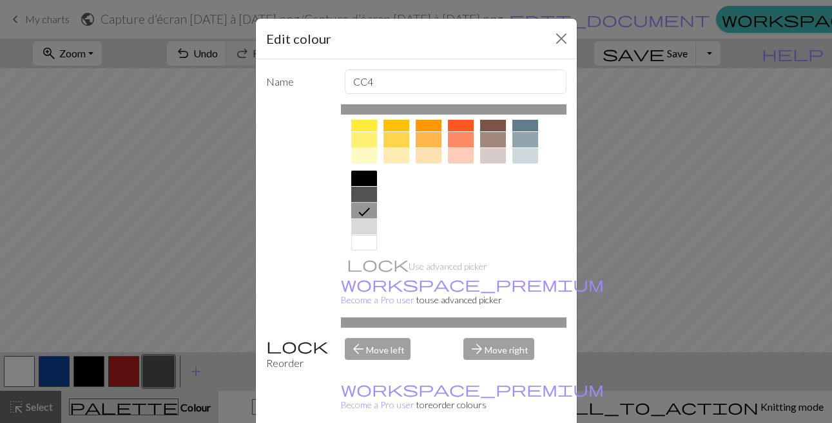
scroll to position [74, 0]
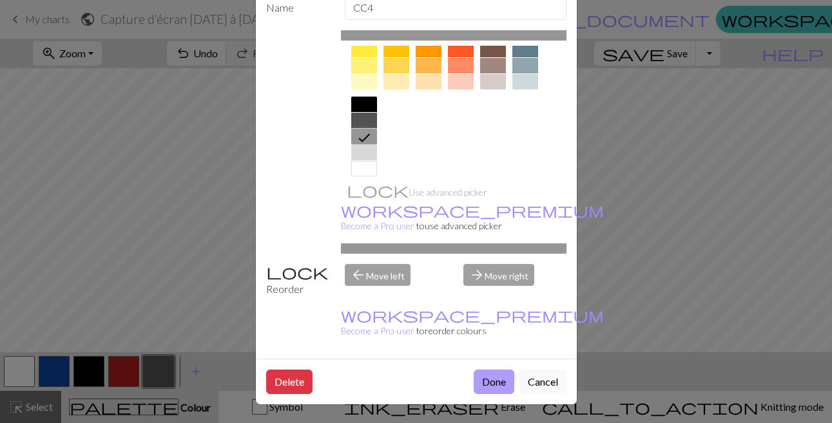
click at [482, 373] on button "Done" at bounding box center [494, 382] width 41 height 24
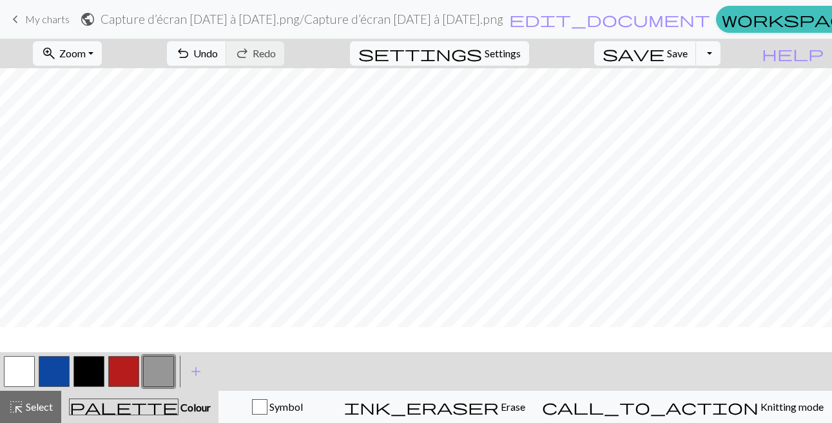
scroll to position [0, 0]
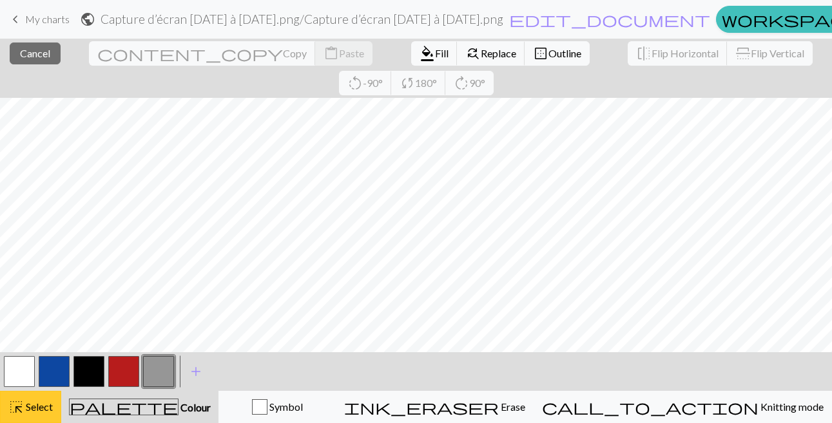
click at [39, 411] on span "Select" at bounding box center [38, 407] width 29 height 12
